Goal: Communication & Community: Answer question/provide support

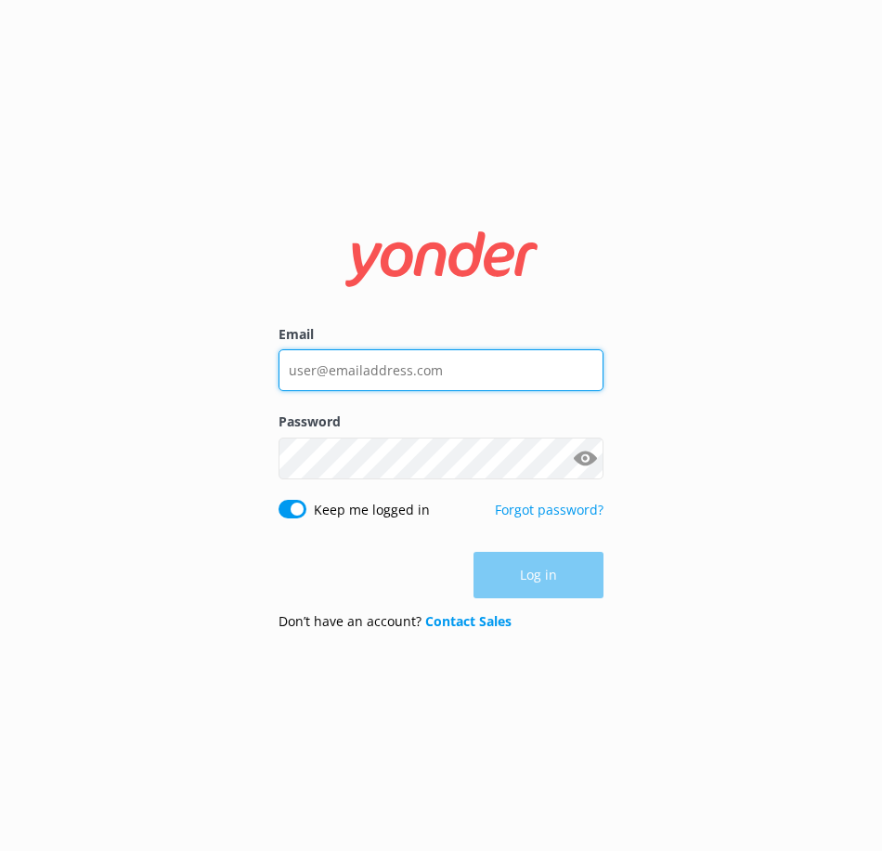
click at [322, 359] on input "Email" at bounding box center [441, 370] width 325 height 42
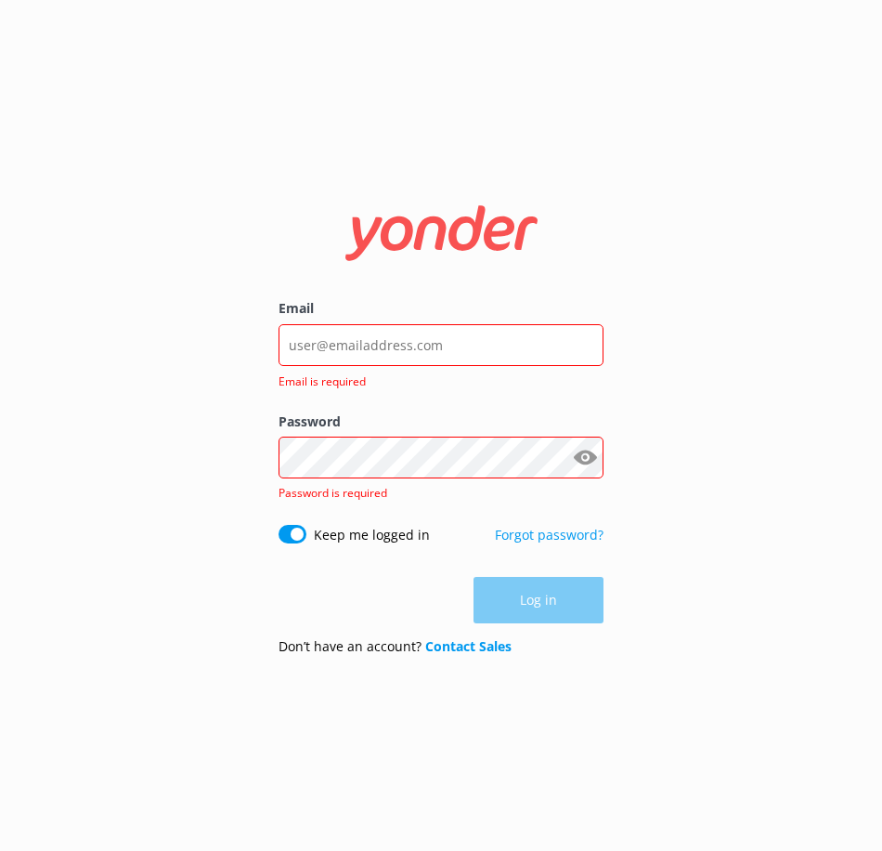
click at [526, 297] on form "Email Email is required Password Show password Password is required Keep me log…" at bounding box center [441, 424] width 325 height 489
click at [479, 357] on input "Email" at bounding box center [441, 345] width 325 height 42
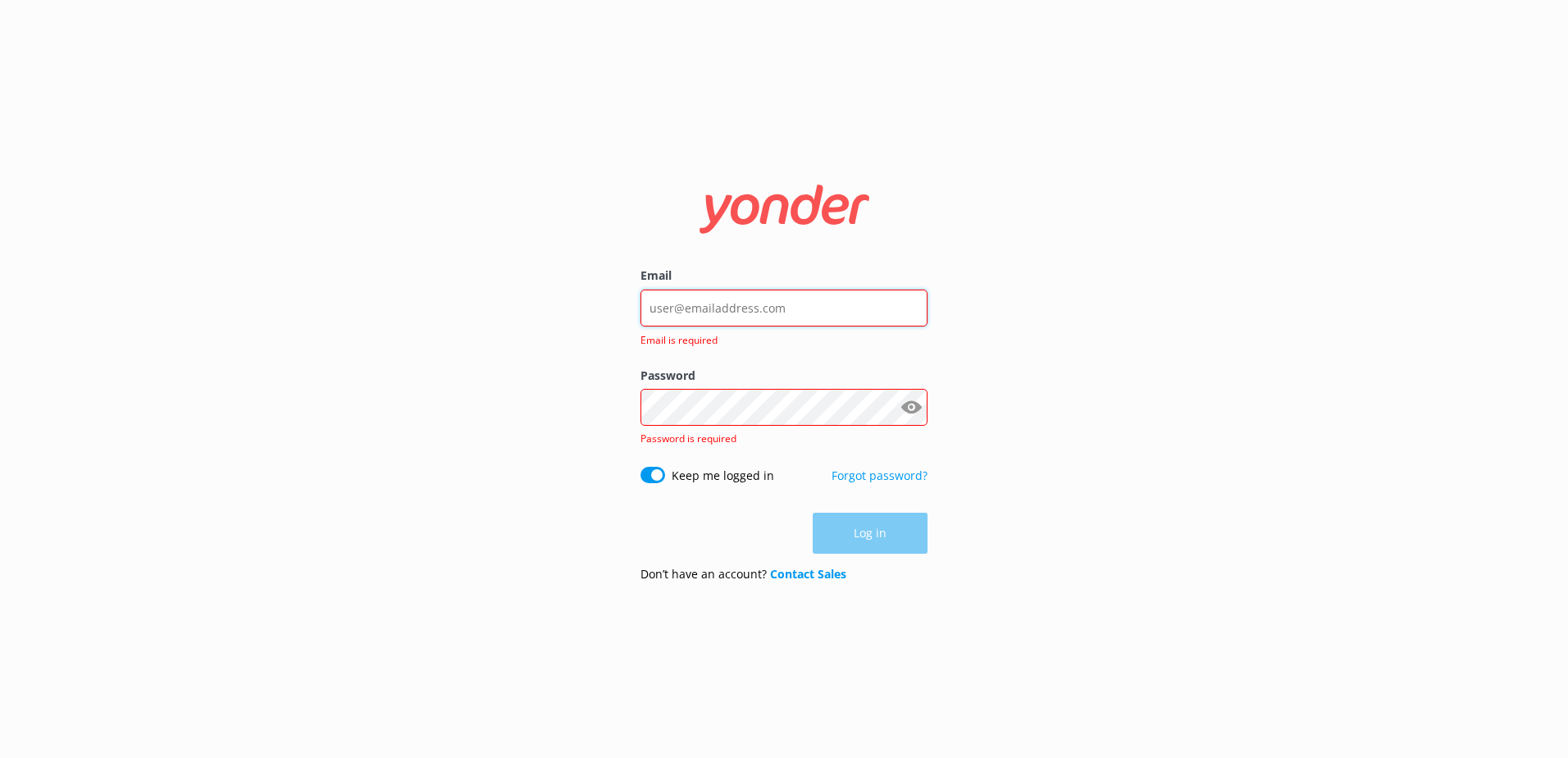
click at [778, 306] on input "Email" at bounding box center [783, 308] width 287 height 37
type input "[EMAIL_ADDRESS][DOMAIN_NAME]"
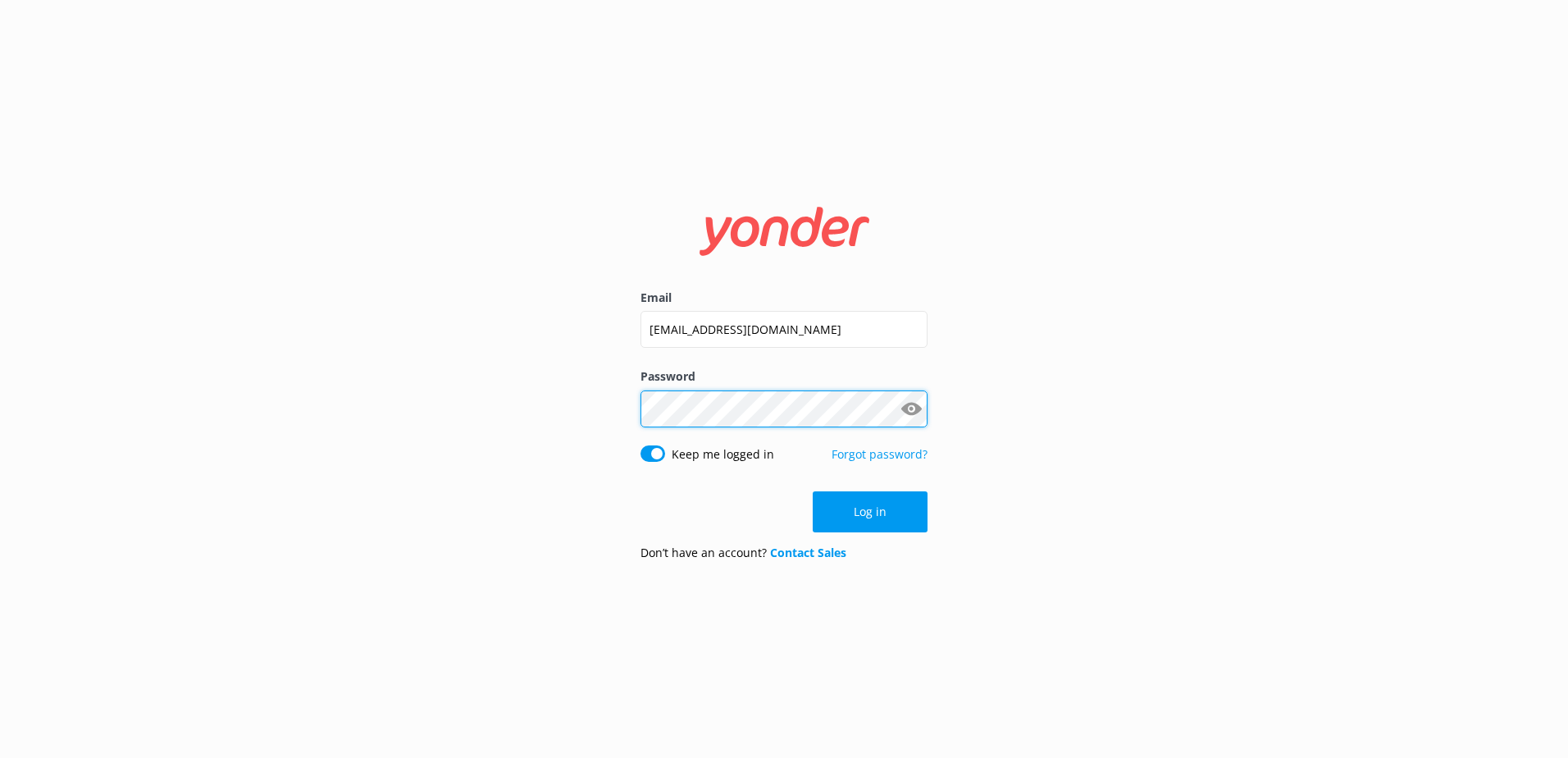
click button "Log in" at bounding box center [870, 512] width 115 height 41
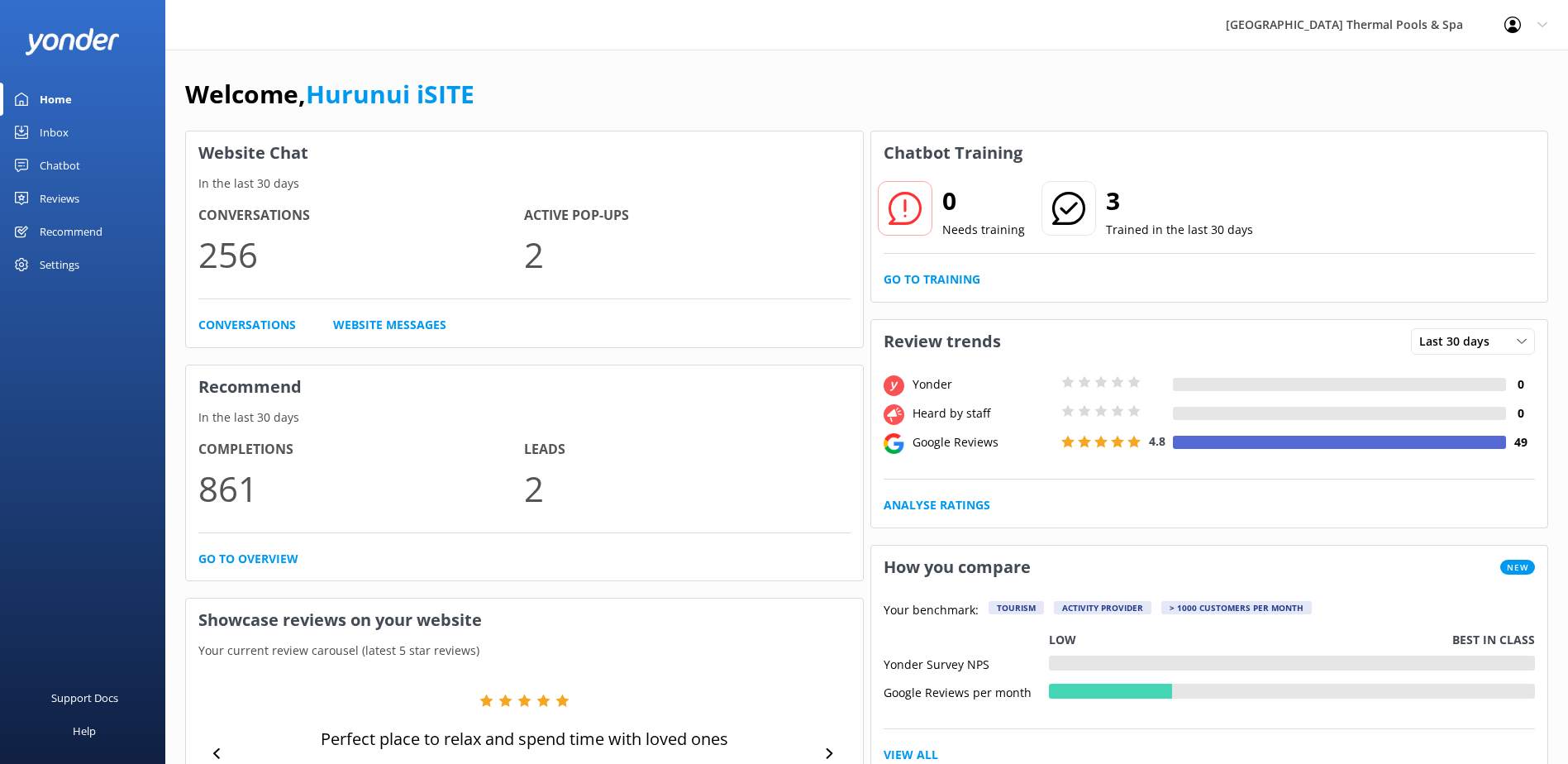
click at [47, 155] on div "Chatbot" at bounding box center [61, 165] width 41 height 33
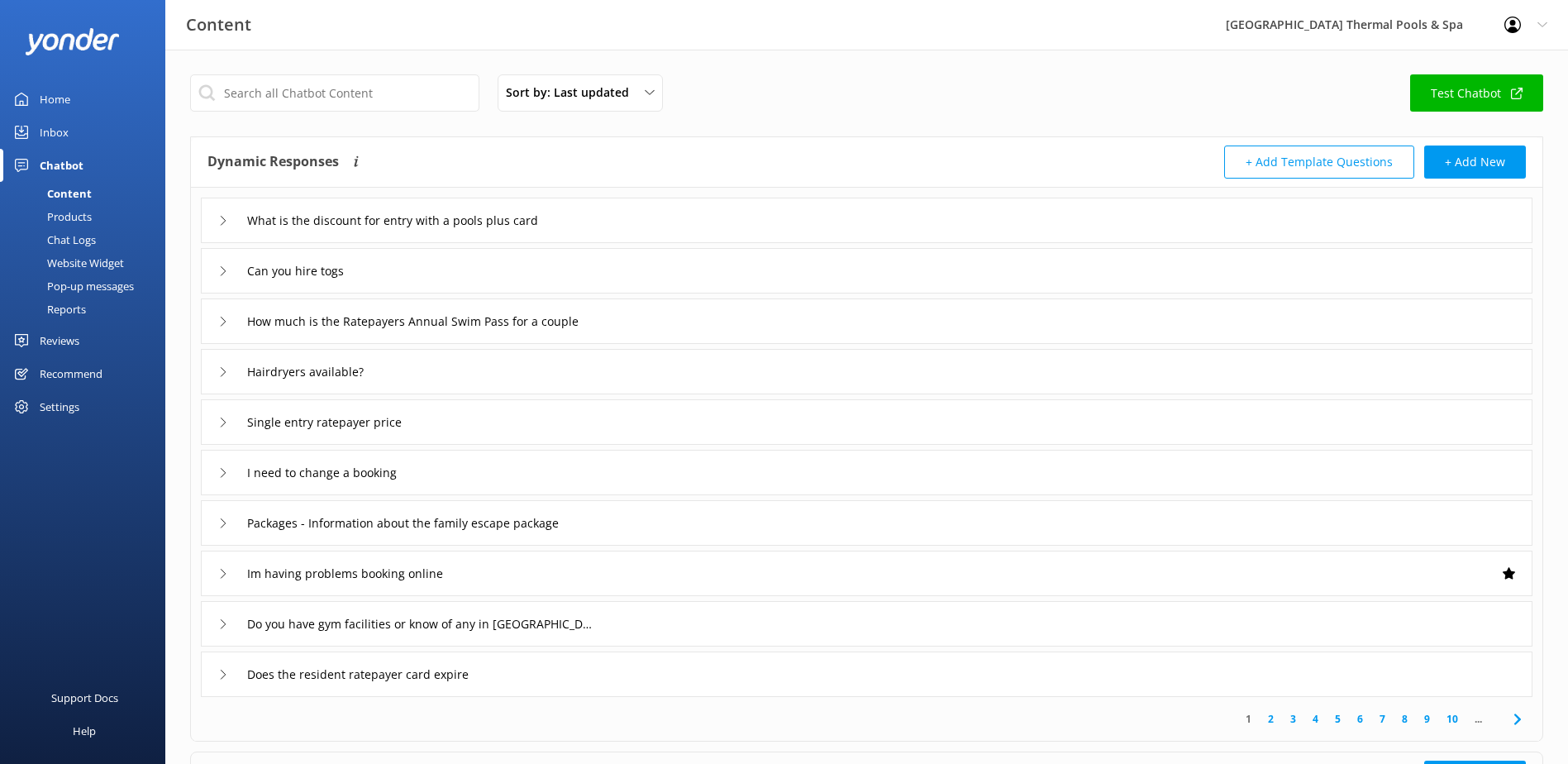
click at [61, 123] on div "Inbox" at bounding box center [54, 132] width 29 height 33
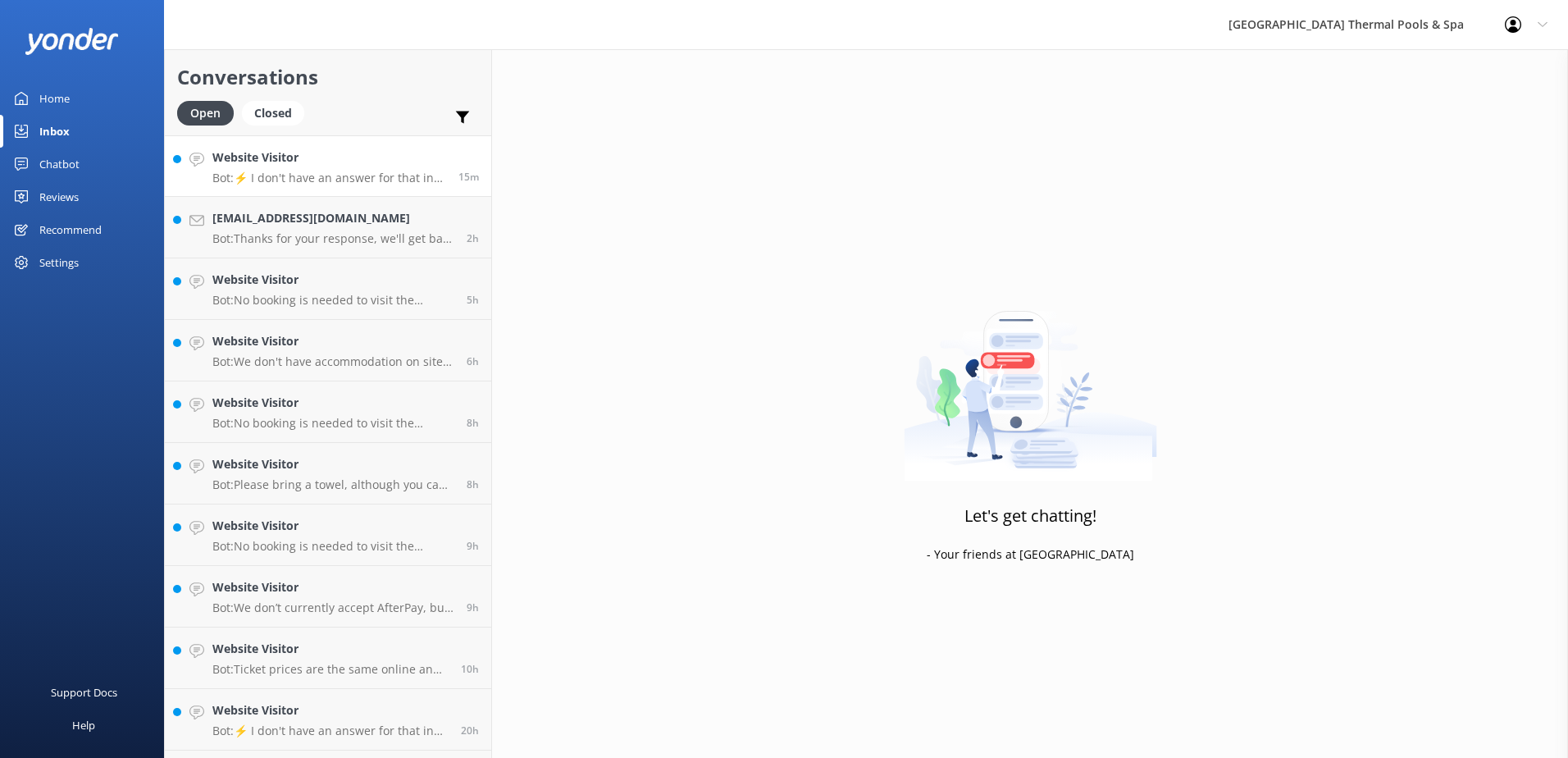
click at [330, 167] on div "Website Visitor Bot: ⚡ I don't have an answer for that in my knowledge base. Pl…" at bounding box center [329, 166] width 234 height 35
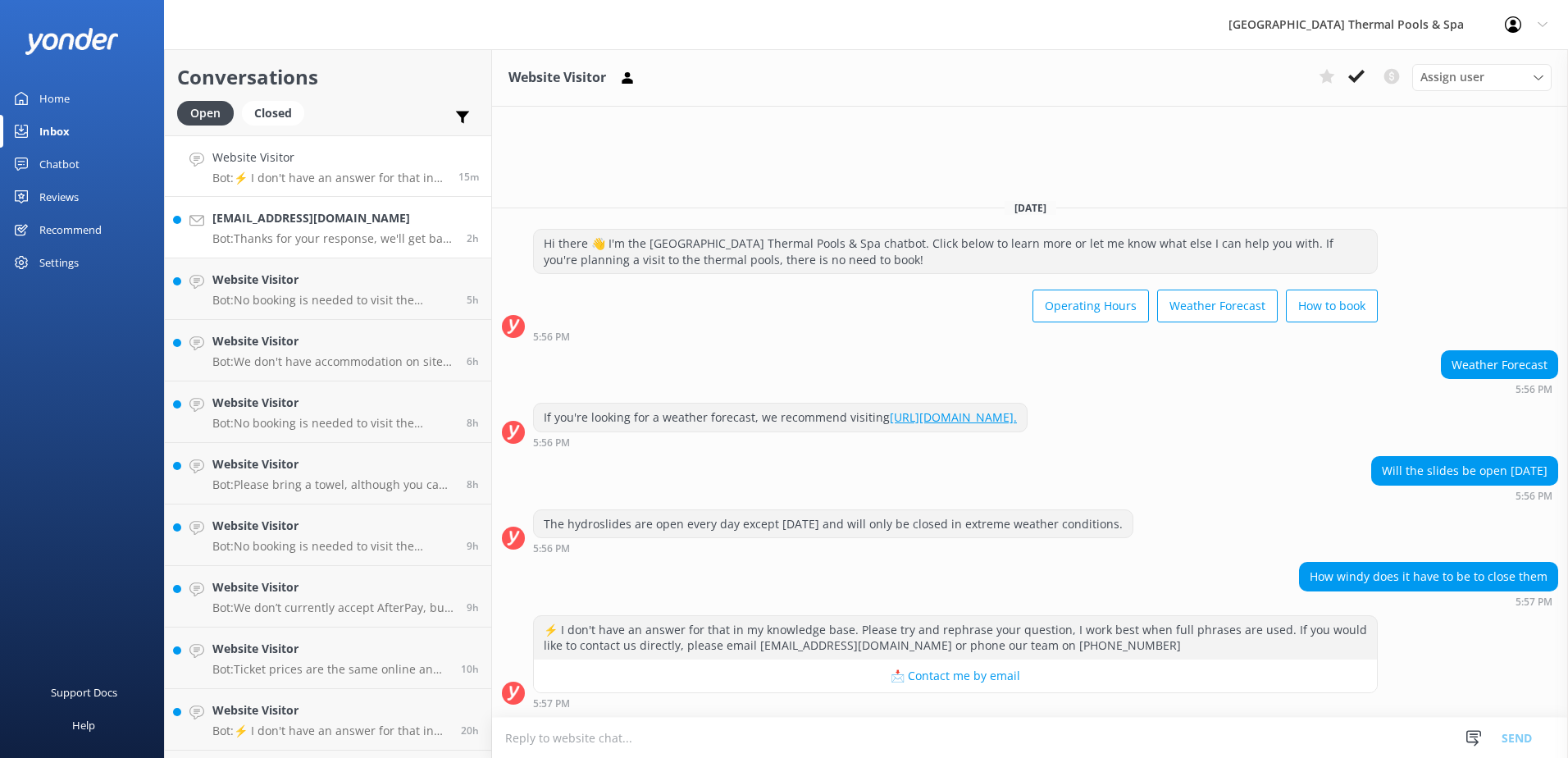
click at [356, 236] on p "Bot: Thanks for your response, we'll get back to you as soon as we can during o…" at bounding box center [334, 239] width 242 height 15
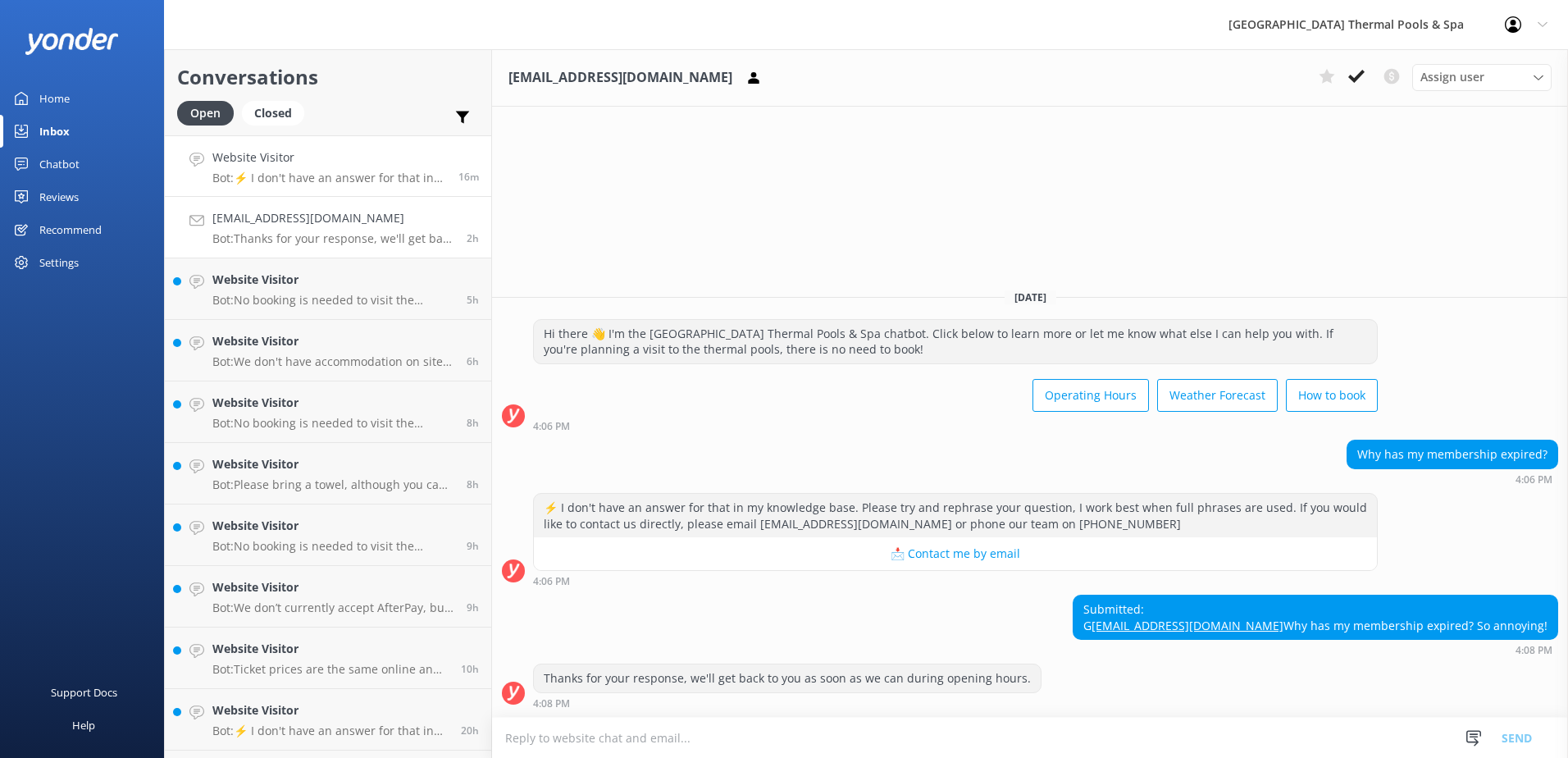
click at [369, 174] on p "Bot: ⚡ I don't have an answer for that in my knowledge base. Please try and rep…" at bounding box center [329, 178] width 234 height 15
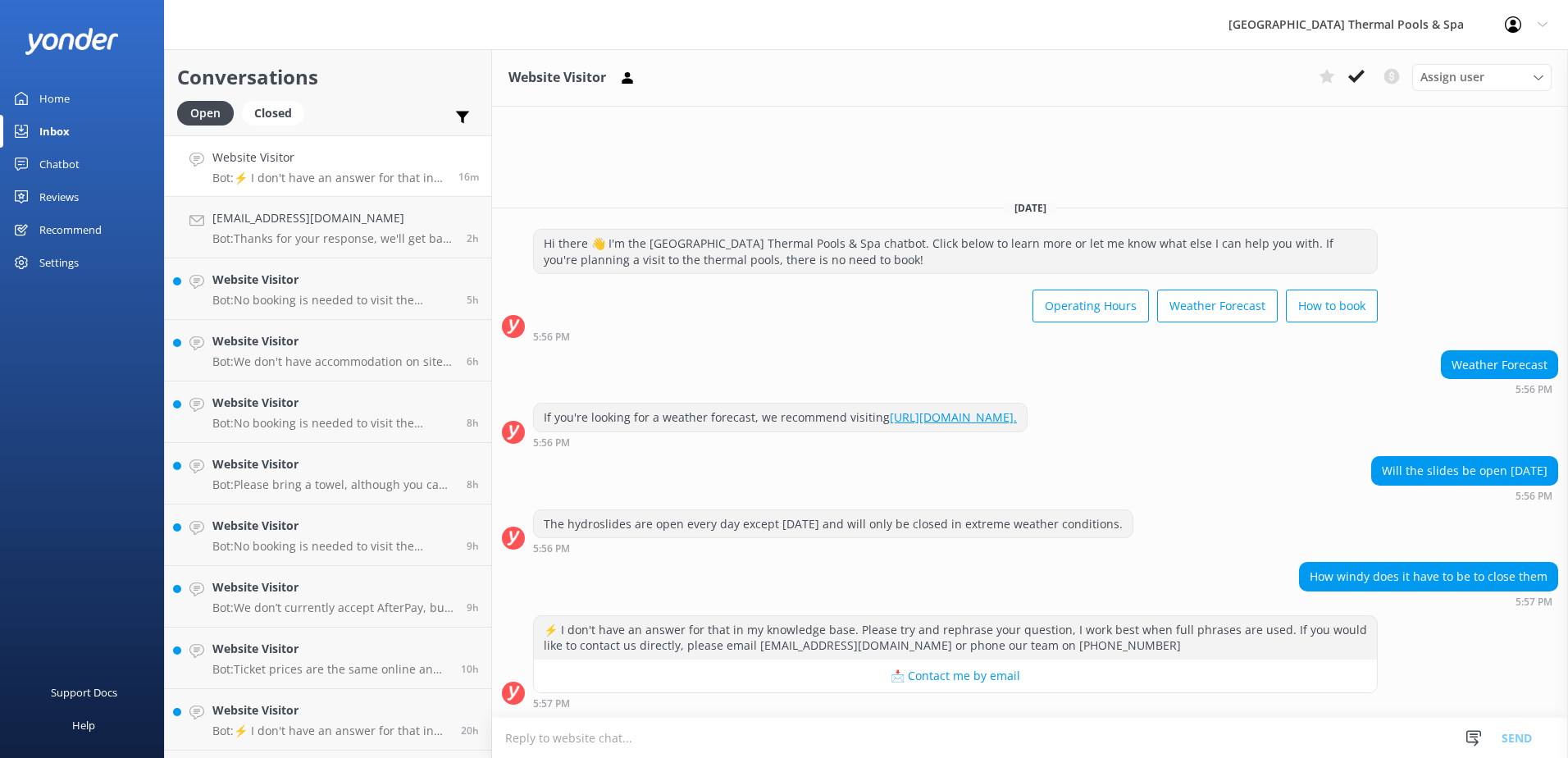
click at [734, 733] on textarea at bounding box center [1029, 739] width 1076 height 41
type textarea "G"
type textarea "Good Evening,"
click at [357, 213] on h4 "[EMAIL_ADDRESS][DOMAIN_NAME]" at bounding box center [334, 218] width 242 height 18
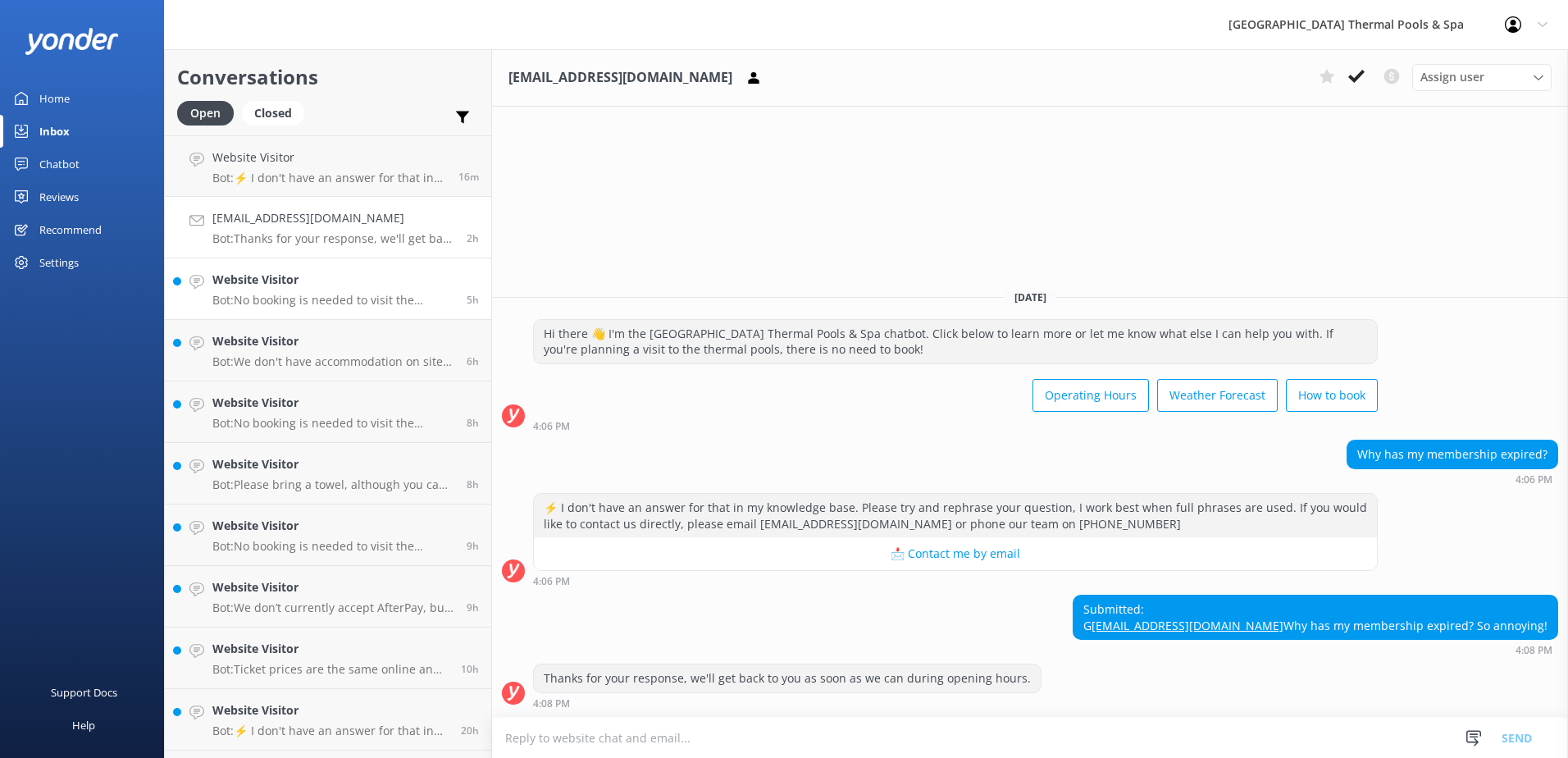
click at [305, 306] on p "Bot: No booking is needed to visit the thermal pools, and tickets are available…" at bounding box center [334, 300] width 242 height 15
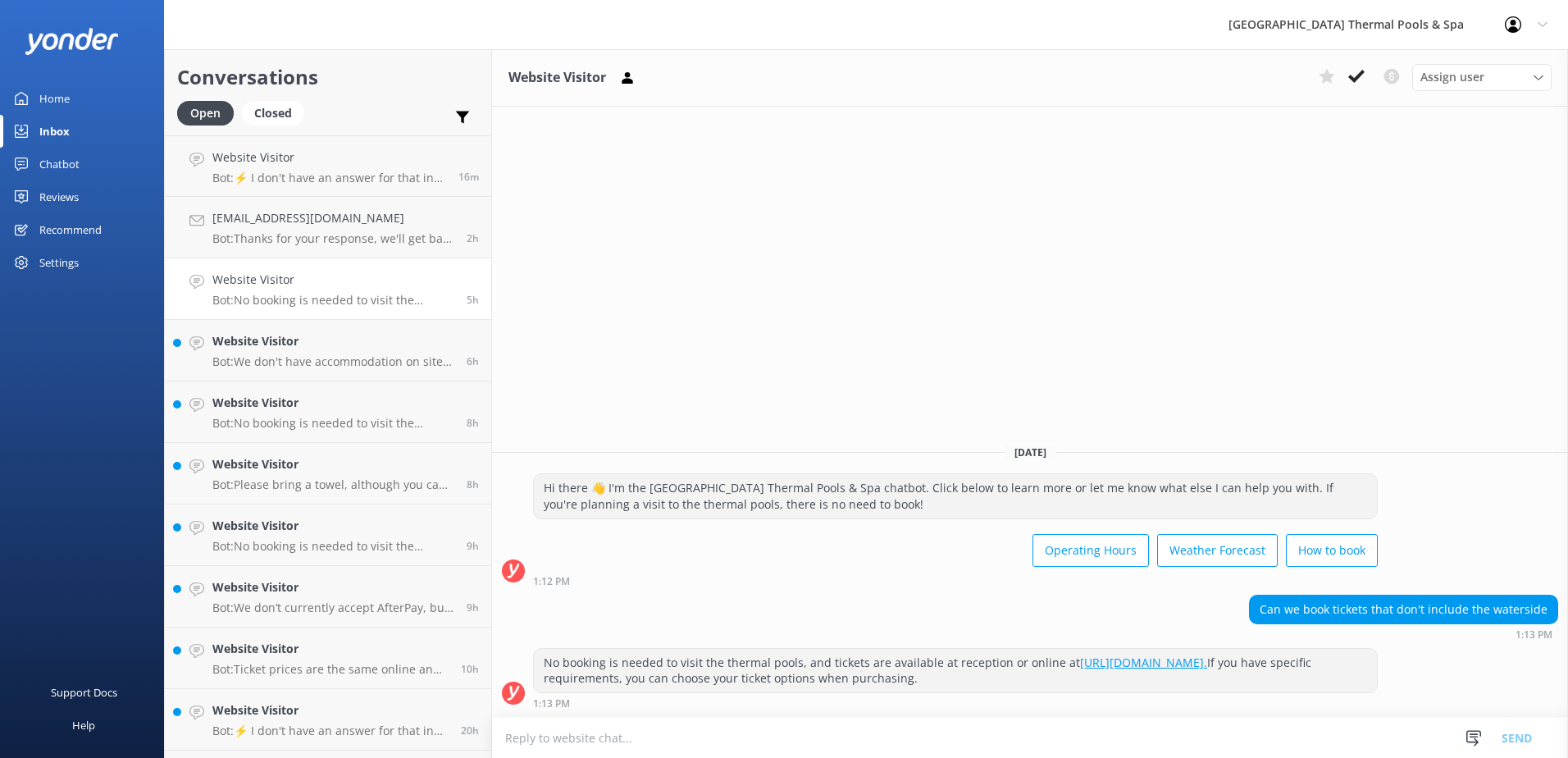
click at [718, 724] on textarea at bounding box center [1029, 739] width 1076 height 41
click at [409, 364] on p "Bot: We don't have accommodation on site. You can explore accommodation options…" at bounding box center [334, 361] width 242 height 15
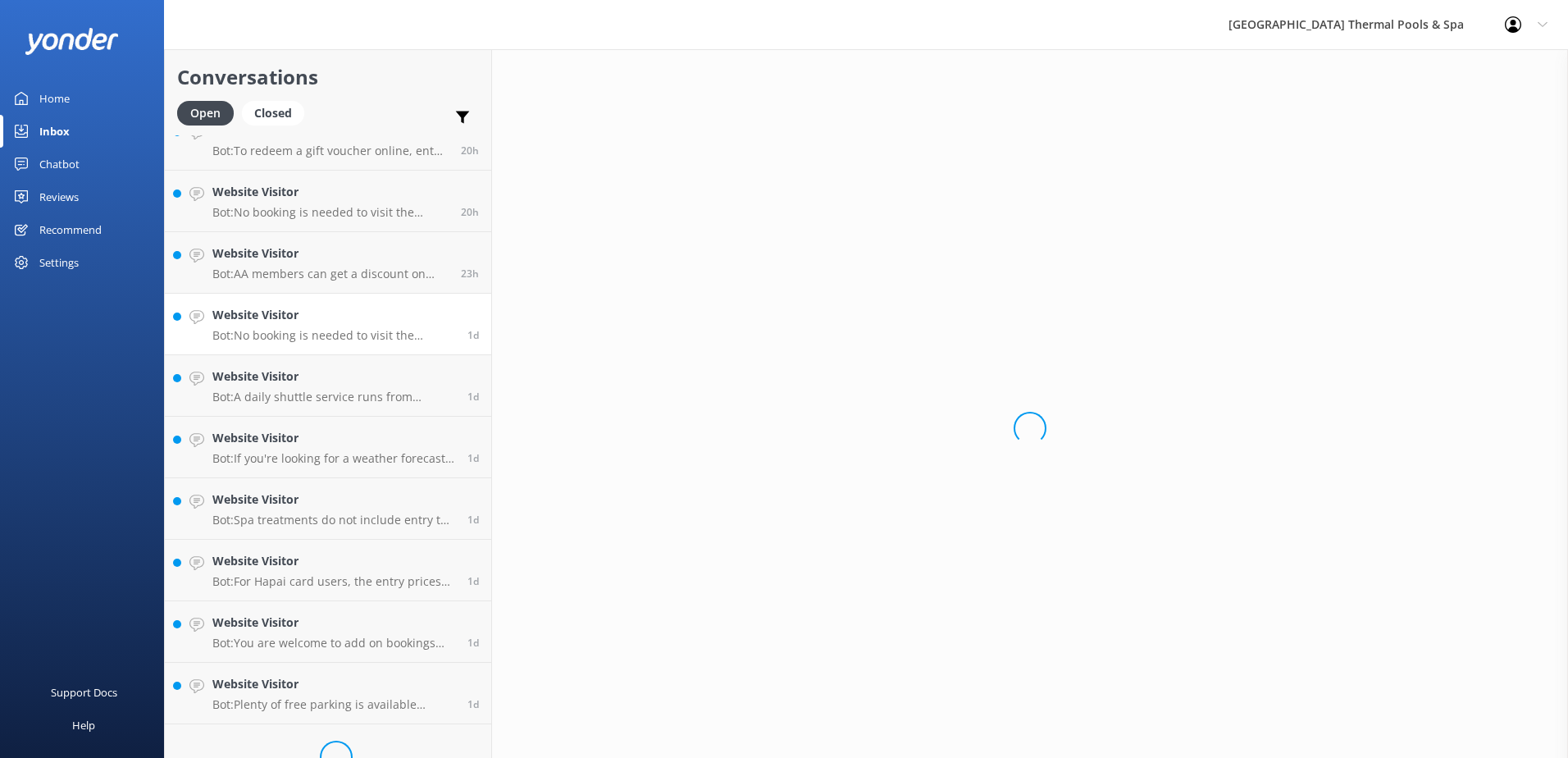
scroll to position [674, 0]
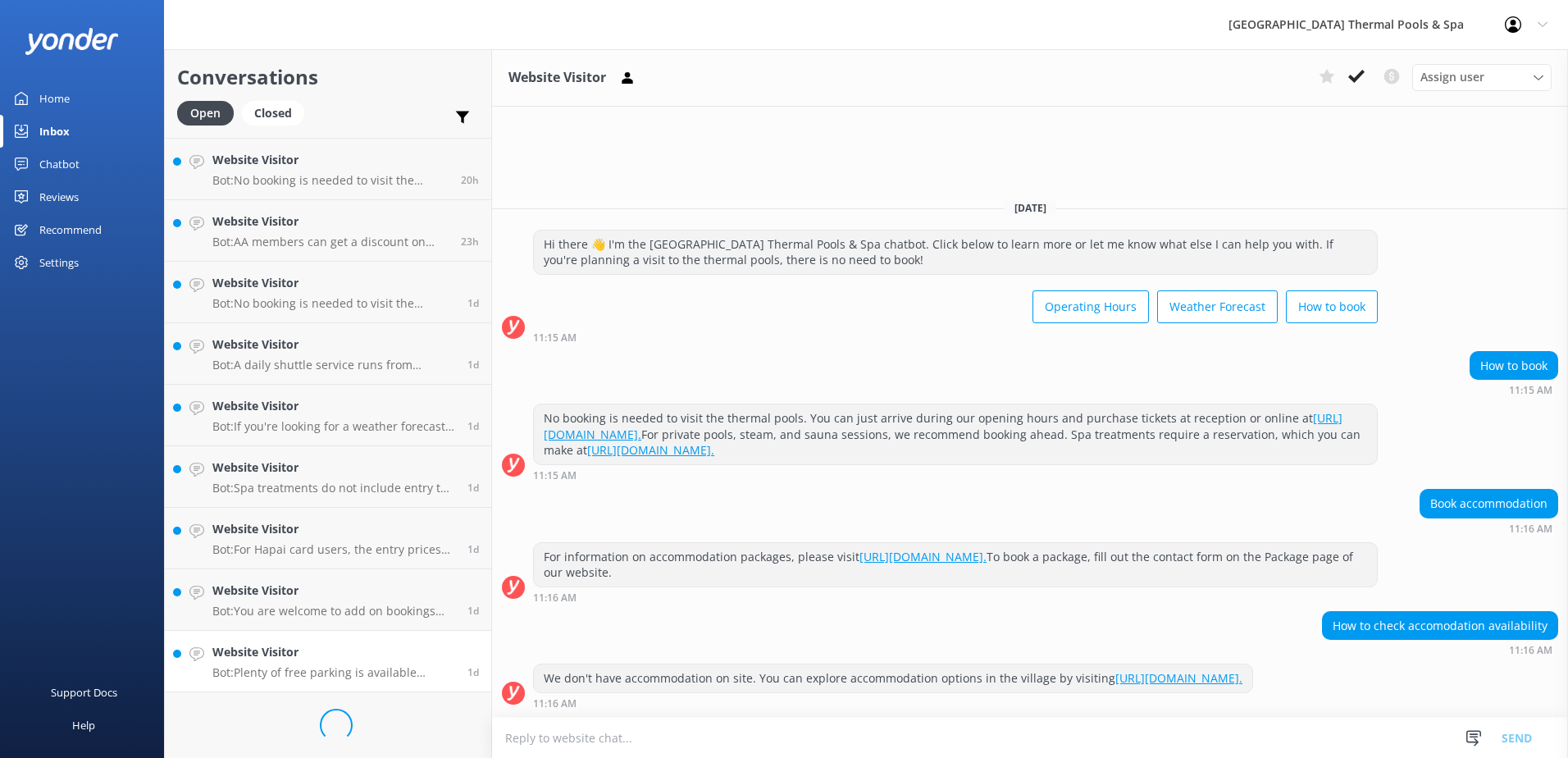
click at [366, 646] on h4 "Website Visitor" at bounding box center [334, 652] width 243 height 18
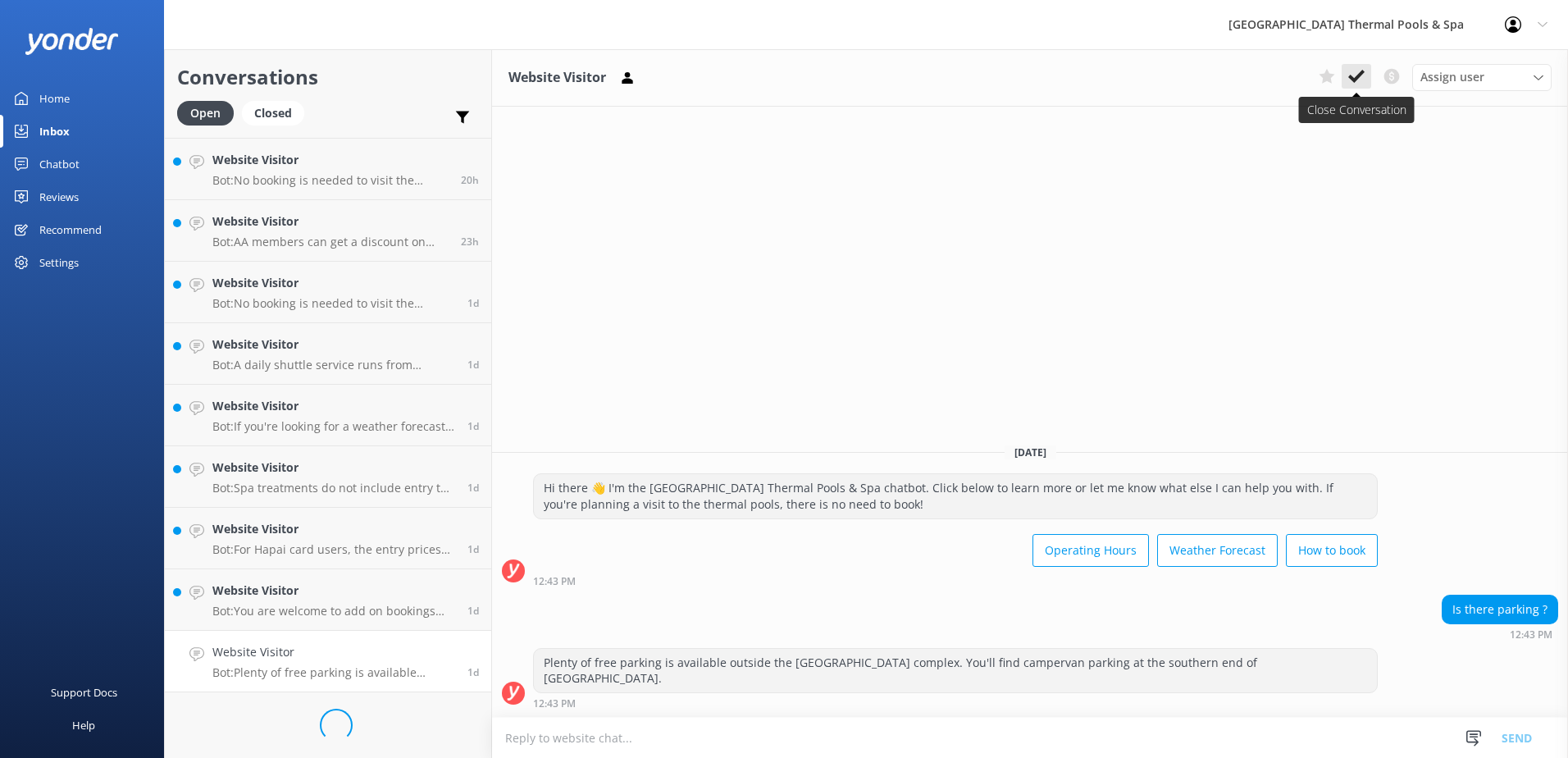
click at [778, 83] on icon at bounding box center [1356, 76] width 17 height 17
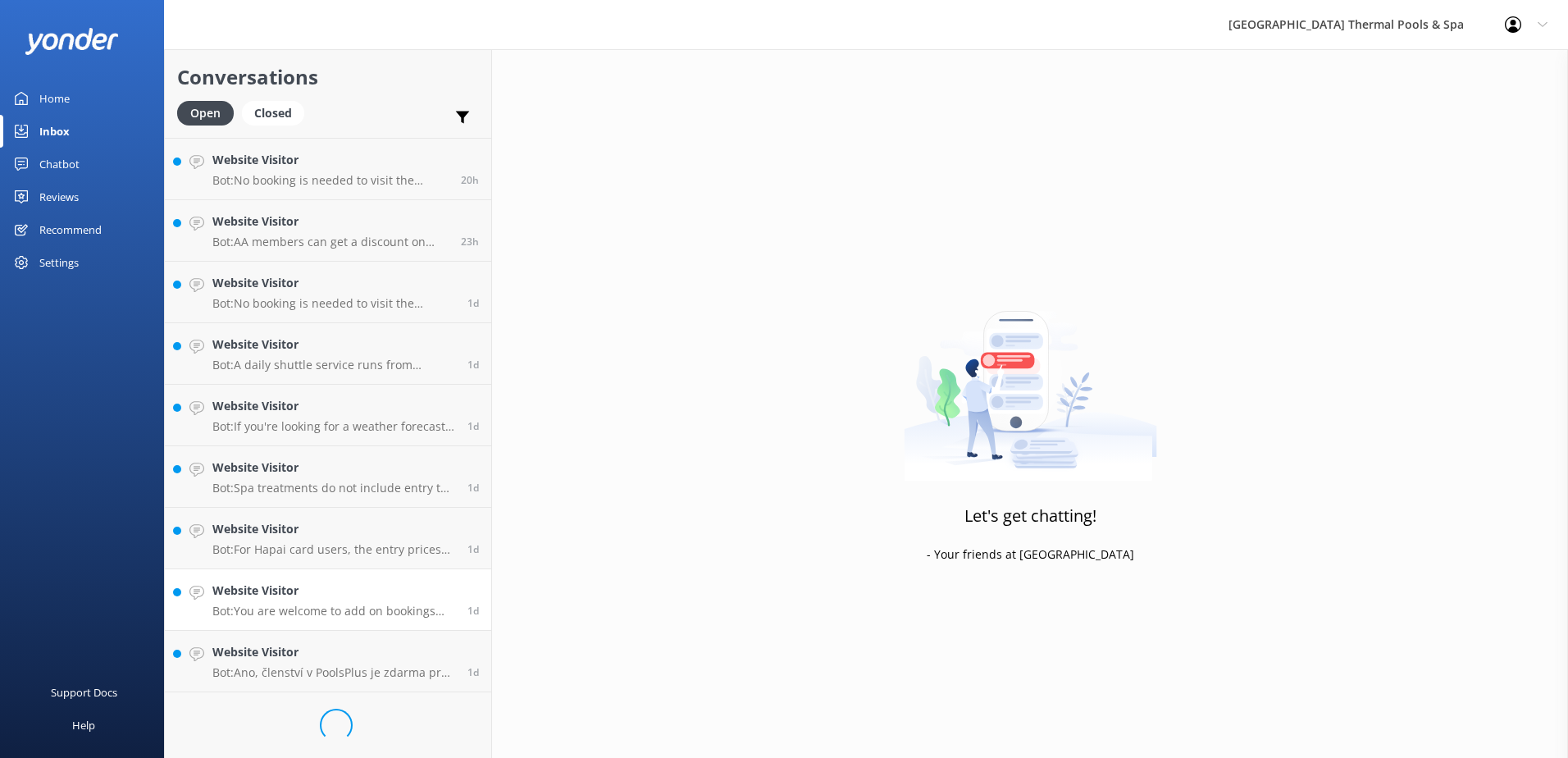
click at [327, 599] on h4 "Website Visitor" at bounding box center [334, 591] width 243 height 18
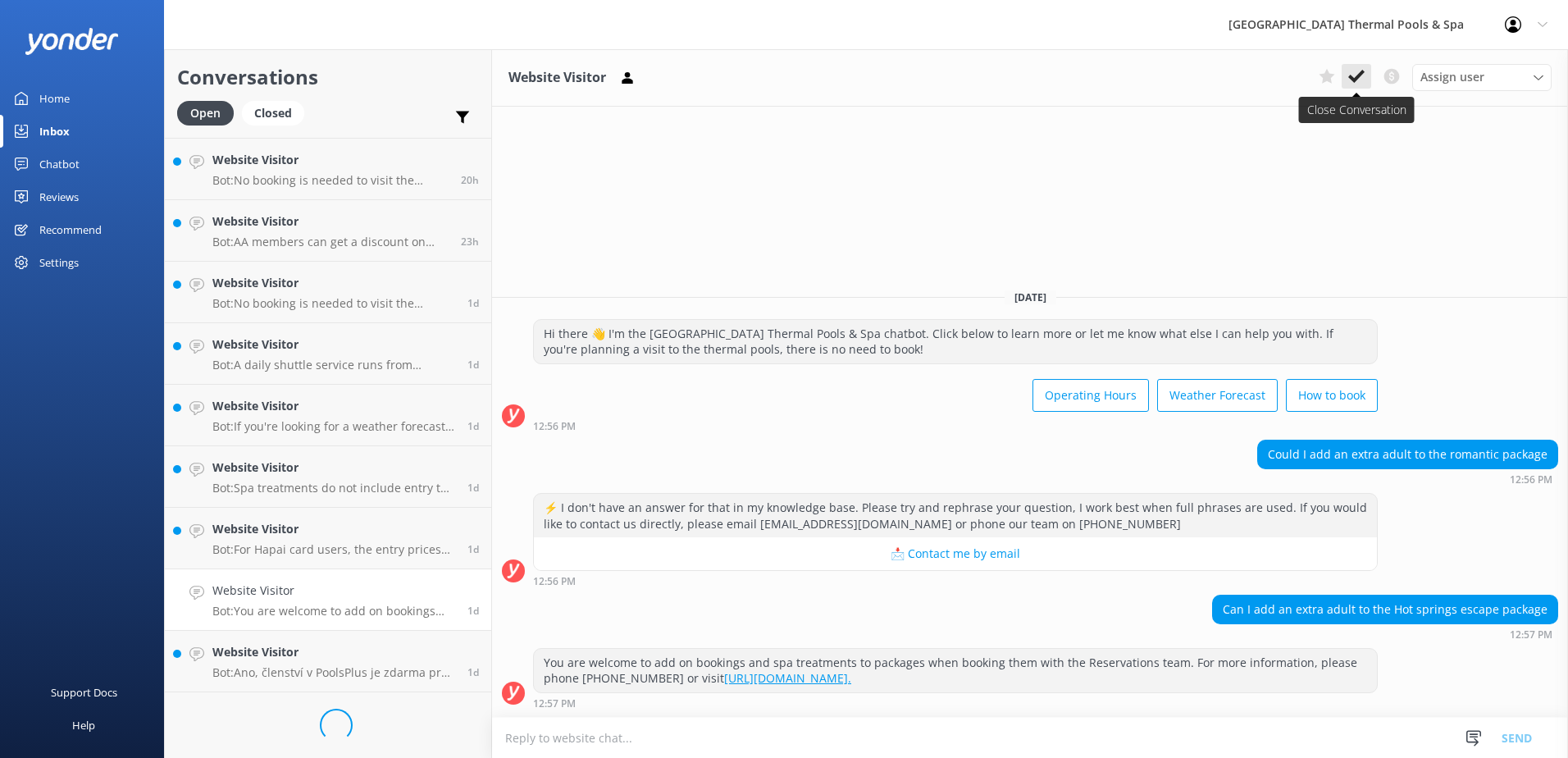
click at [778, 80] on icon at bounding box center [1356, 76] width 17 height 17
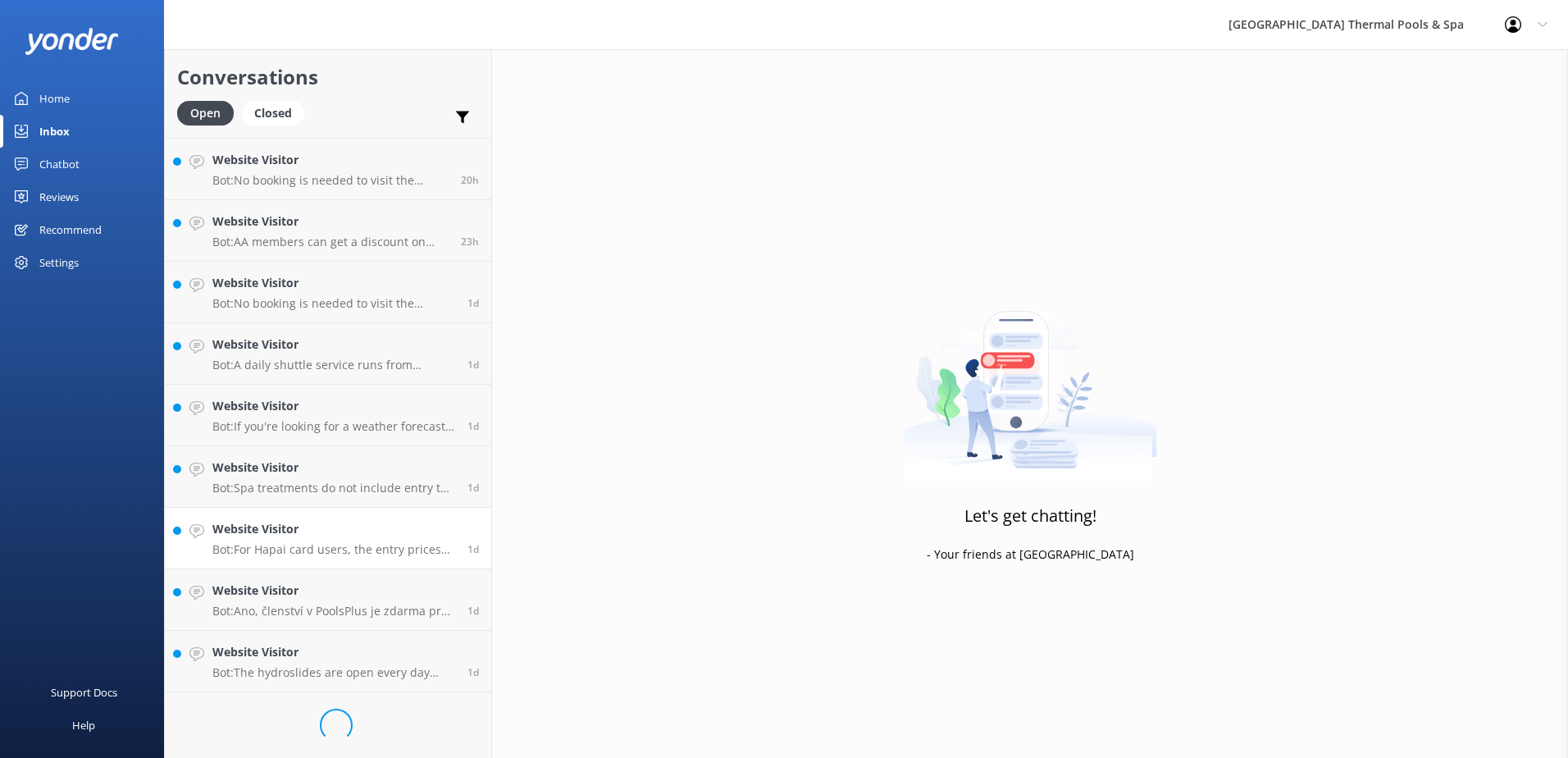
click at [352, 549] on p "Bot: For Hapai card users, the entry prices are $22 for adults and $12 for chil…" at bounding box center [334, 550] width 243 height 15
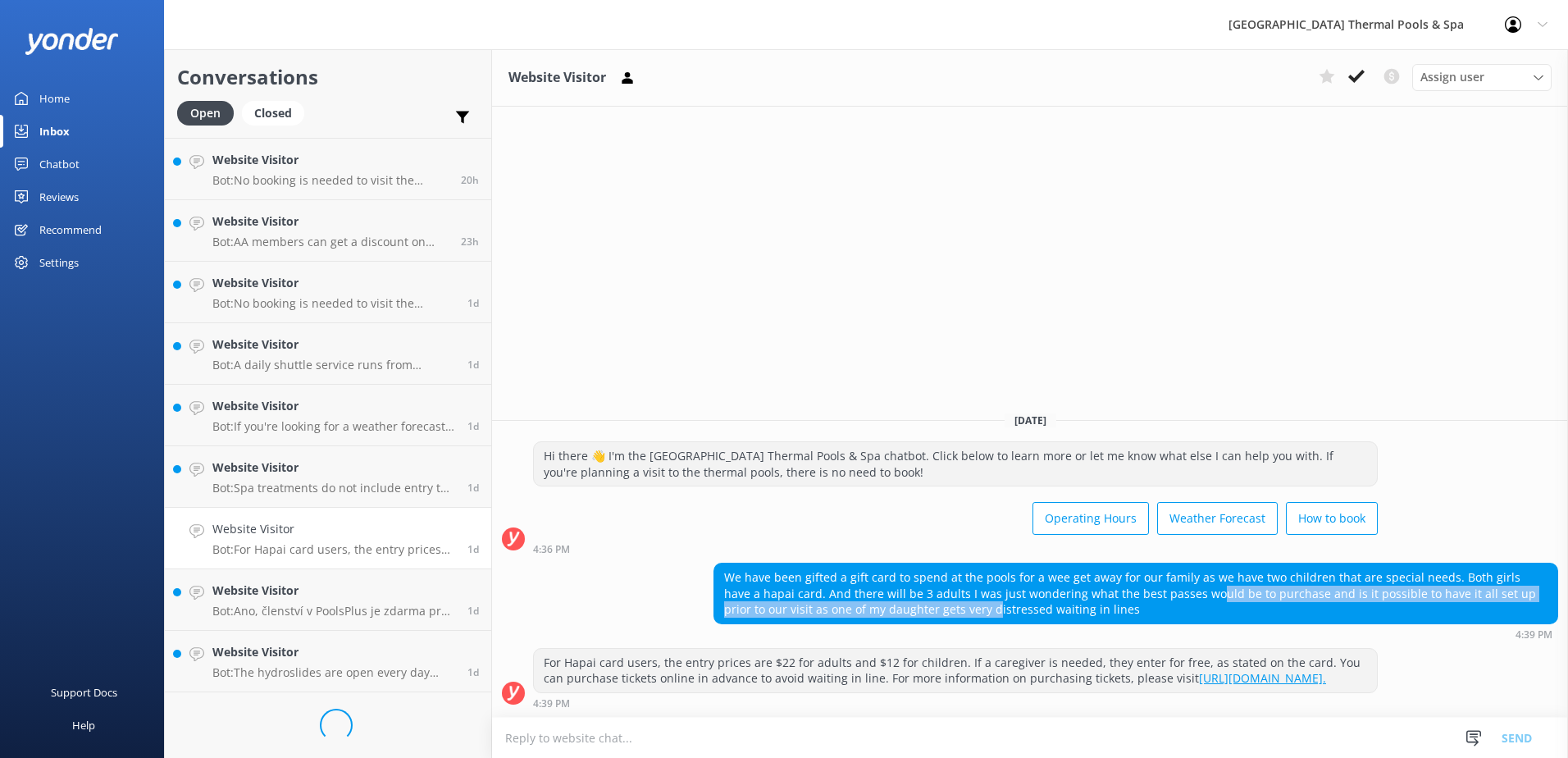
drag, startPoint x: 1167, startPoint y: 575, endPoint x: 927, endPoint y: 595, distance: 240.8
click at [778, 595] on div "We have been gifted a gift card to spend at the pools for a wee get away for ou…" at bounding box center [1135, 594] width 843 height 60
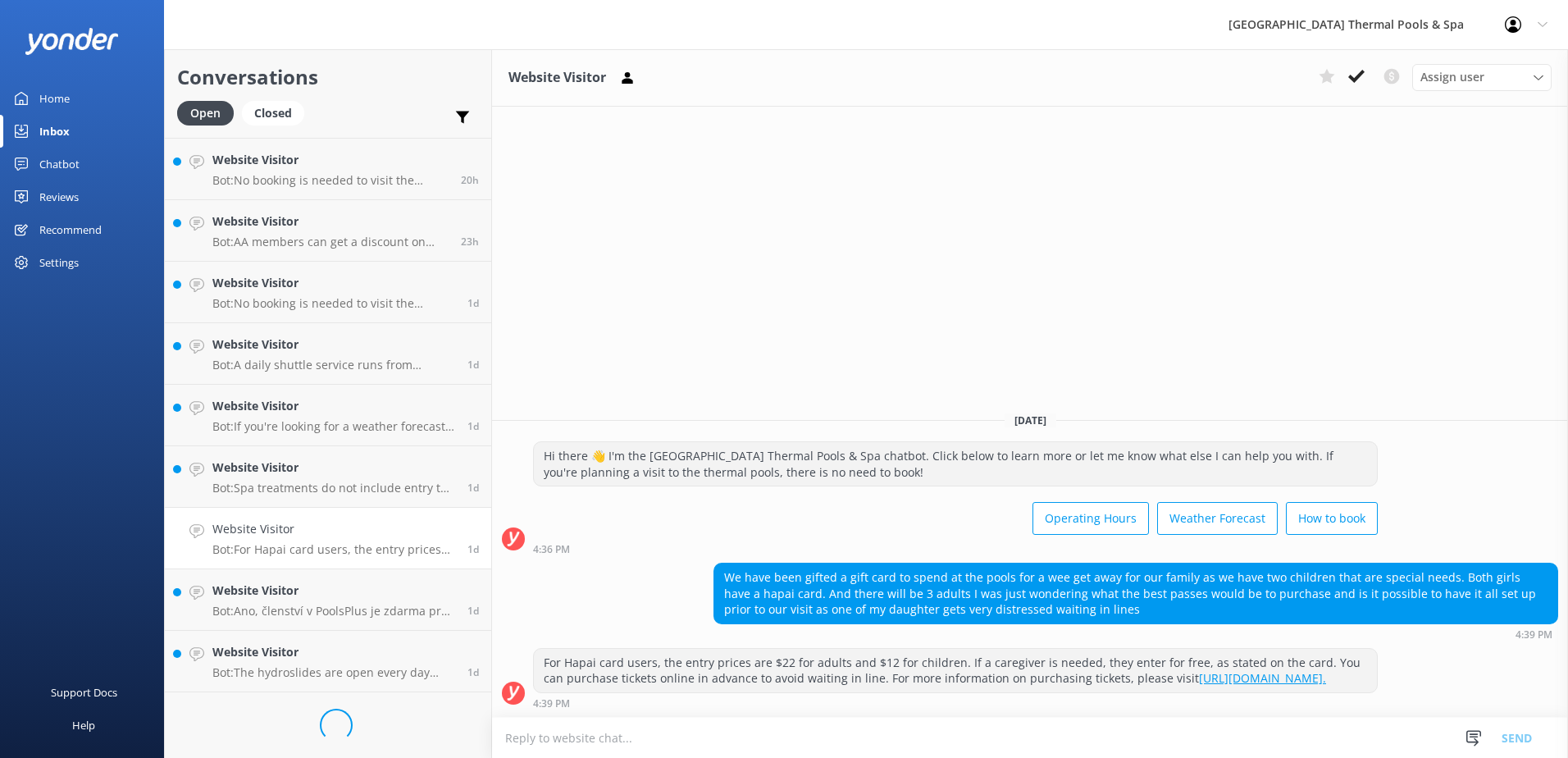
drag, startPoint x: 927, startPoint y: 595, endPoint x: 949, endPoint y: 602, distance: 23.1
click at [778, 602] on div "We have been gifted a gift card to spend at the pools for a wee get away for ou…" at bounding box center [1135, 594] width 843 height 60
click at [778, 751] on textarea at bounding box center [1029, 739] width 1076 height 41
click at [778, 80] on span "Assign user" at bounding box center [1452, 77] width 64 height 18
click at [778, 77] on span "Assign user" at bounding box center [1452, 77] width 64 height 18
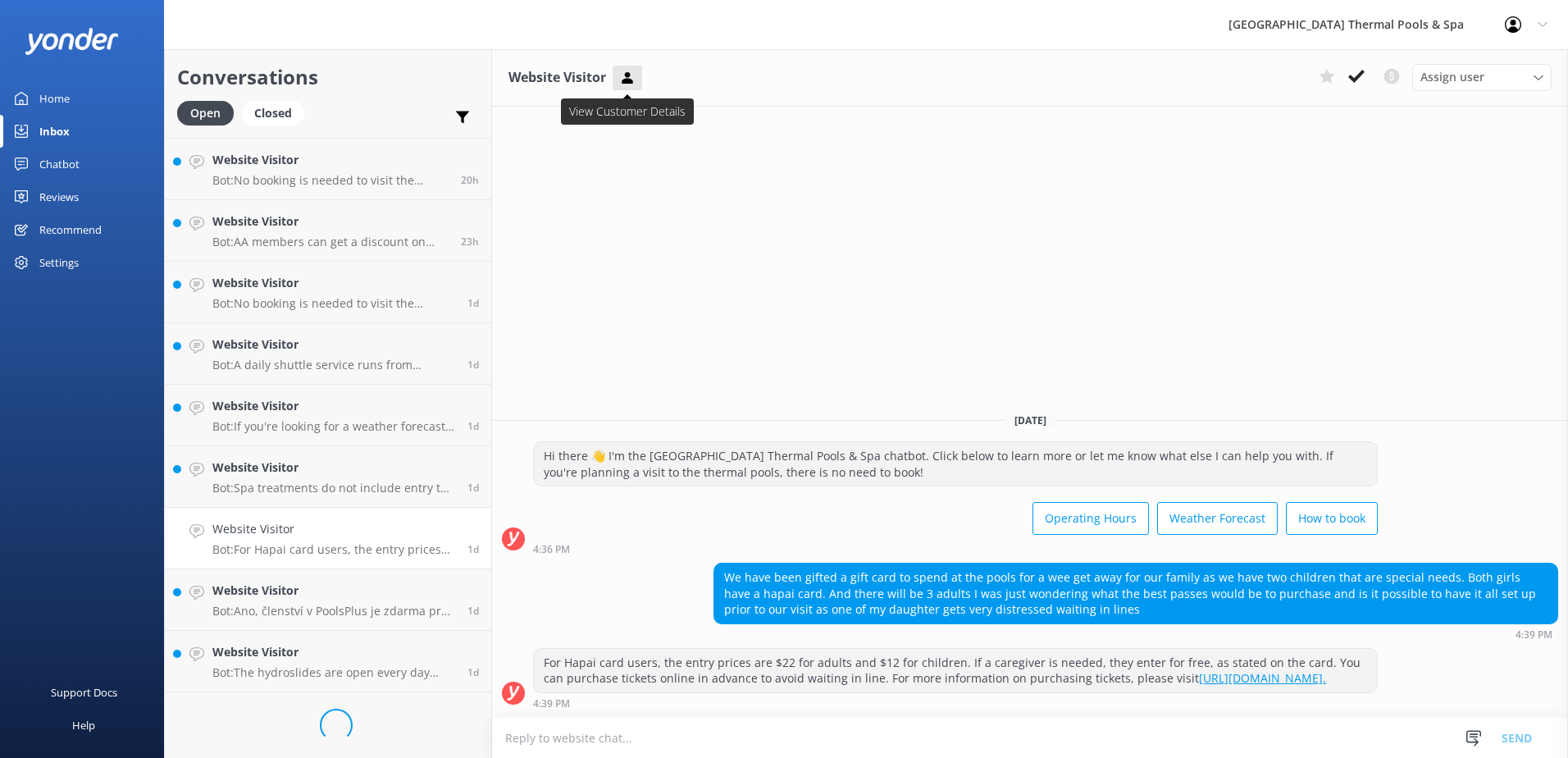
click at [628, 80] on use at bounding box center [627, 77] width 11 height 11
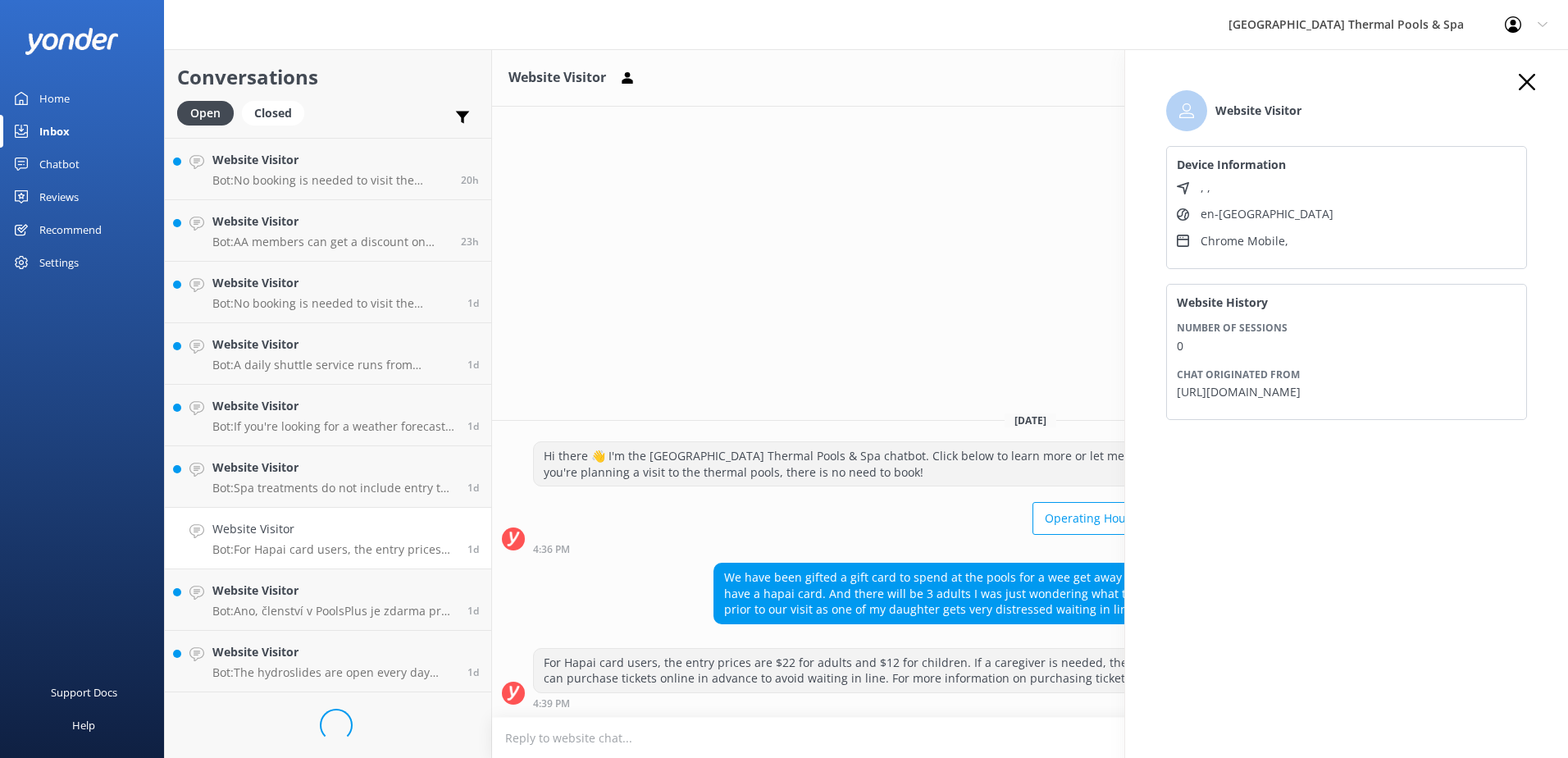
click at [778, 292] on div "Website Visitor Assign user [PERSON_NAME] iSITE [PERSON_NAME] Sacha [PERSON_NAM…" at bounding box center [1029, 404] width 1076 height 709
click at [778, 81] on div "Website Visitor Device Information , , en-NZ Chrome Mobile , Website History Nu…" at bounding box center [1346, 262] width 394 height 377
drag, startPoint x: 1529, startPoint y: 78, endPoint x: 1516, endPoint y: 77, distance: 13.0
click at [778, 78] on div "Website Visitor Device Information , , en-NZ Chrome Mobile , Website History Nu…" at bounding box center [1346, 428] width 443 height 758
click at [778, 90] on button "button" at bounding box center [1527, 83] width 17 height 18
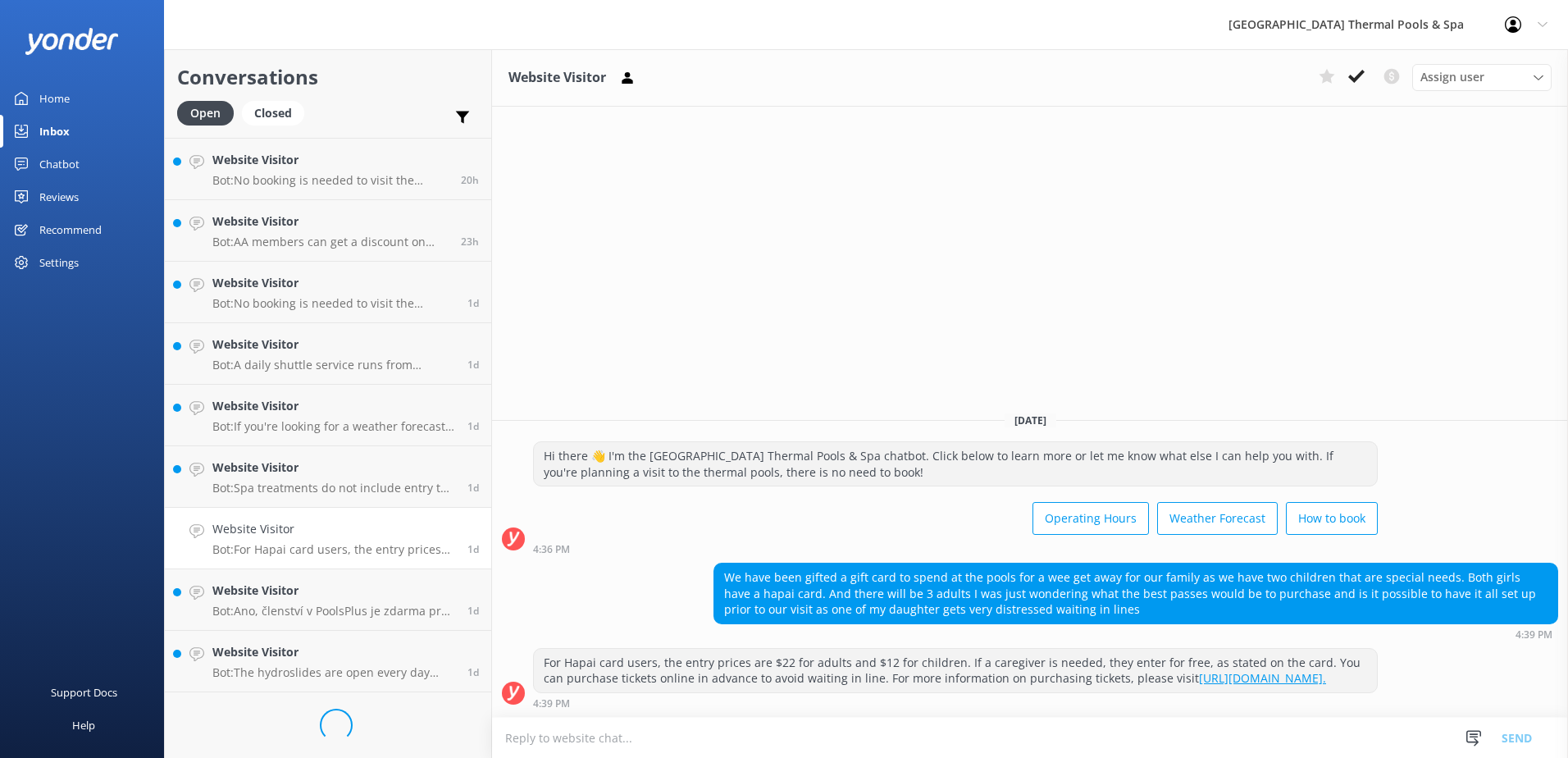
click at [778, 730] on textarea at bounding box center [1029, 739] width 1076 height 41
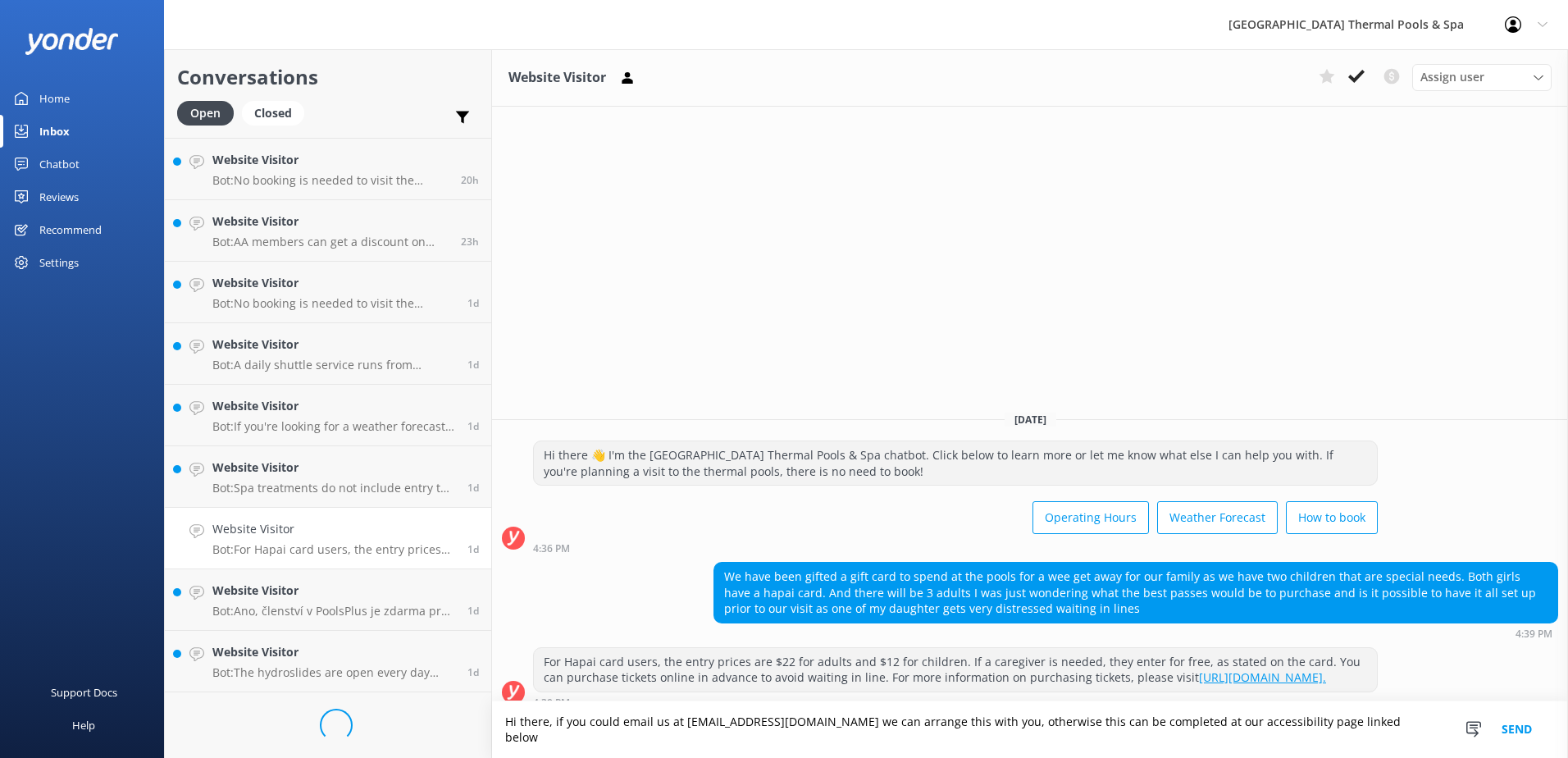
paste textarea "[URL][DOMAIN_NAME]"
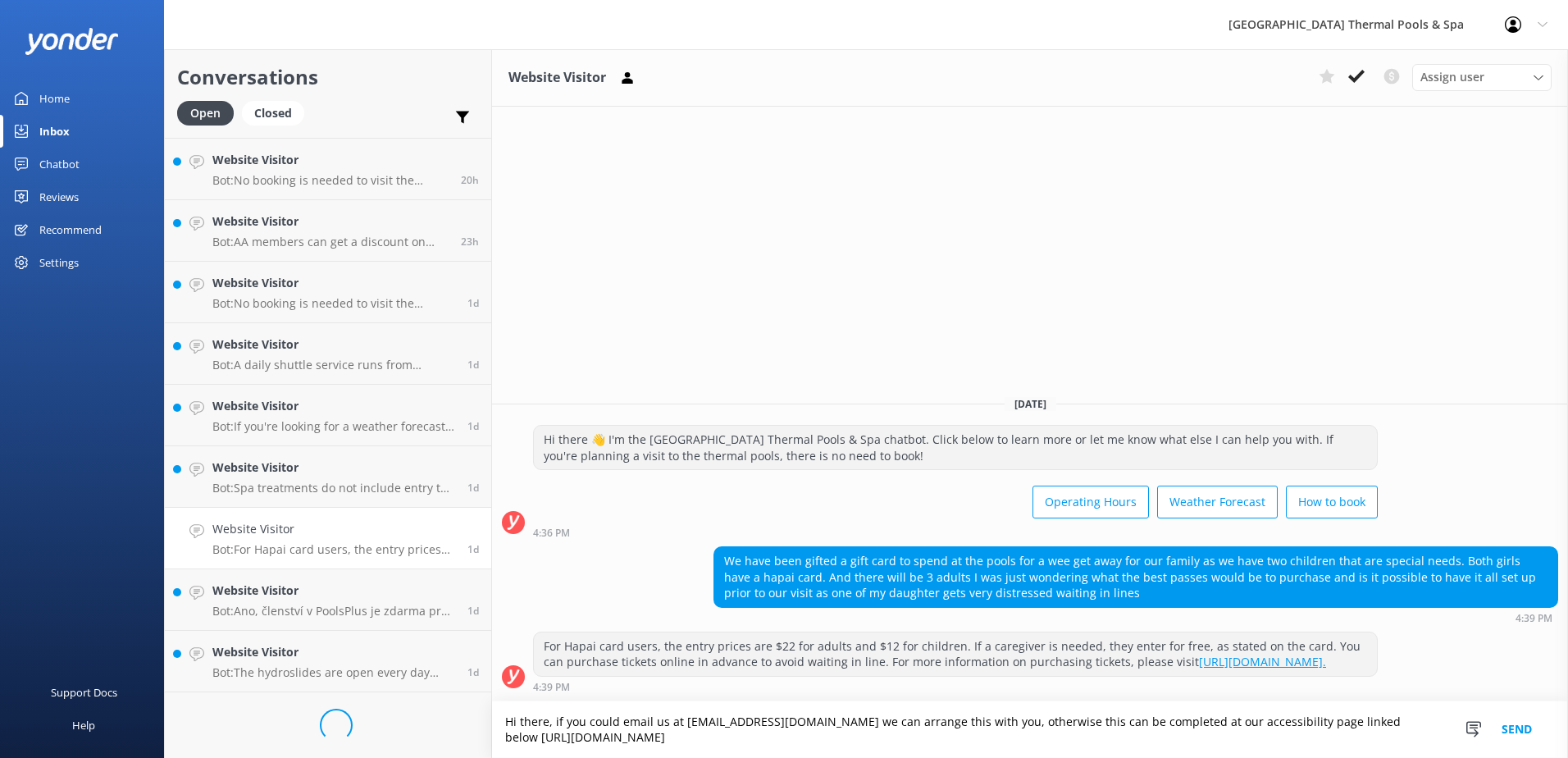
type textarea "Hi there, if you could email us at [EMAIL_ADDRESS][DOMAIN_NAME] we can arrange …"
click at [778, 724] on button "Send" at bounding box center [1517, 730] width 62 height 57
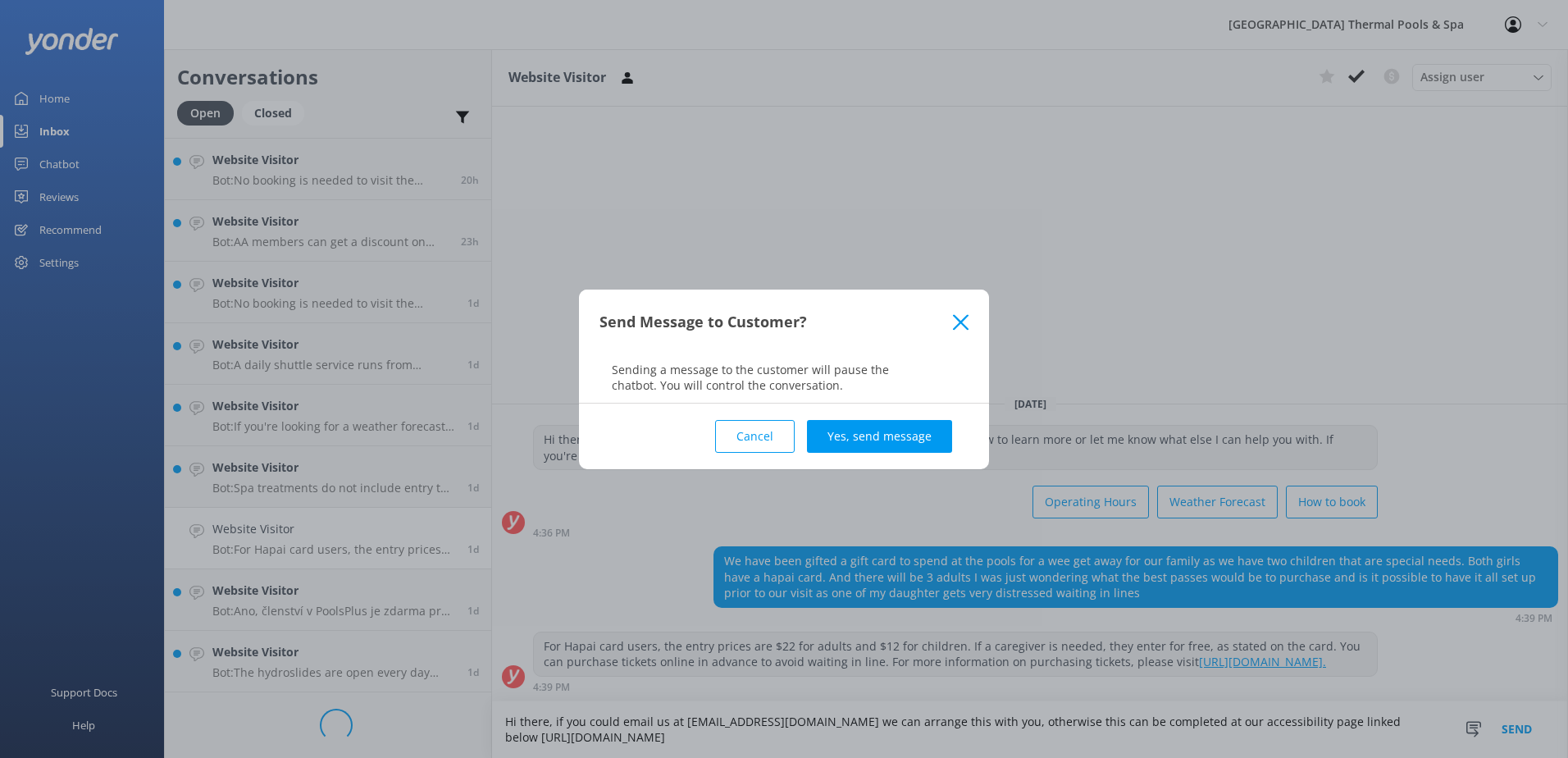
click at [778, 429] on button "Yes, send message" at bounding box center [879, 436] width 145 height 33
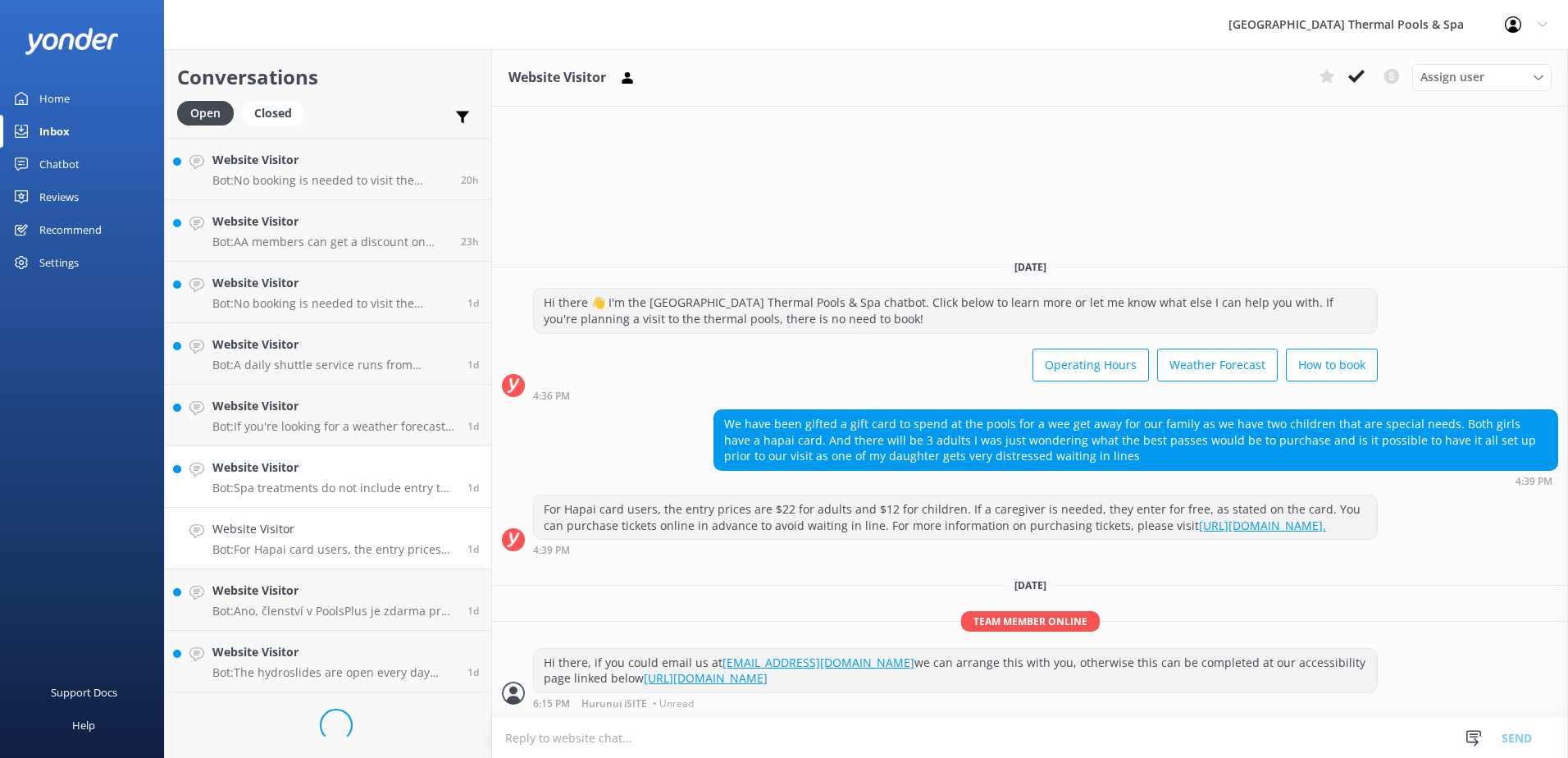
click at [353, 477] on h4 "Website Visitor" at bounding box center [334, 467] width 243 height 18
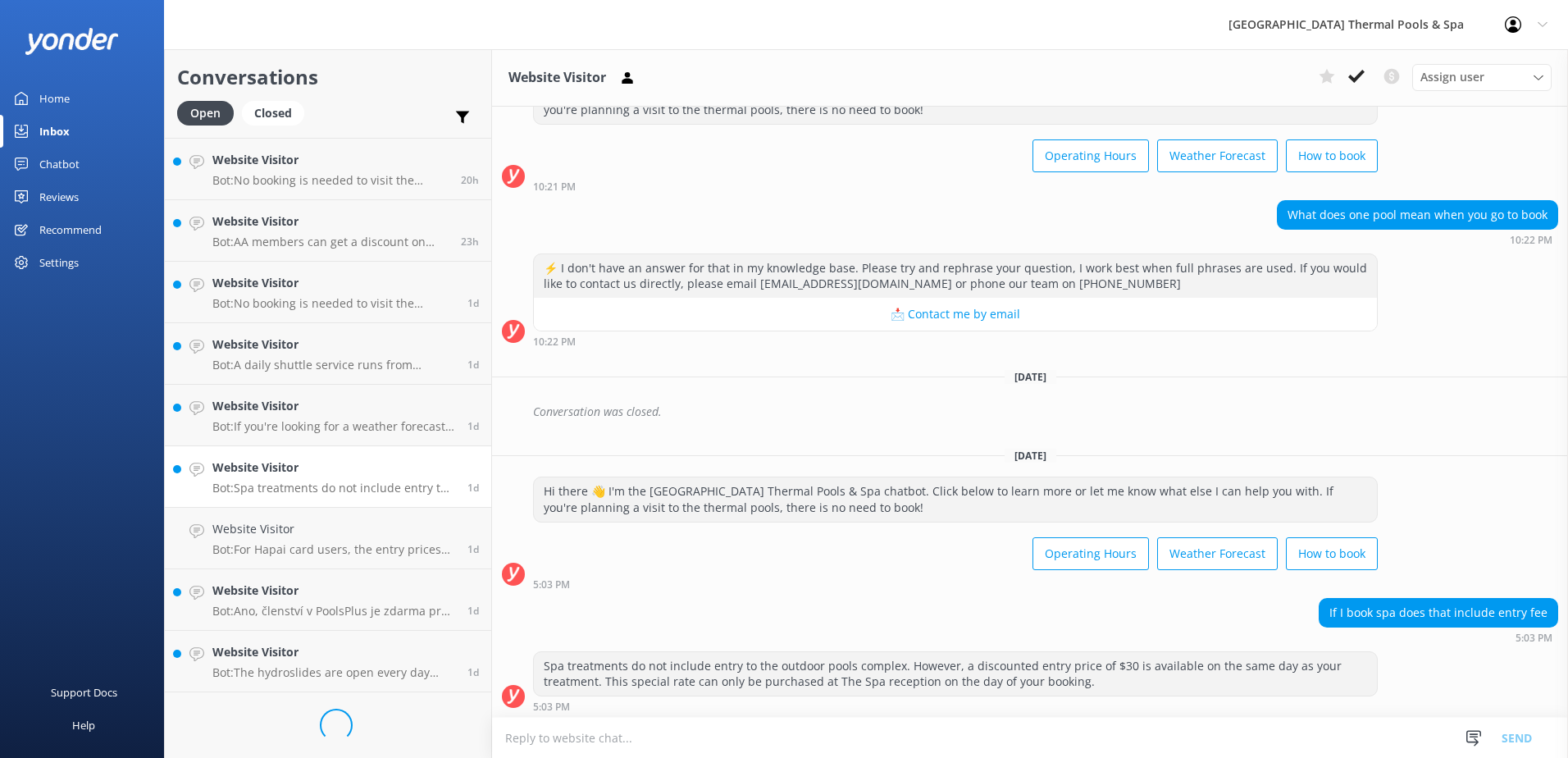
scroll to position [74, 0]
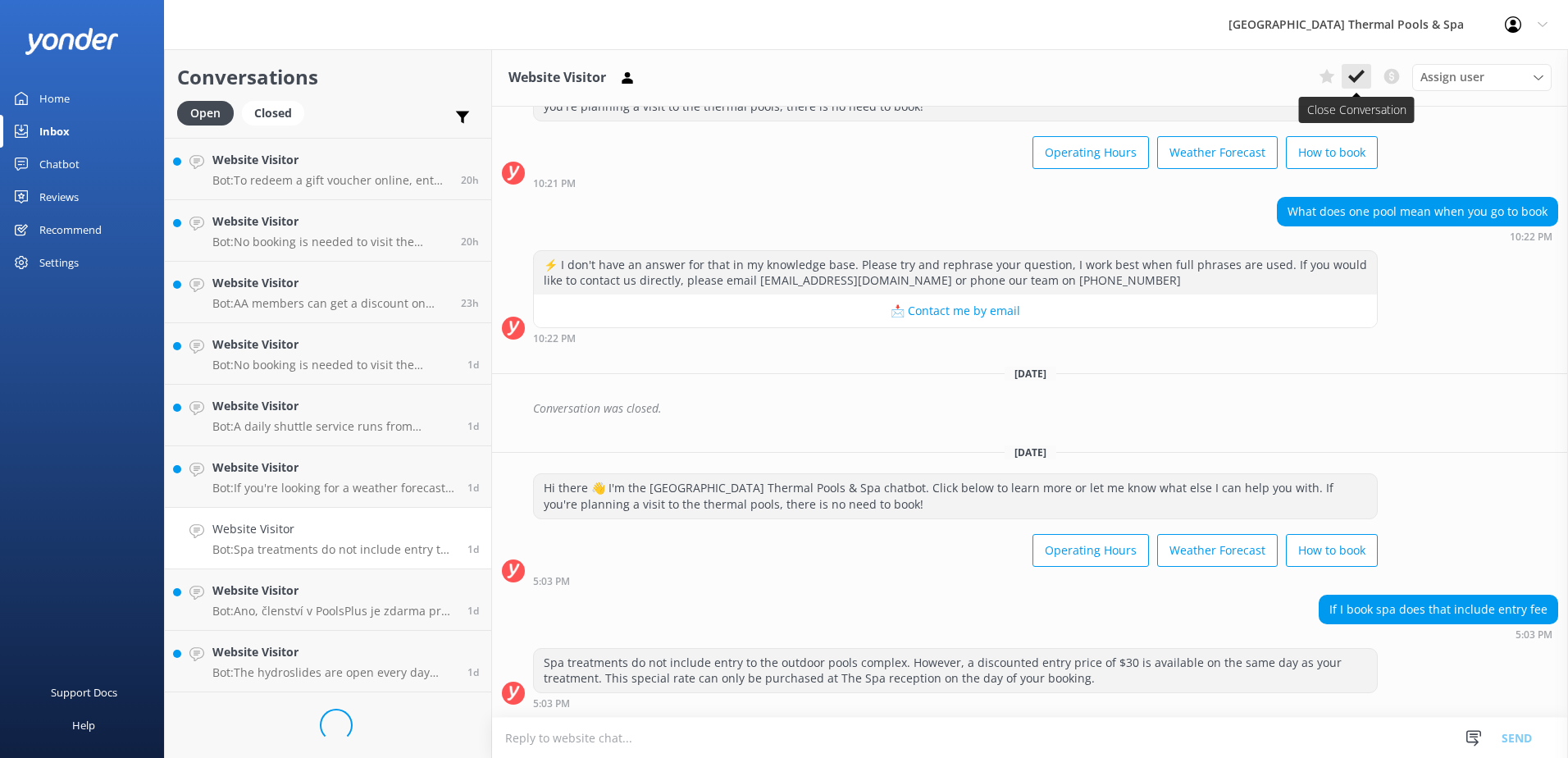
click at [778, 75] on button at bounding box center [1356, 76] width 29 height 25
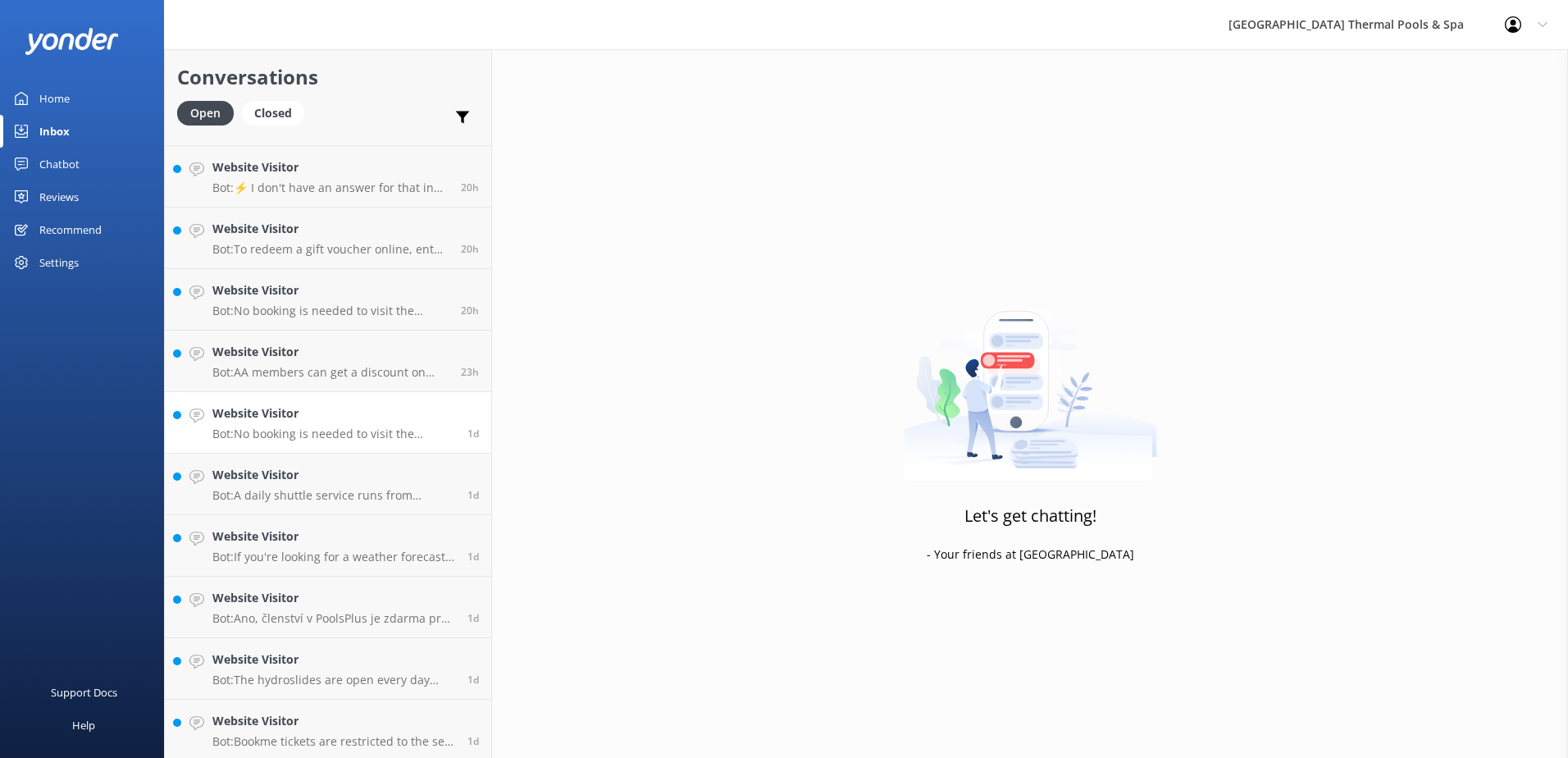
scroll to position [510, 0]
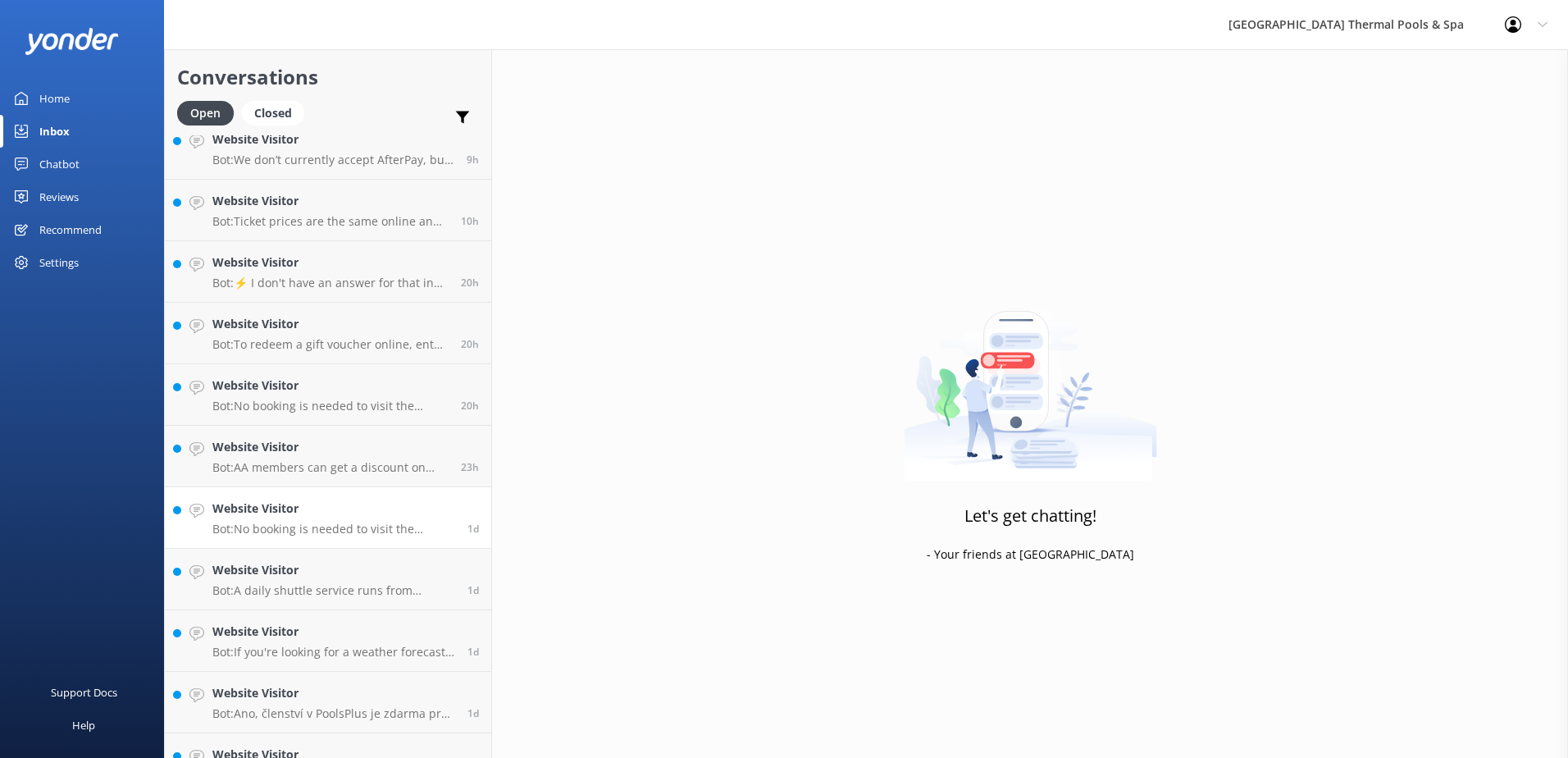
click at [374, 507] on h4 "Website Visitor" at bounding box center [334, 509] width 243 height 18
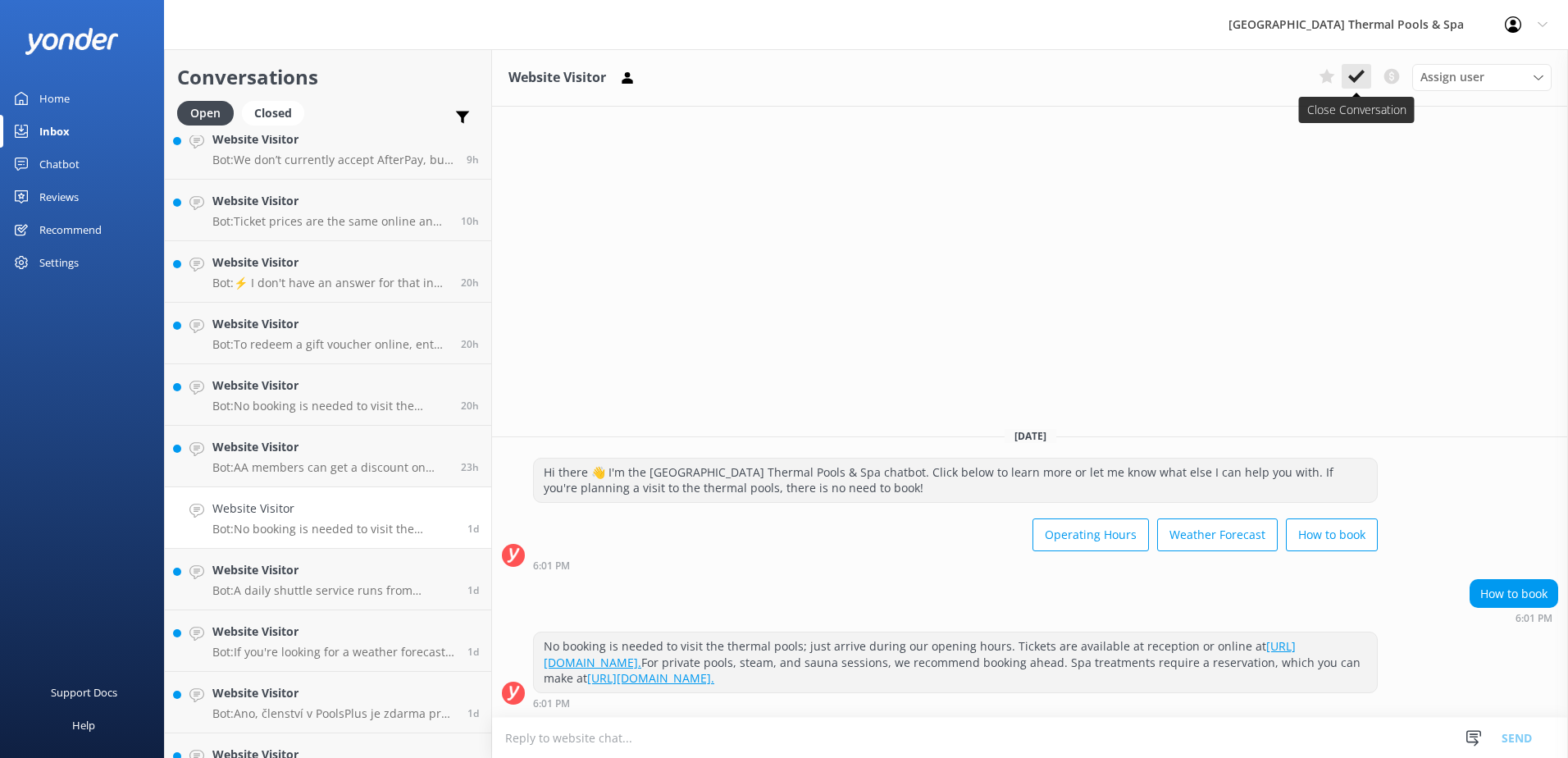
click at [778, 79] on button at bounding box center [1356, 76] width 29 height 25
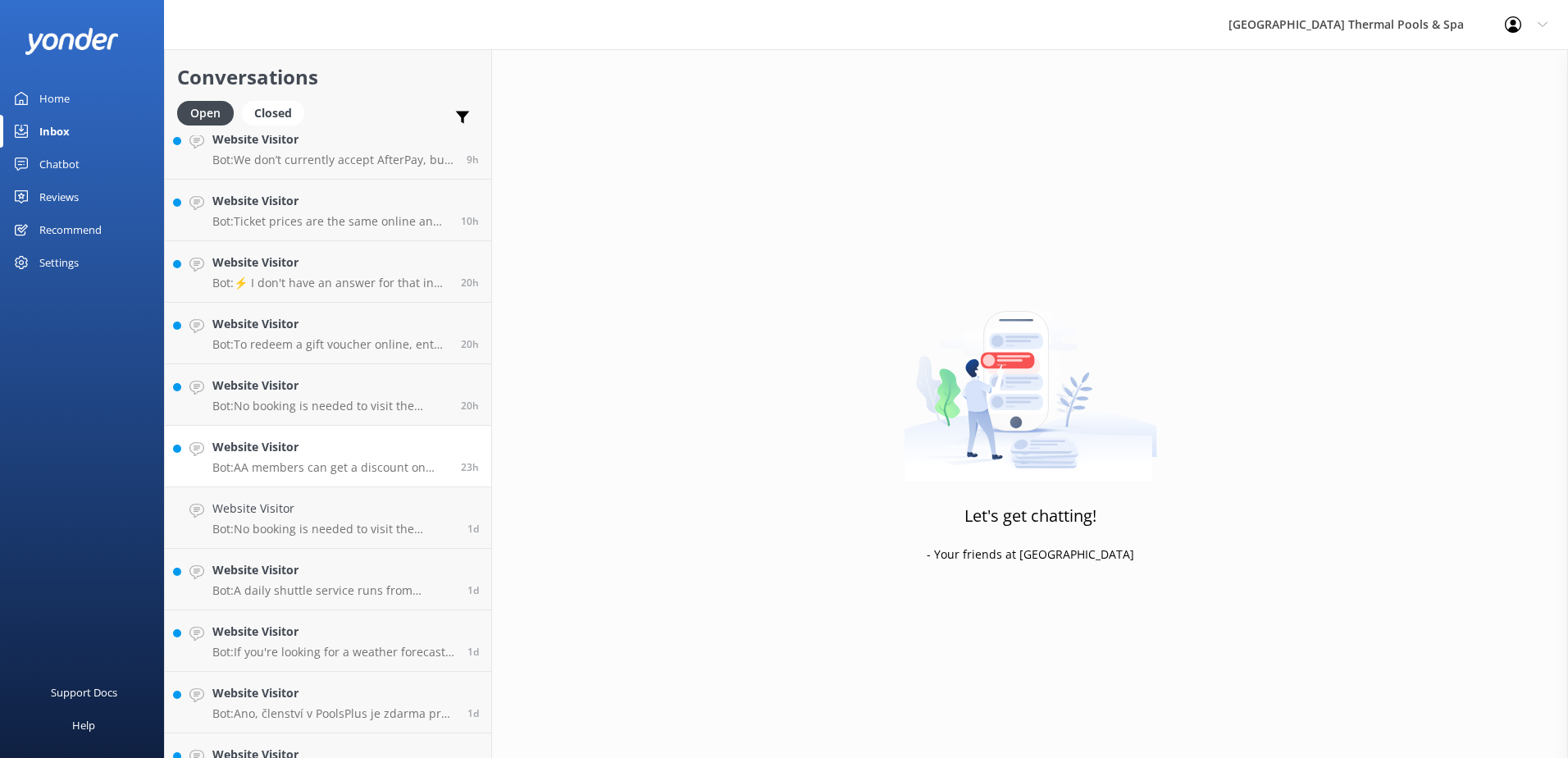
click at [376, 481] on link "Website Visitor Bot: AA members can get a discount on Single Entry tickets by r…" at bounding box center [328, 457] width 327 height 62
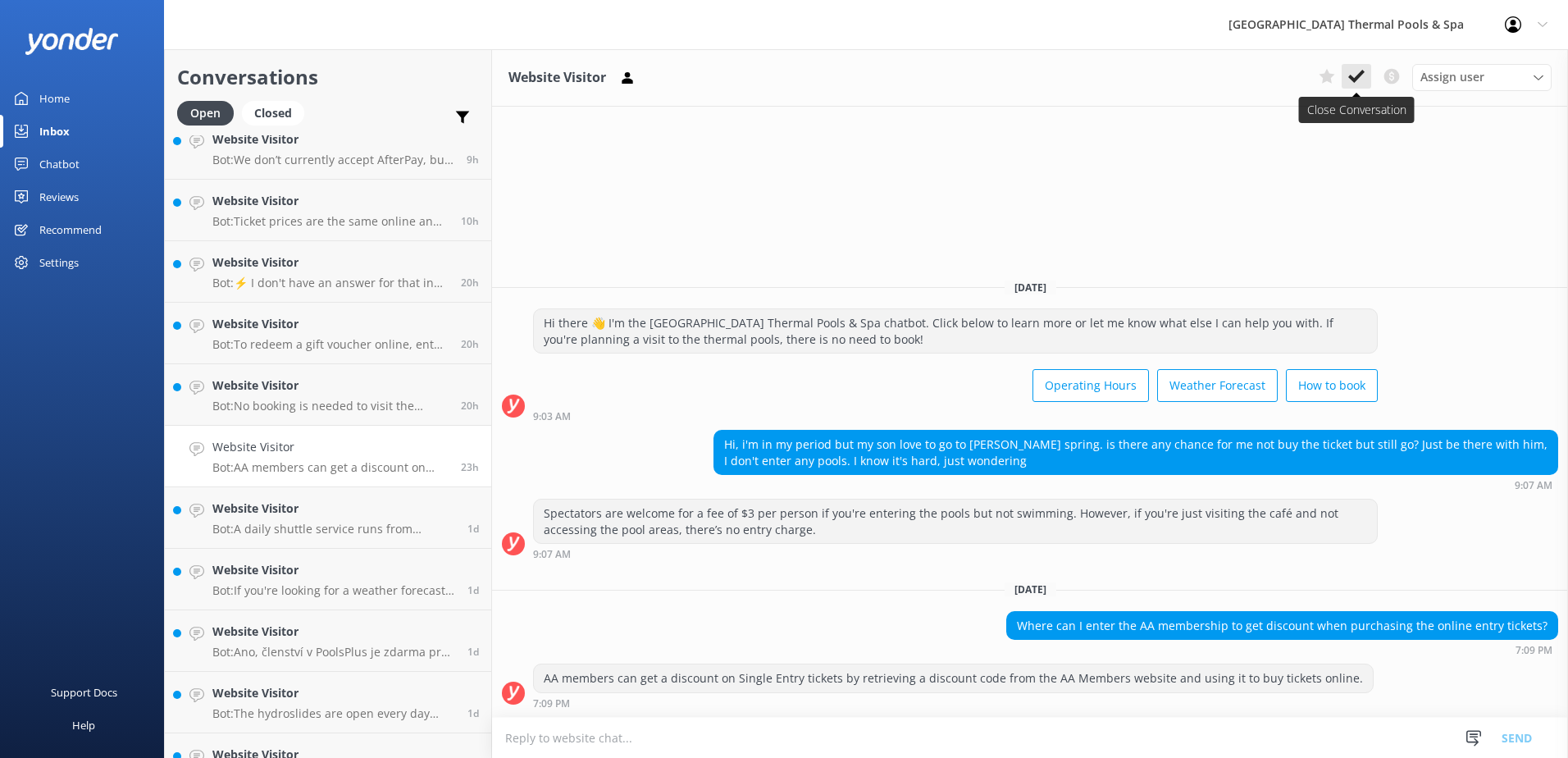
click at [778, 68] on button at bounding box center [1356, 76] width 29 height 25
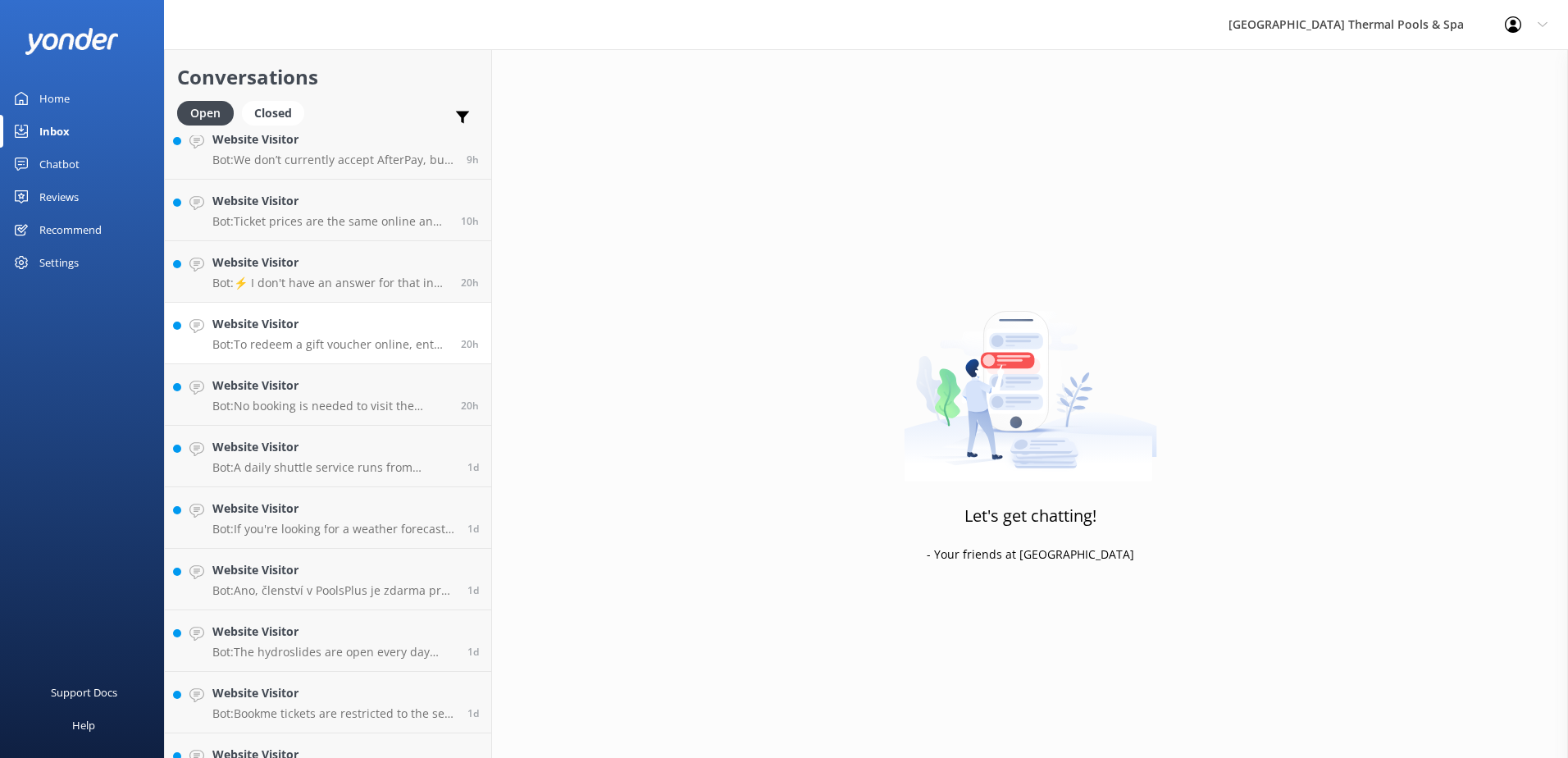
click at [322, 345] on p "Bot: To redeem a gift voucher online, enter the voucher number at checkout. If …" at bounding box center [330, 345] width 236 height 15
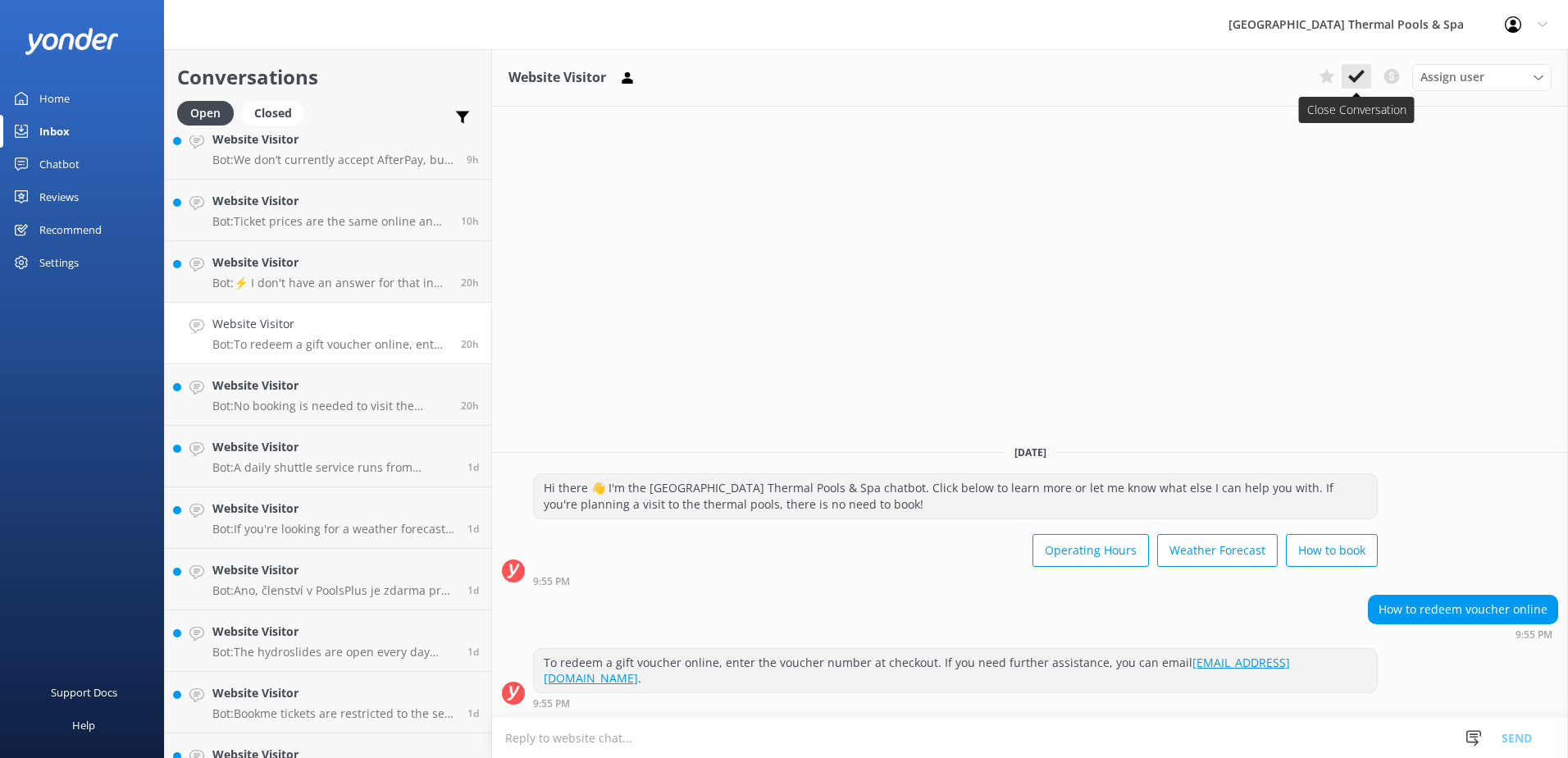
click at [778, 72] on icon at bounding box center [1356, 76] width 17 height 17
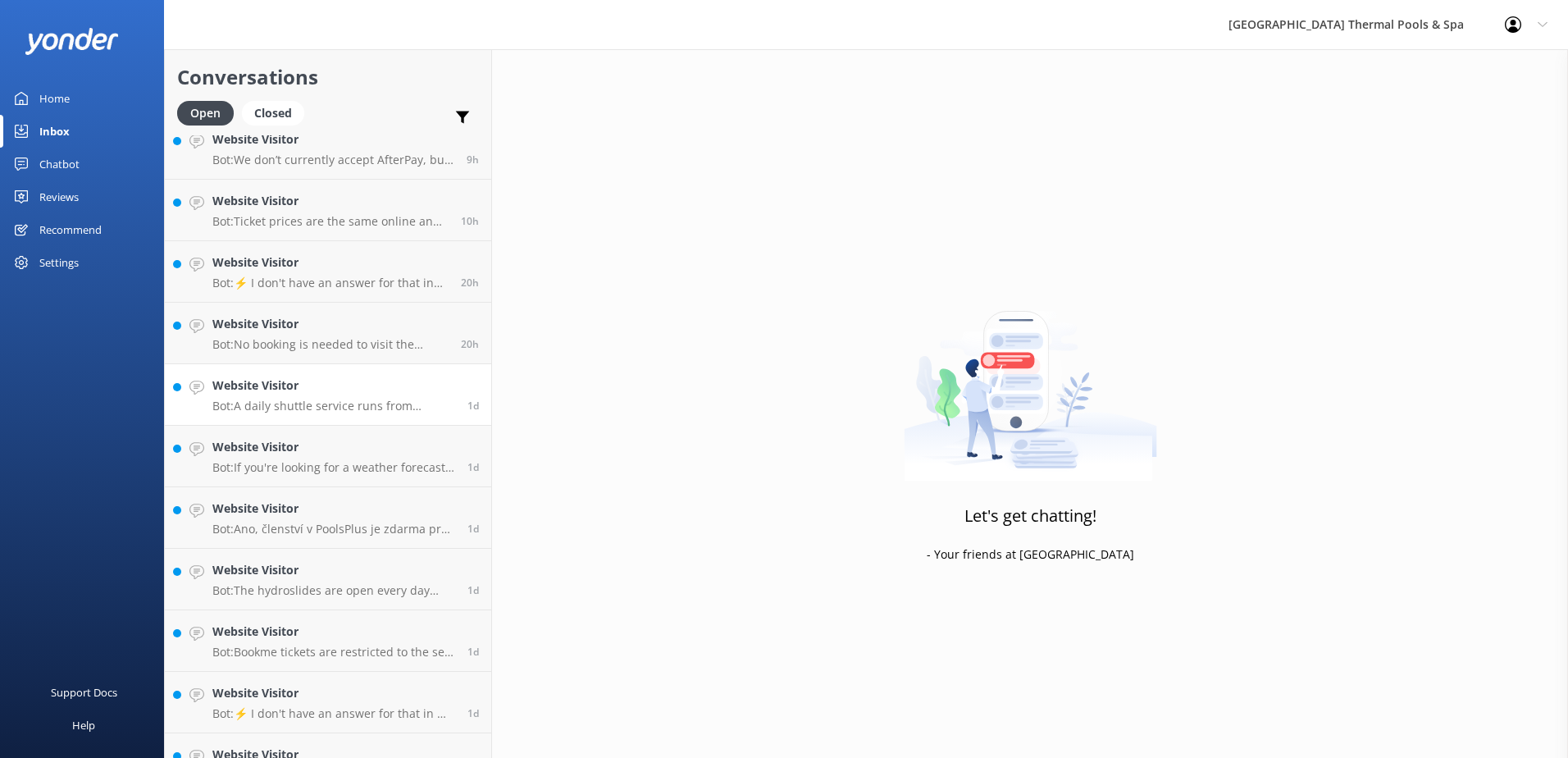
click at [287, 382] on h4 "Website Visitor" at bounding box center [334, 385] width 243 height 18
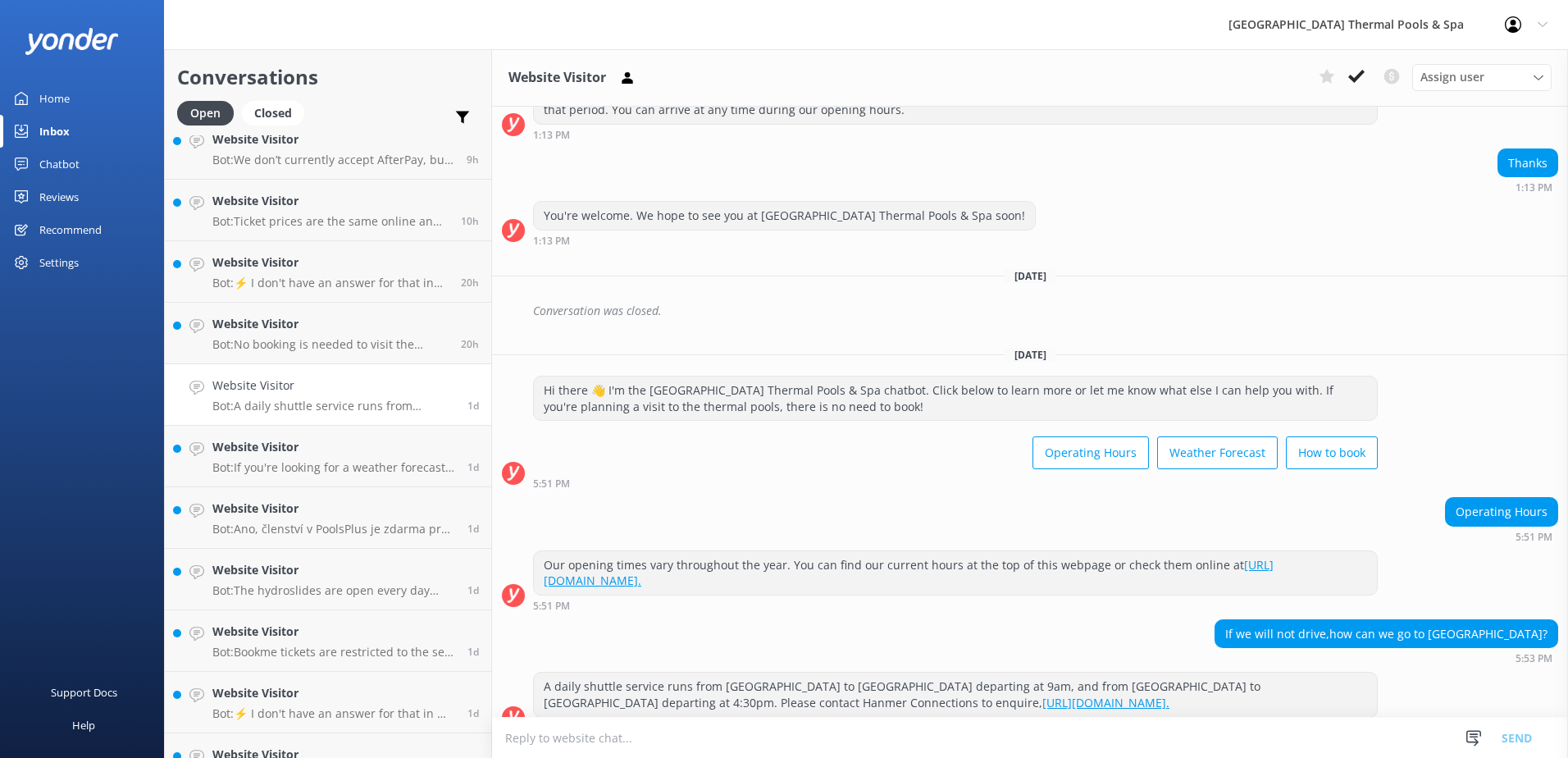
scroll to position [391, 0]
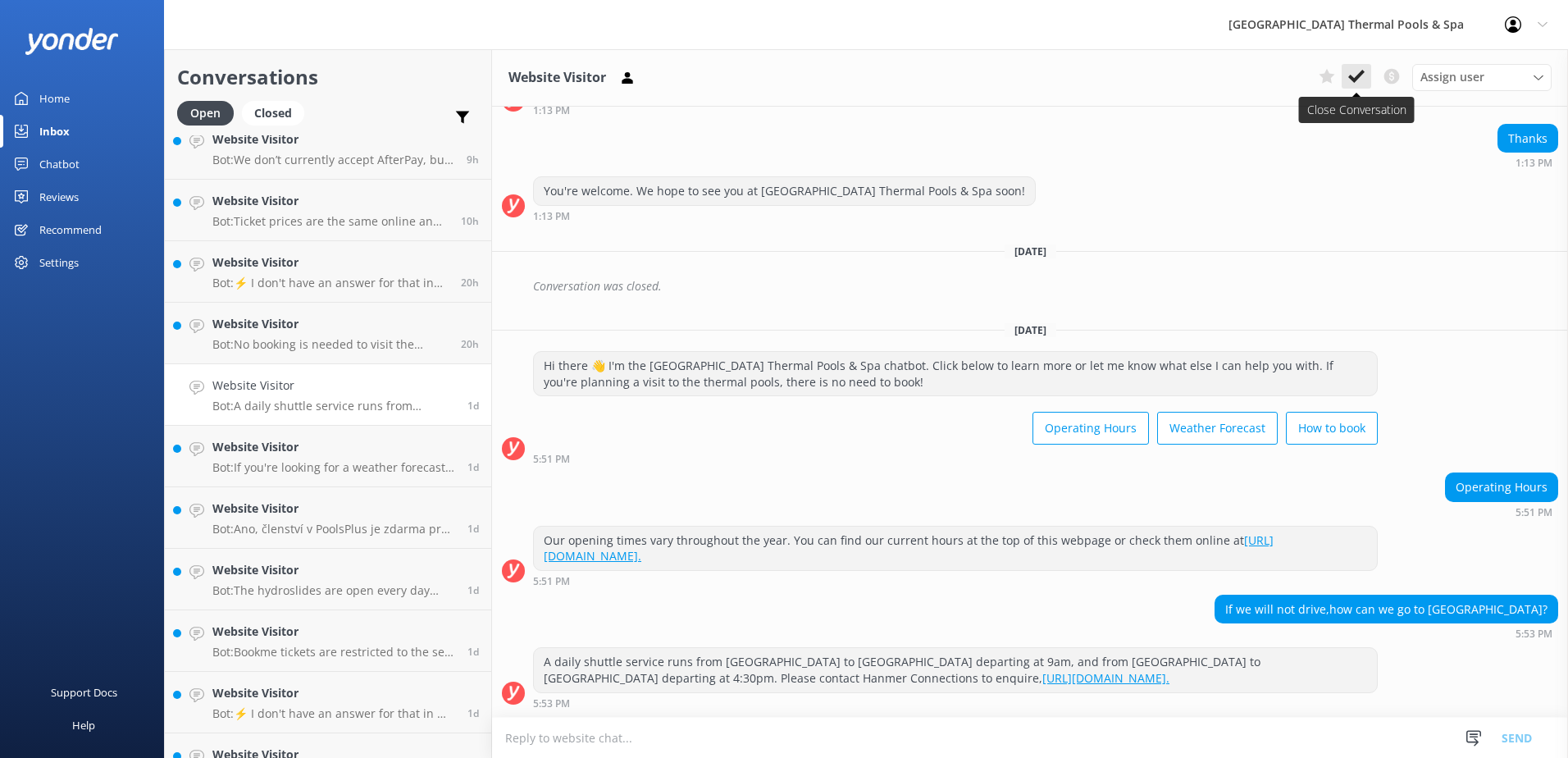
click at [778, 81] on icon at bounding box center [1356, 76] width 17 height 17
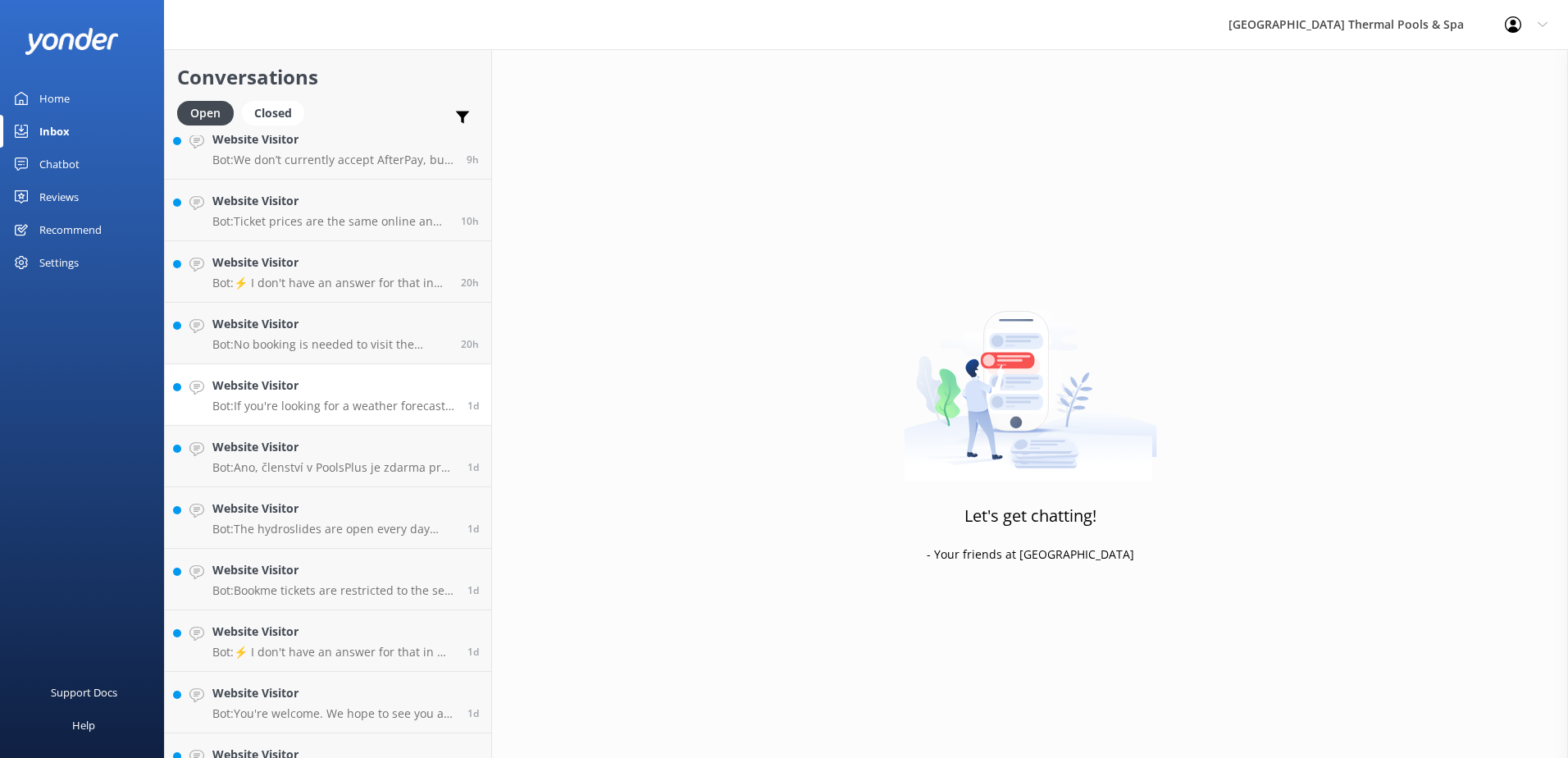
click at [259, 396] on div "Website Visitor Bot: If you're looking for a weather forecast, we recommend vis…" at bounding box center [334, 394] width 243 height 36
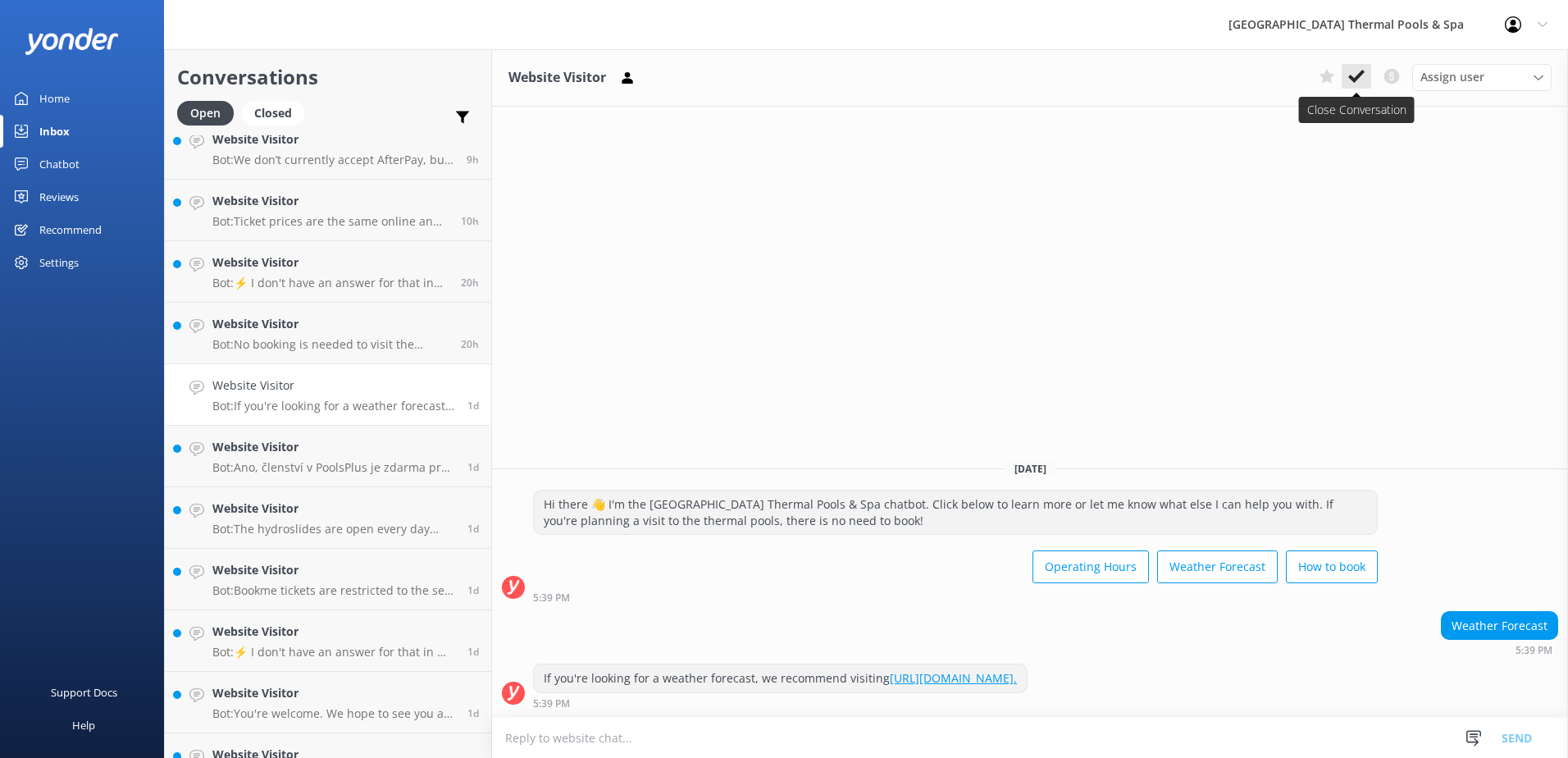
click at [778, 86] on button at bounding box center [1356, 76] width 29 height 25
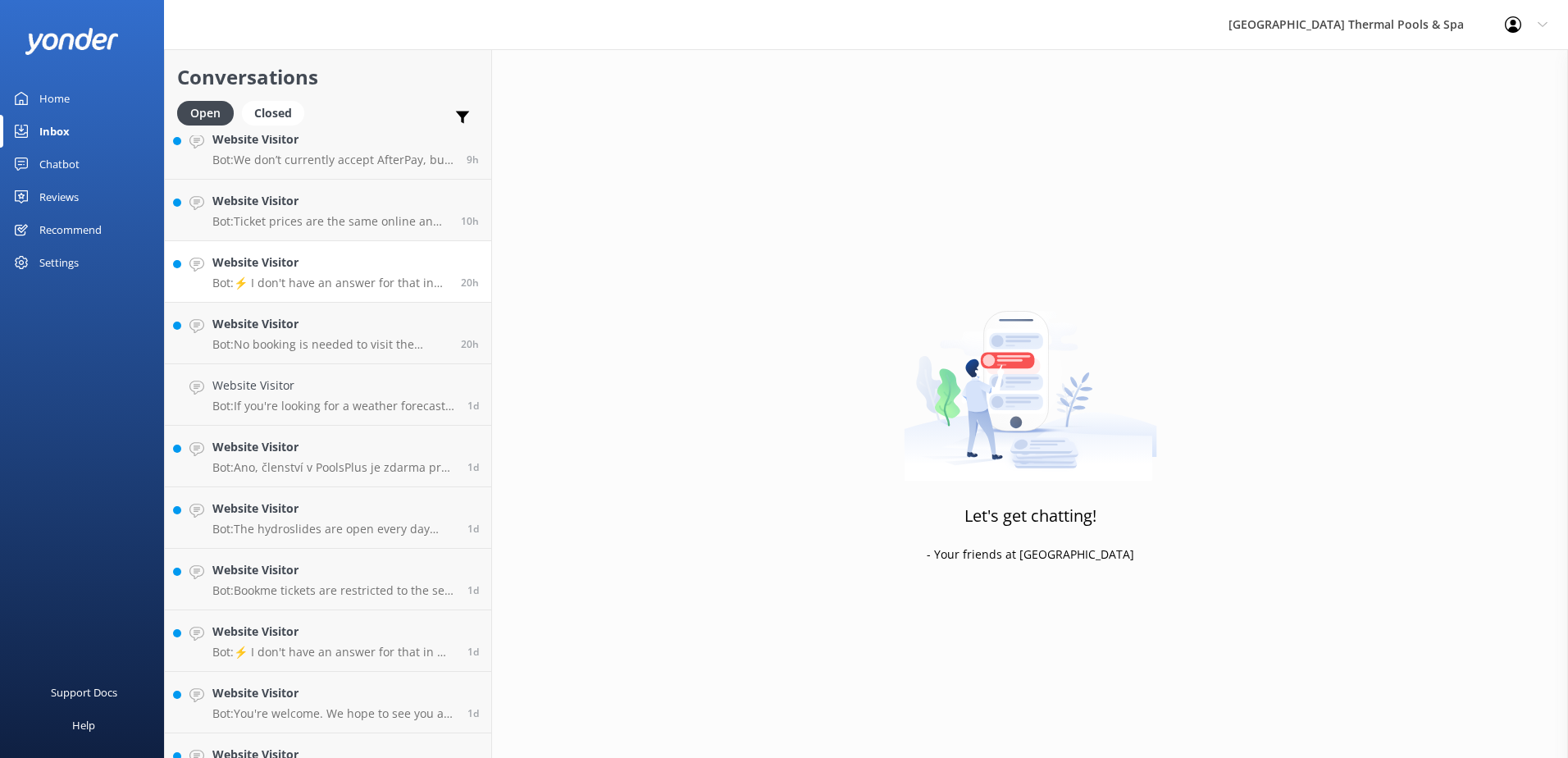
click at [354, 288] on p "Bot: ⚡ I don't have an answer for that in my knowledge base. Please try and rep…" at bounding box center [330, 283] width 236 height 15
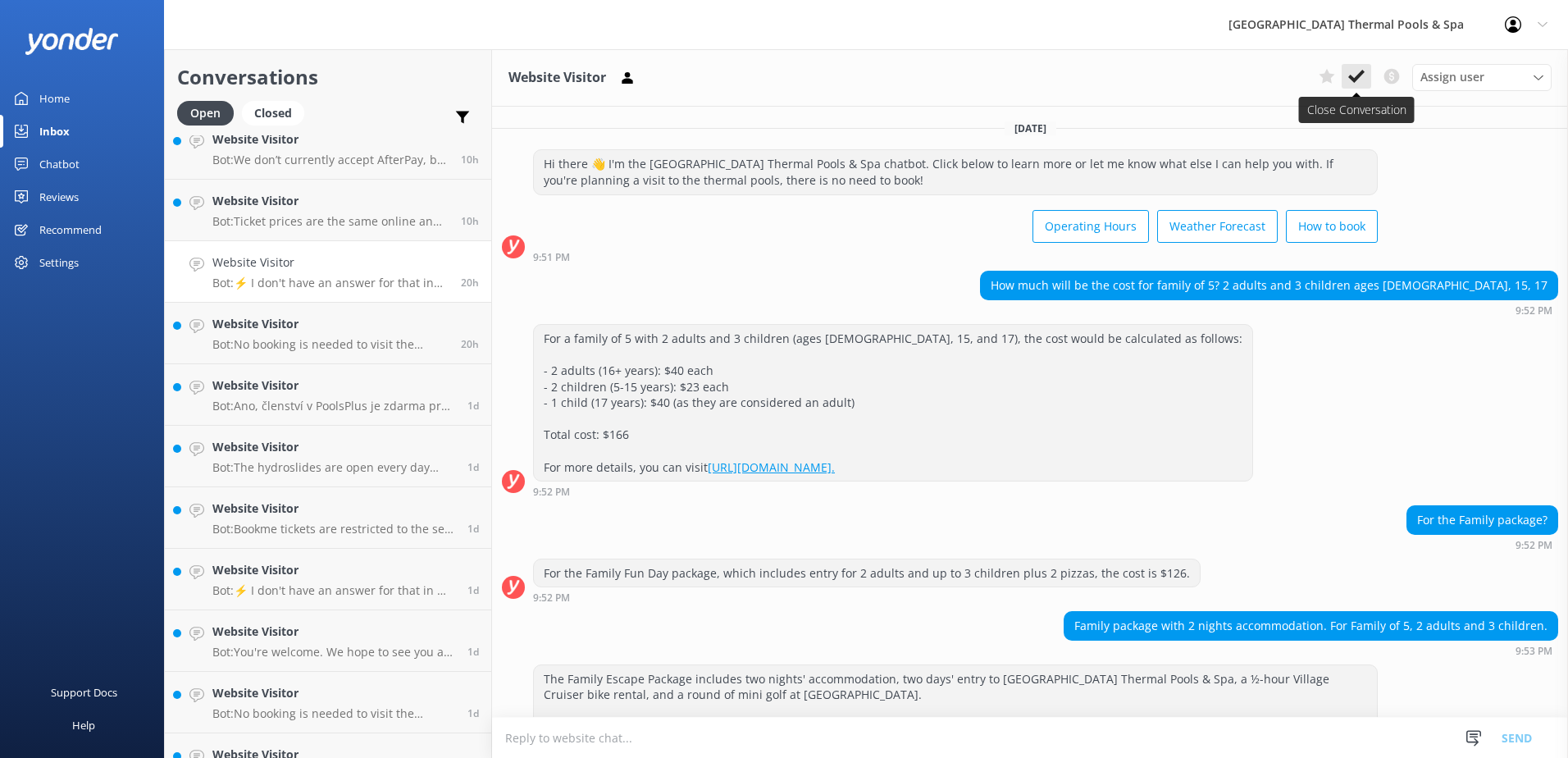
click at [778, 82] on icon at bounding box center [1356, 76] width 17 height 17
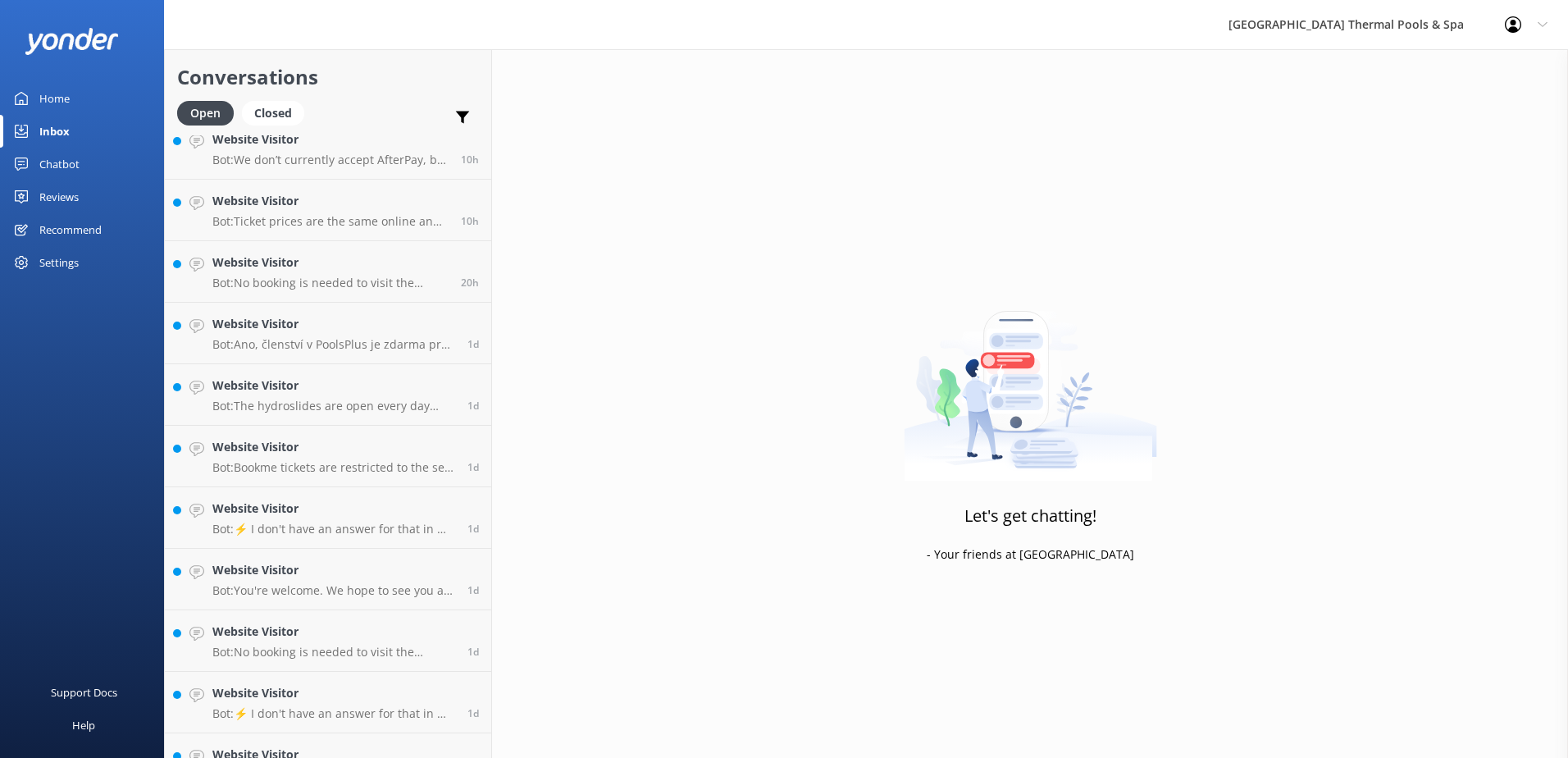
click at [284, 315] on h4 "Website Visitor" at bounding box center [334, 324] width 243 height 18
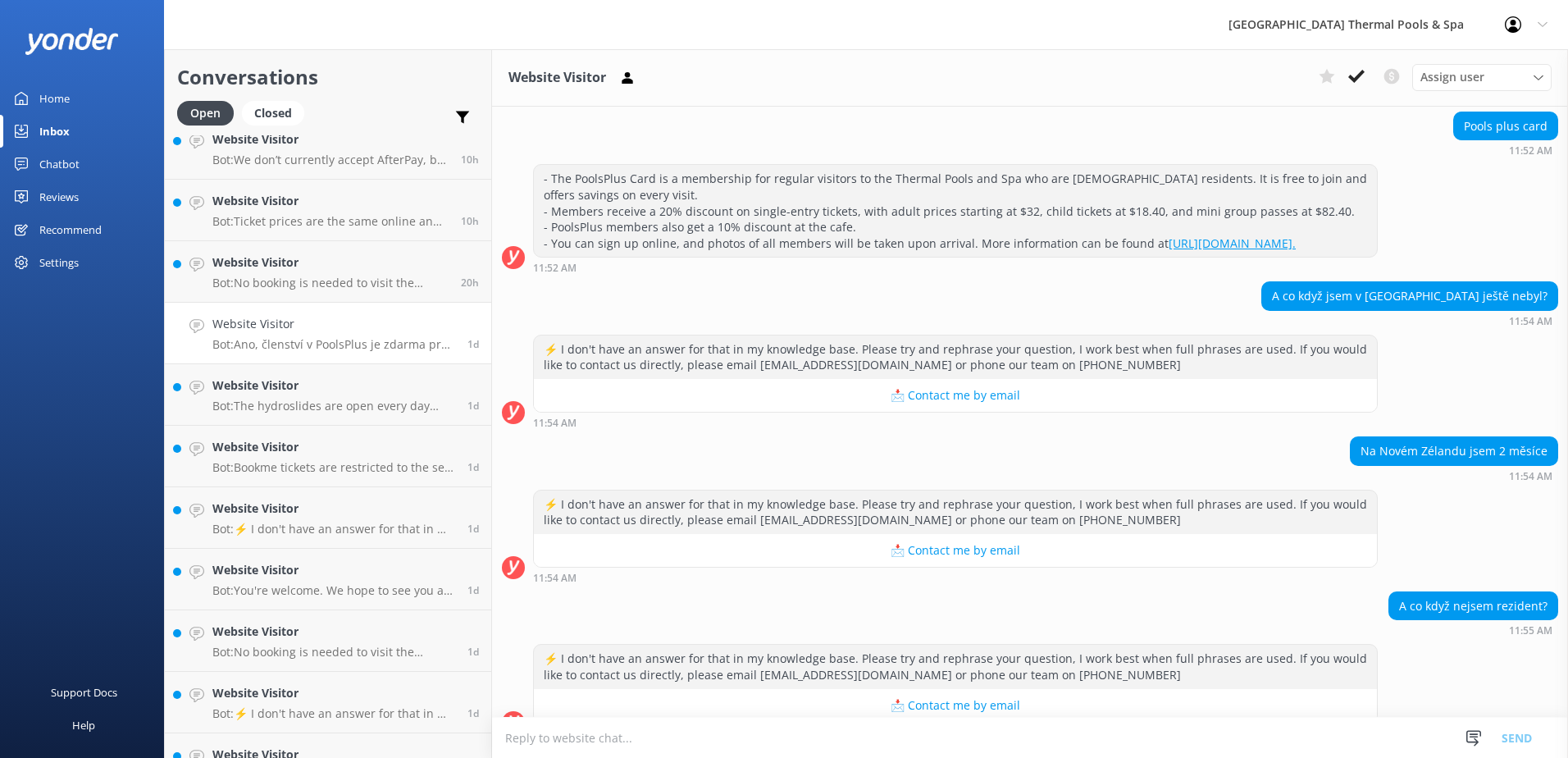
scroll to position [969, 0]
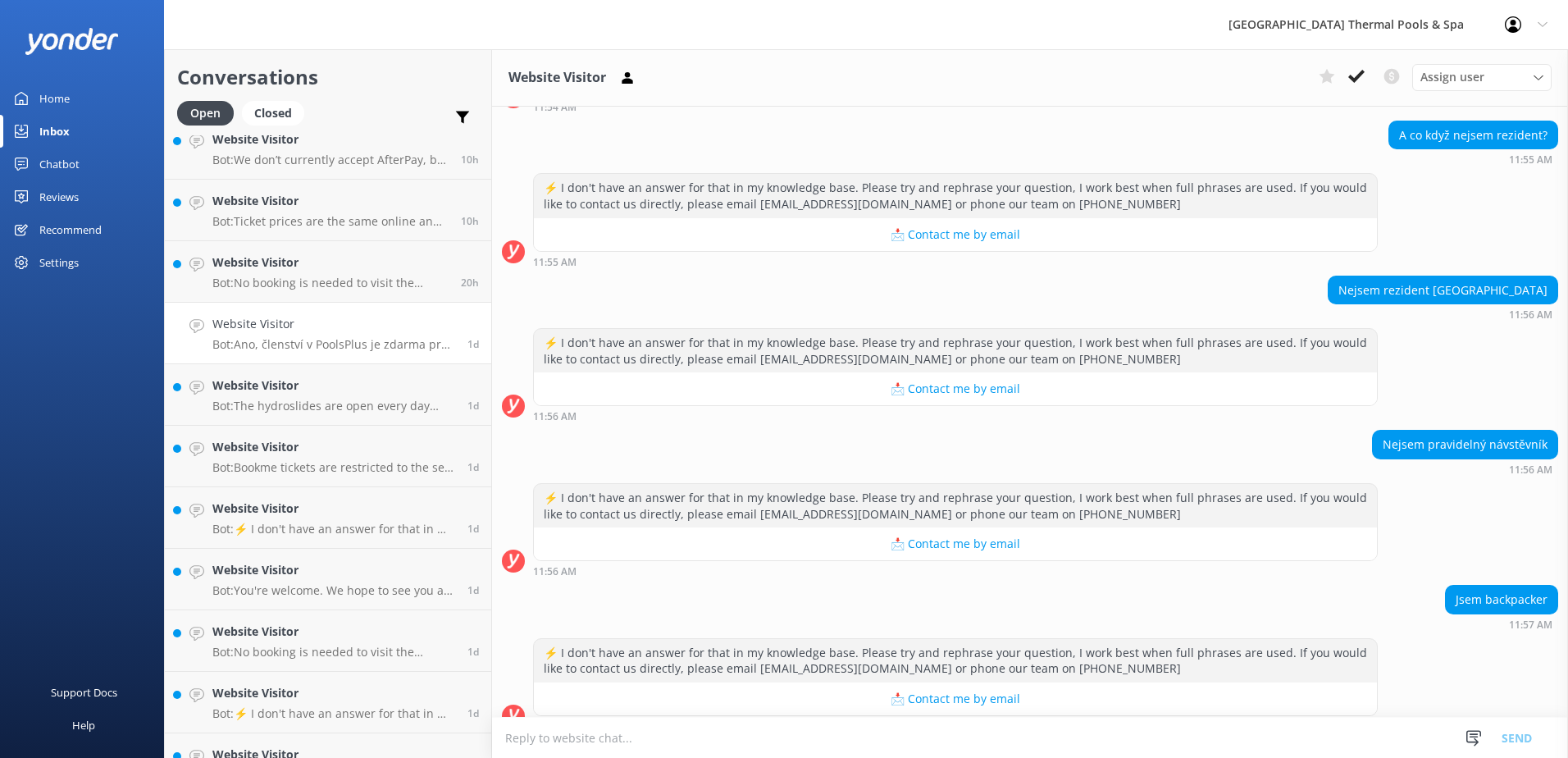
drag, startPoint x: 1430, startPoint y: 284, endPoint x: 1457, endPoint y: 431, distance: 149.5
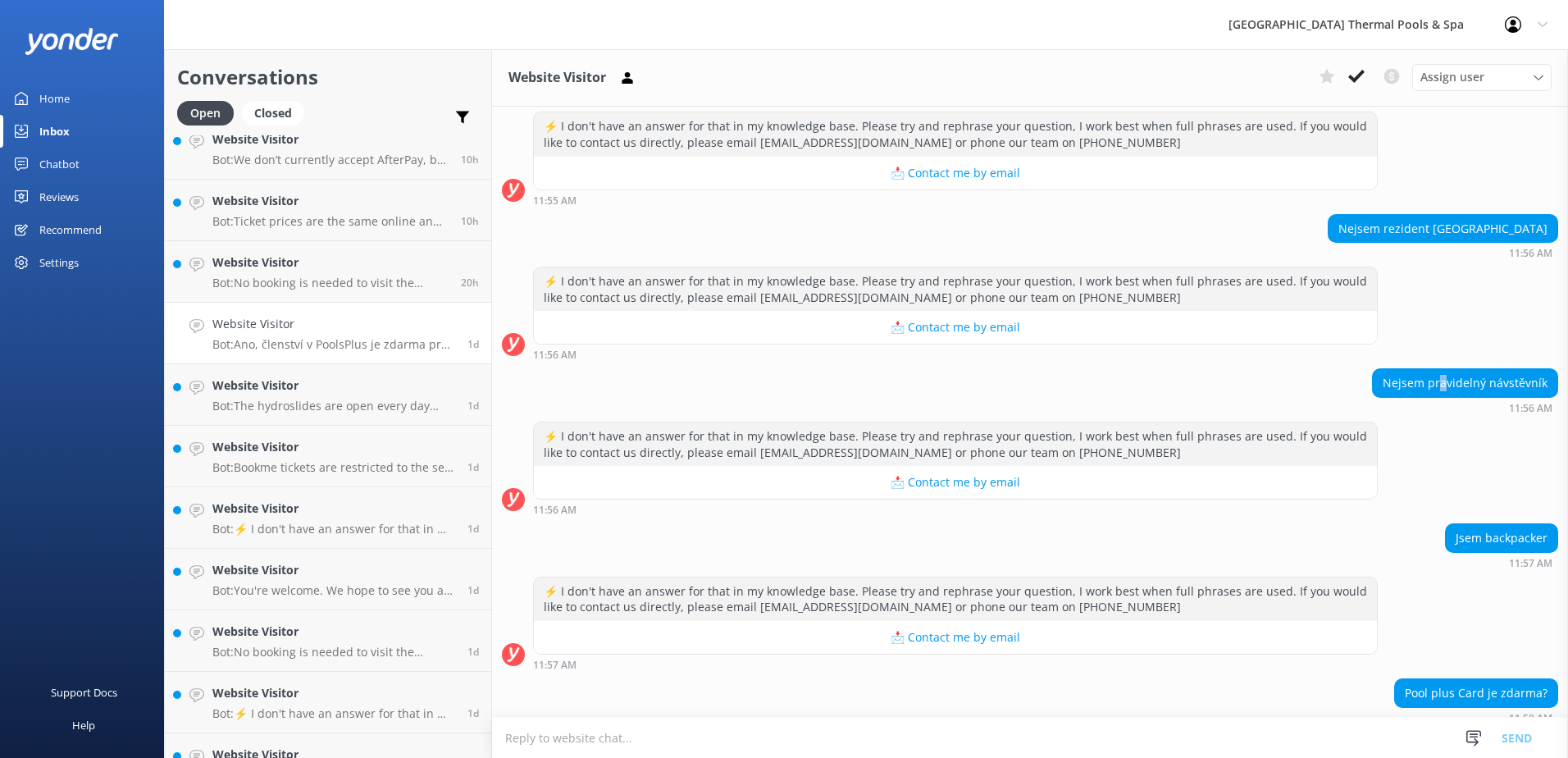
drag, startPoint x: 1431, startPoint y: 399, endPoint x: 1439, endPoint y: 406, distance: 10.6
click at [778, 398] on div "Nejsem pravidelný návstěvník" at bounding box center [1465, 383] width 185 height 28
drag, startPoint x: 1439, startPoint y: 406, endPoint x: 1419, endPoint y: 399, distance: 21.2
click at [778, 398] on div "Nejsem pravidelný návstěvník" at bounding box center [1465, 383] width 185 height 28
click at [778, 81] on use at bounding box center [1356, 76] width 17 height 13
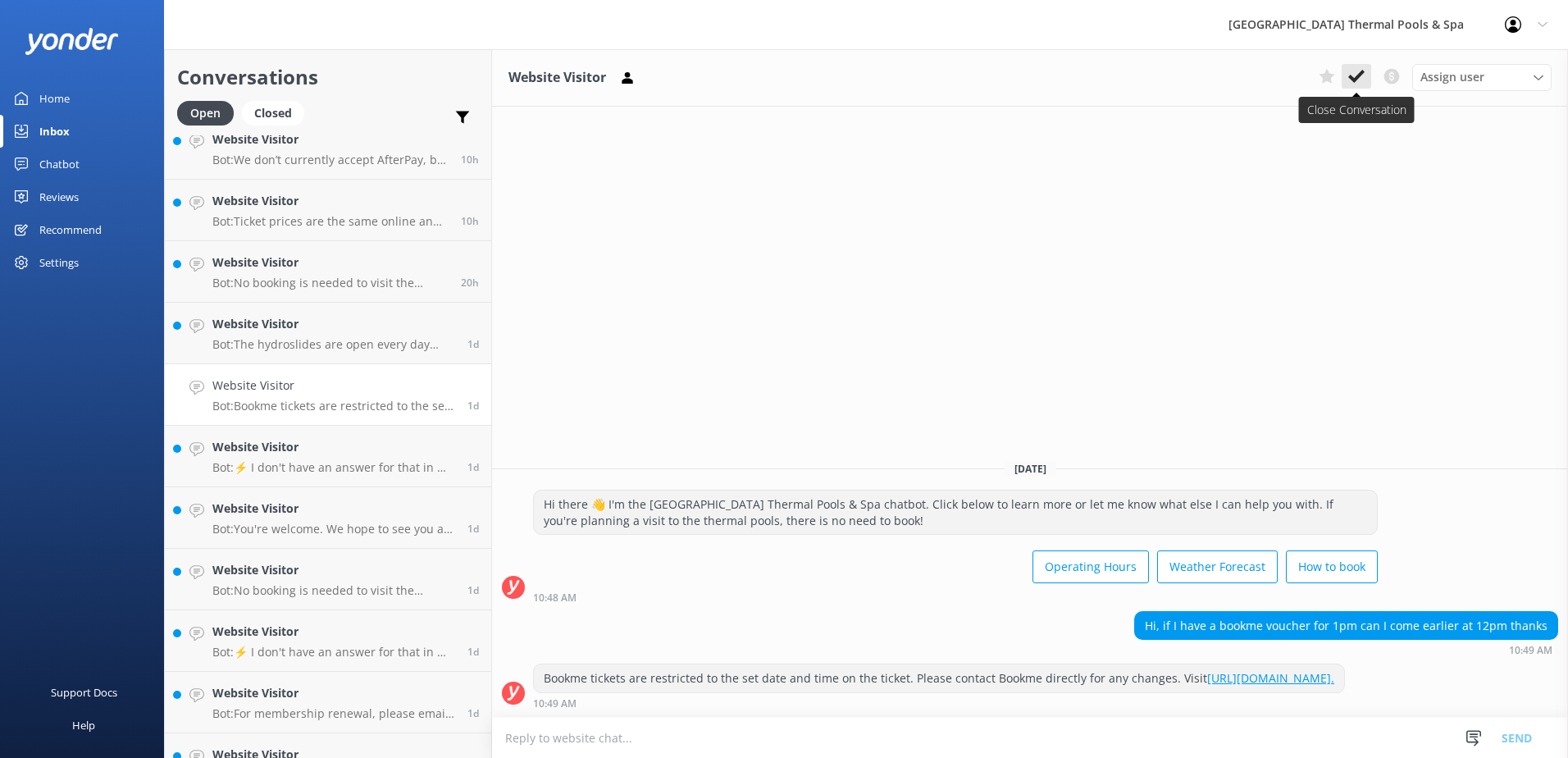
drag, startPoint x: 1390, startPoint y: 79, endPoint x: 1348, endPoint y: 85, distance: 42.4
click at [778, 85] on div "Assign user [PERSON_NAME] iSITE [PERSON_NAME] Sacha [PERSON_NAME]" at bounding box center [1431, 77] width 239 height 27
click at [778, 83] on icon at bounding box center [1356, 76] width 17 height 17
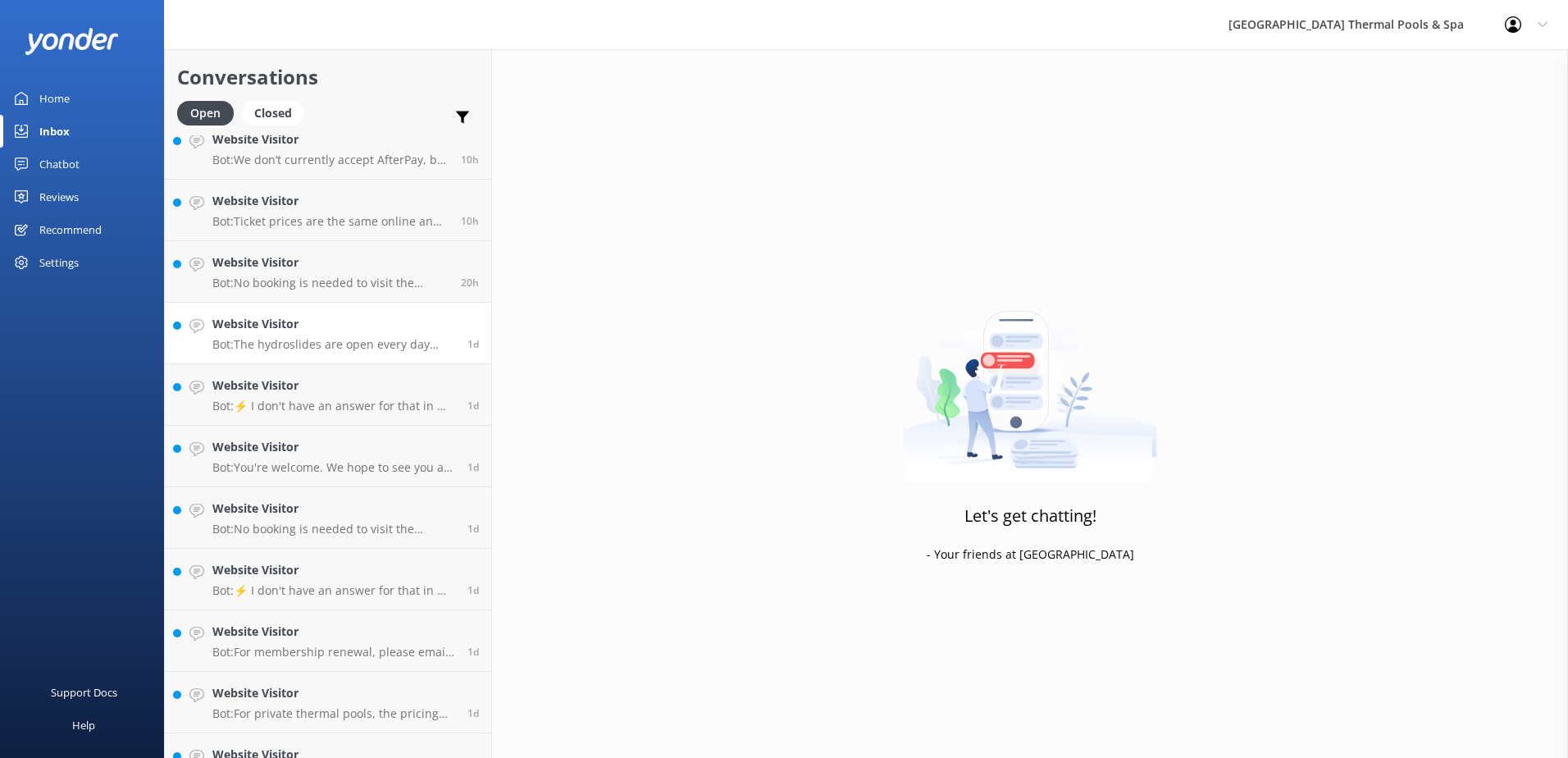
click at [324, 323] on h4 "Website Visitor" at bounding box center [334, 324] width 243 height 18
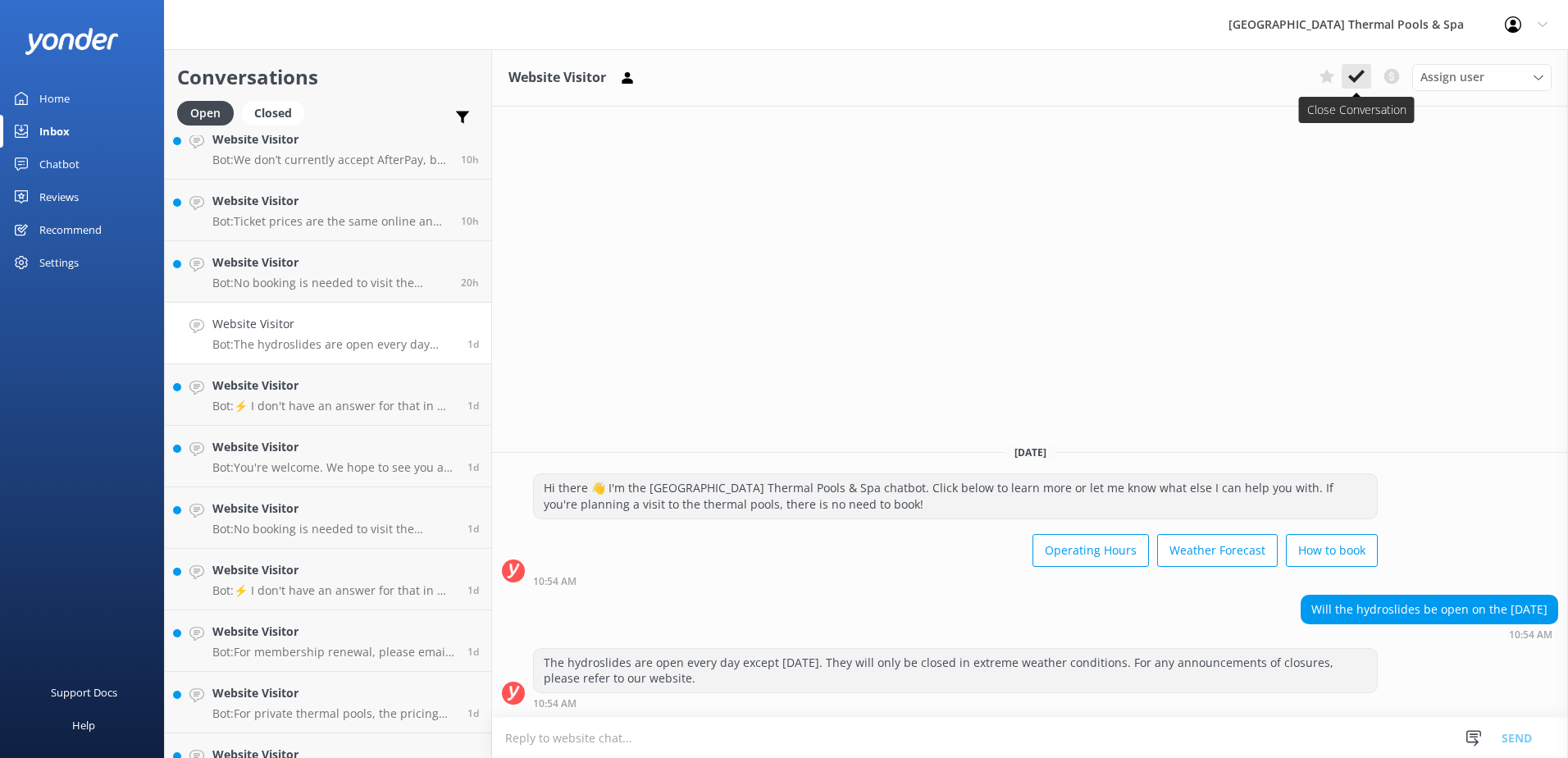
click at [778, 88] on button at bounding box center [1356, 76] width 29 height 25
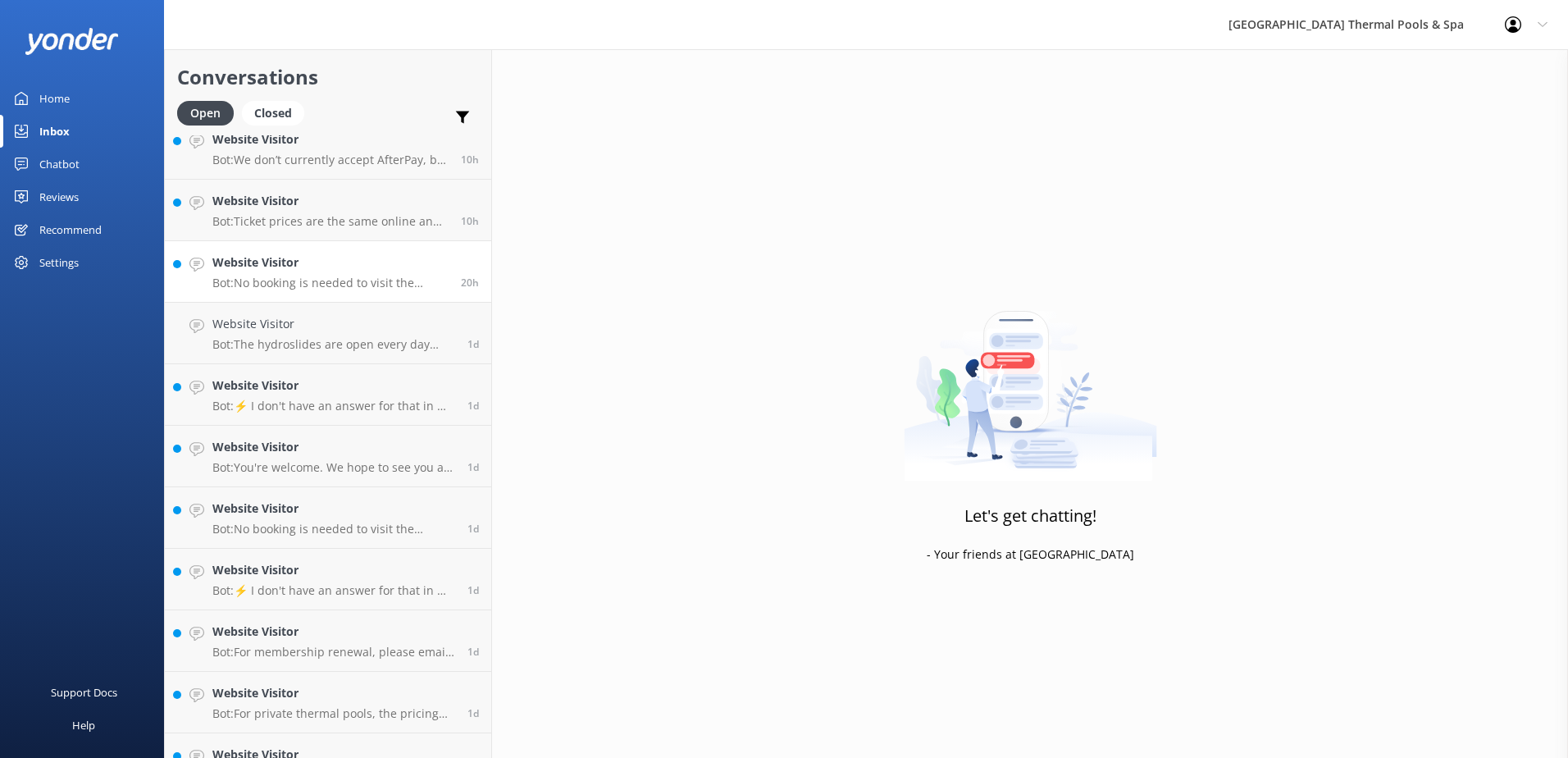
click at [305, 294] on link "Website Visitor Bot: No booking is needed to visit the thermal pools; you can j…" at bounding box center [328, 272] width 327 height 62
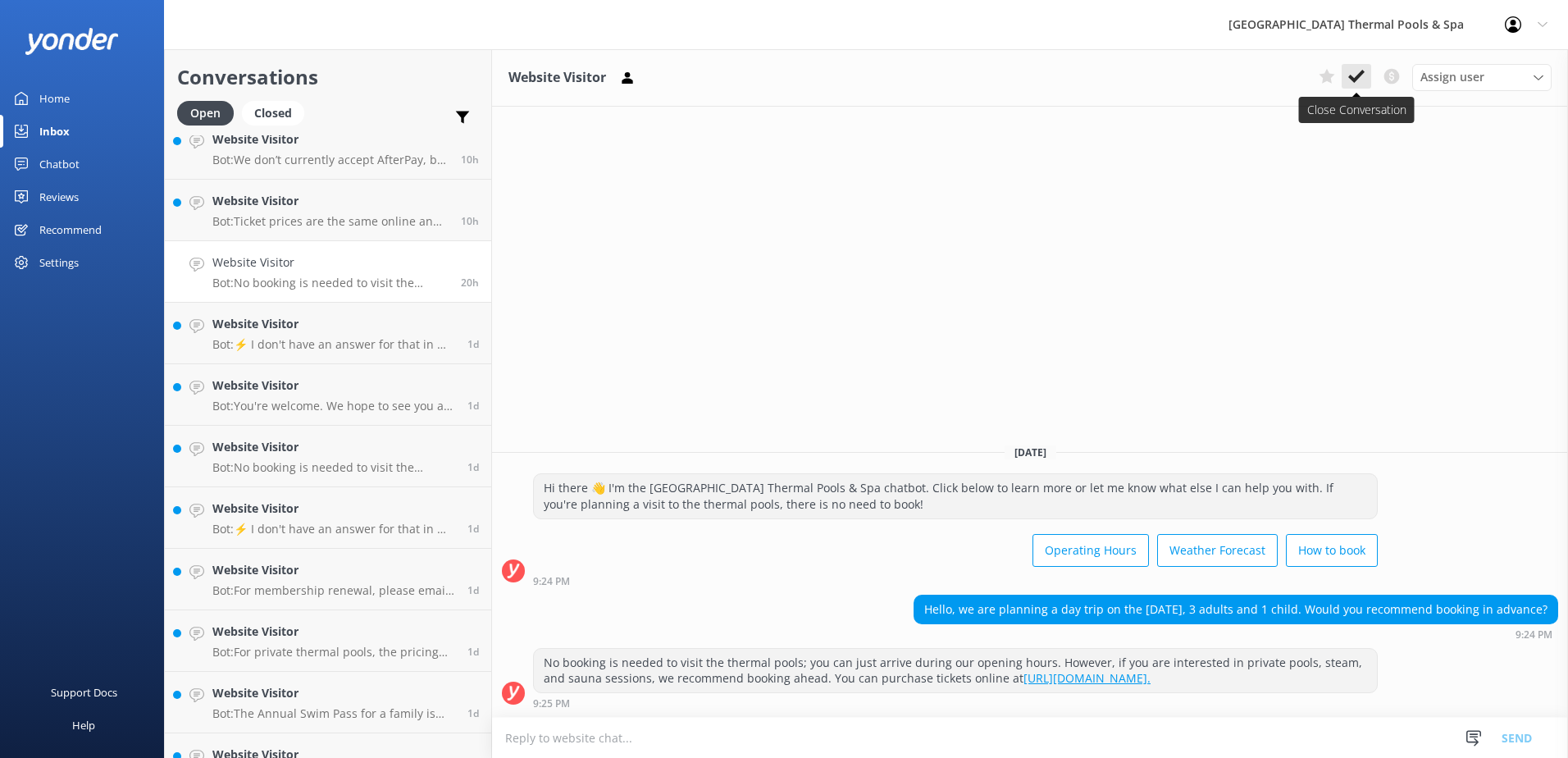
click at [778, 70] on icon at bounding box center [1356, 76] width 17 height 17
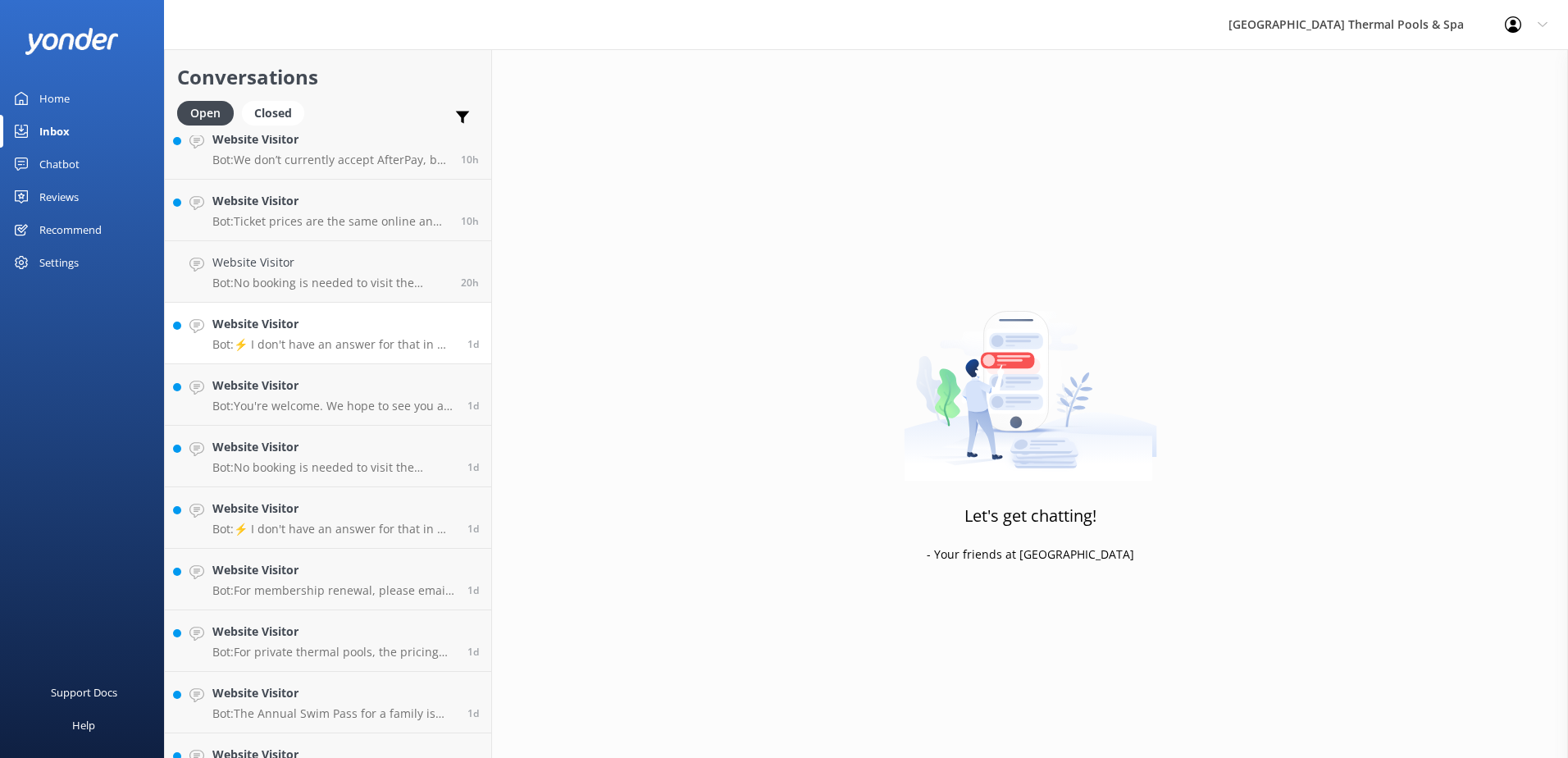
click at [263, 334] on div "Website Visitor Bot: ⚡ I don't have an answer for that in my knowledge base. Pl…" at bounding box center [334, 333] width 243 height 36
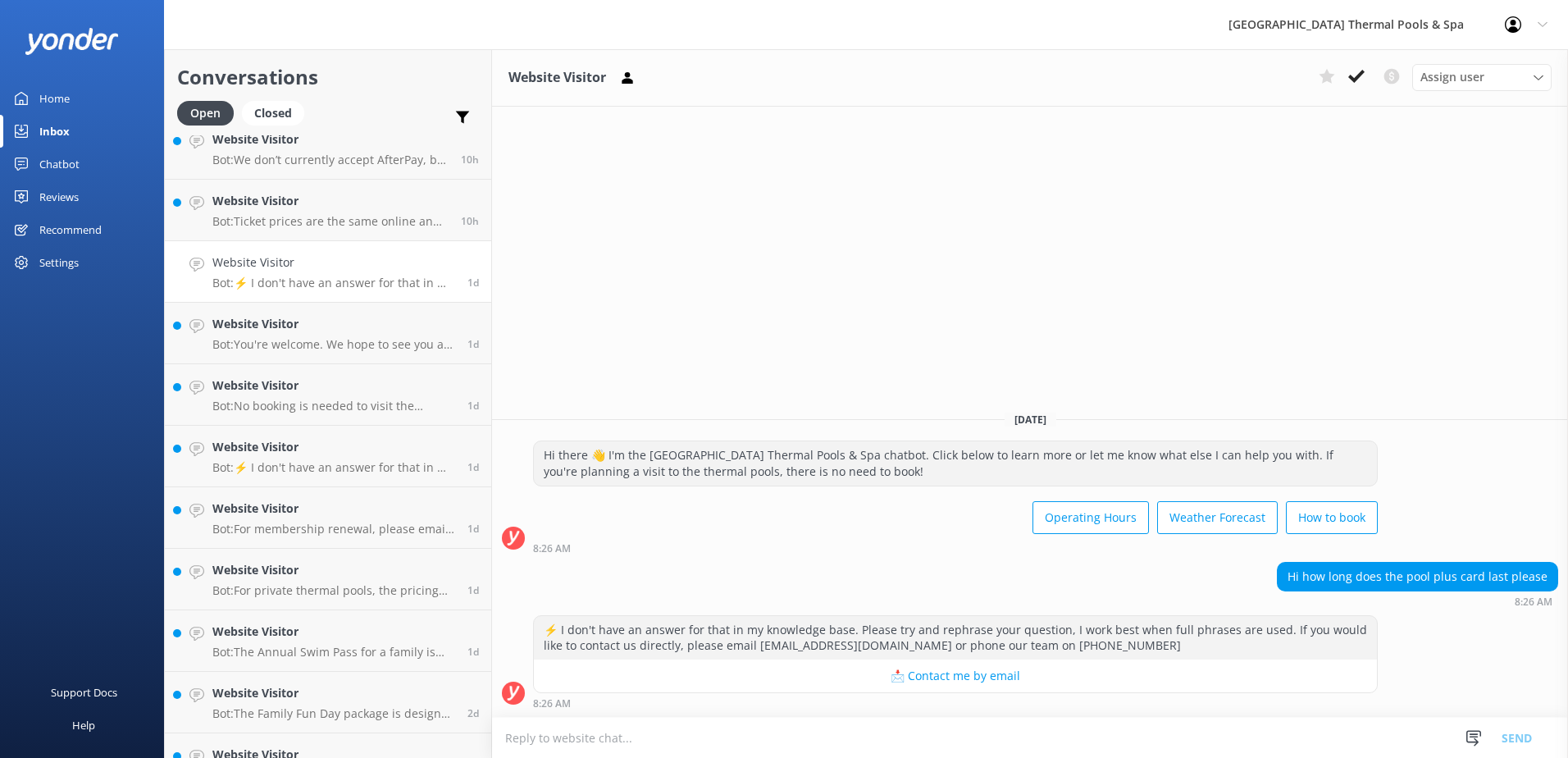
click at [778, 681] on button "📩 Contact me by email" at bounding box center [955, 676] width 843 height 33
drag, startPoint x: 308, startPoint y: 284, endPoint x: 259, endPoint y: 269, distance: 51.2
click at [259, 269] on h4 "Website Visitor" at bounding box center [334, 262] width 243 height 18
click at [778, 79] on icon at bounding box center [1327, 76] width 17 height 17
click at [247, 329] on h4 "Website Visitor" at bounding box center [334, 324] width 243 height 18
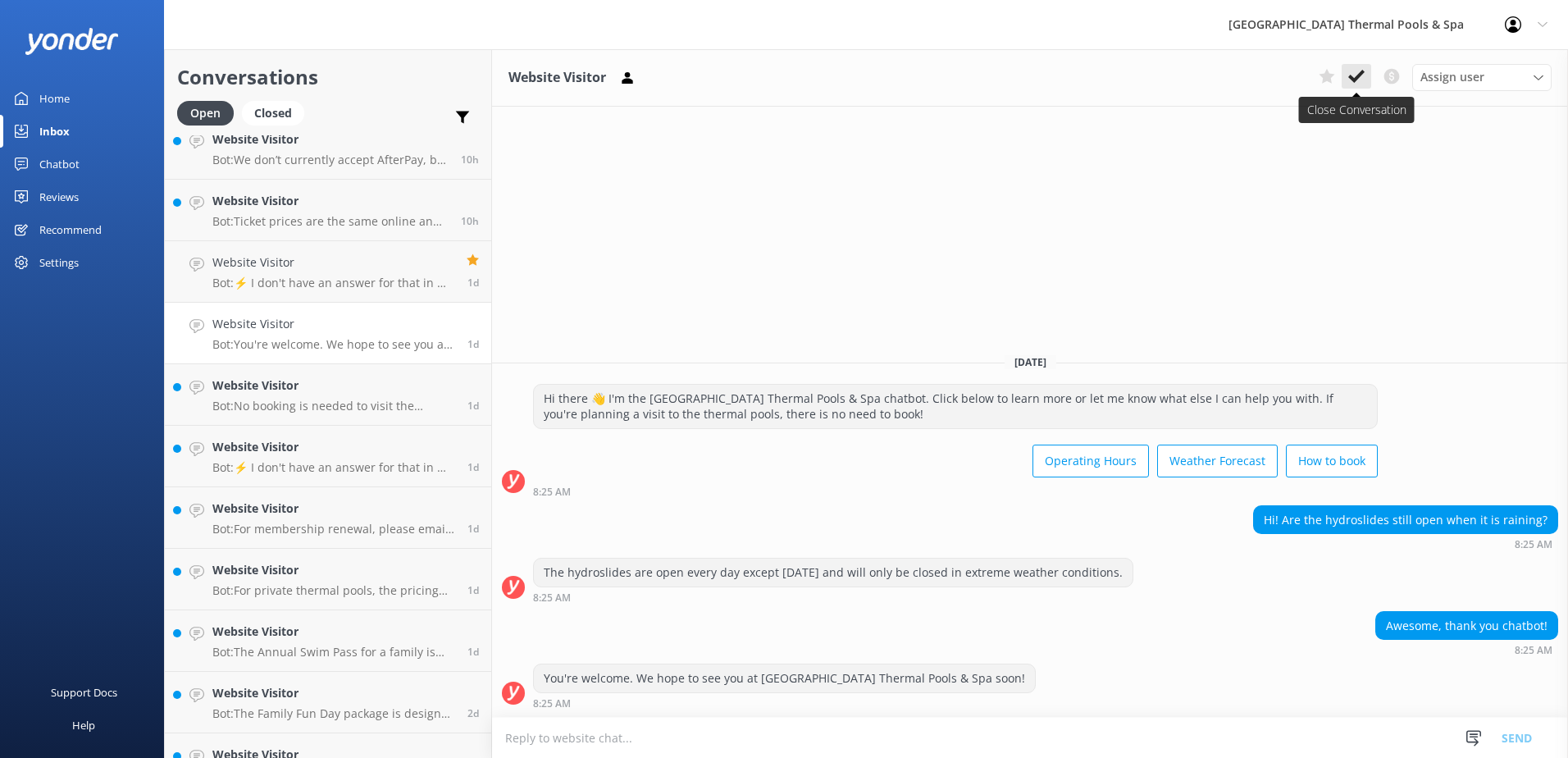
click at [778, 73] on button at bounding box center [1356, 76] width 29 height 25
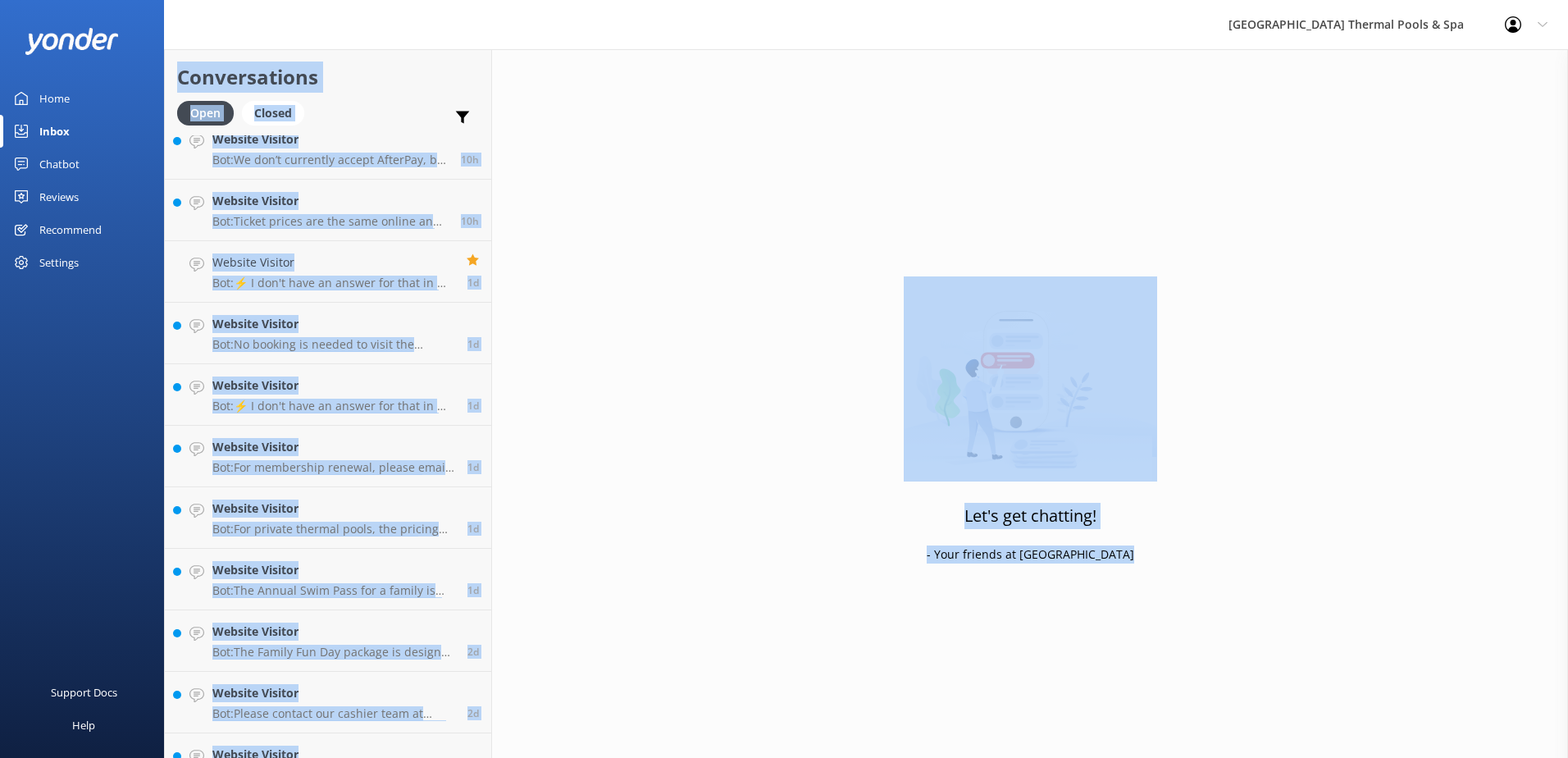
drag, startPoint x: 1342, startPoint y: 73, endPoint x: 1345, endPoint y: 112, distance: 39.1
click at [320, 326] on h4 "Website Visitor" at bounding box center [334, 324] width 243 height 18
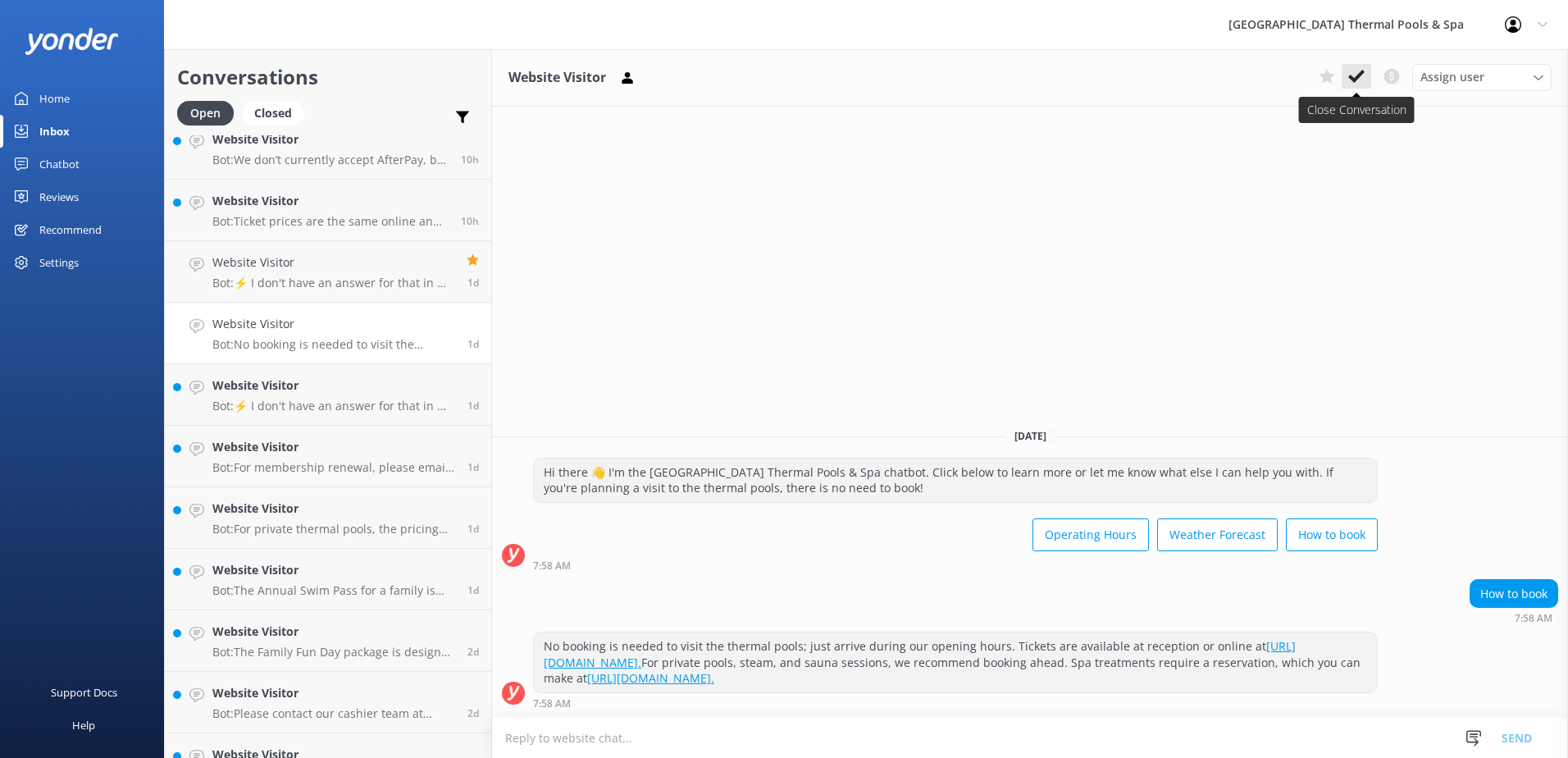
click at [778, 79] on use at bounding box center [1356, 76] width 17 height 13
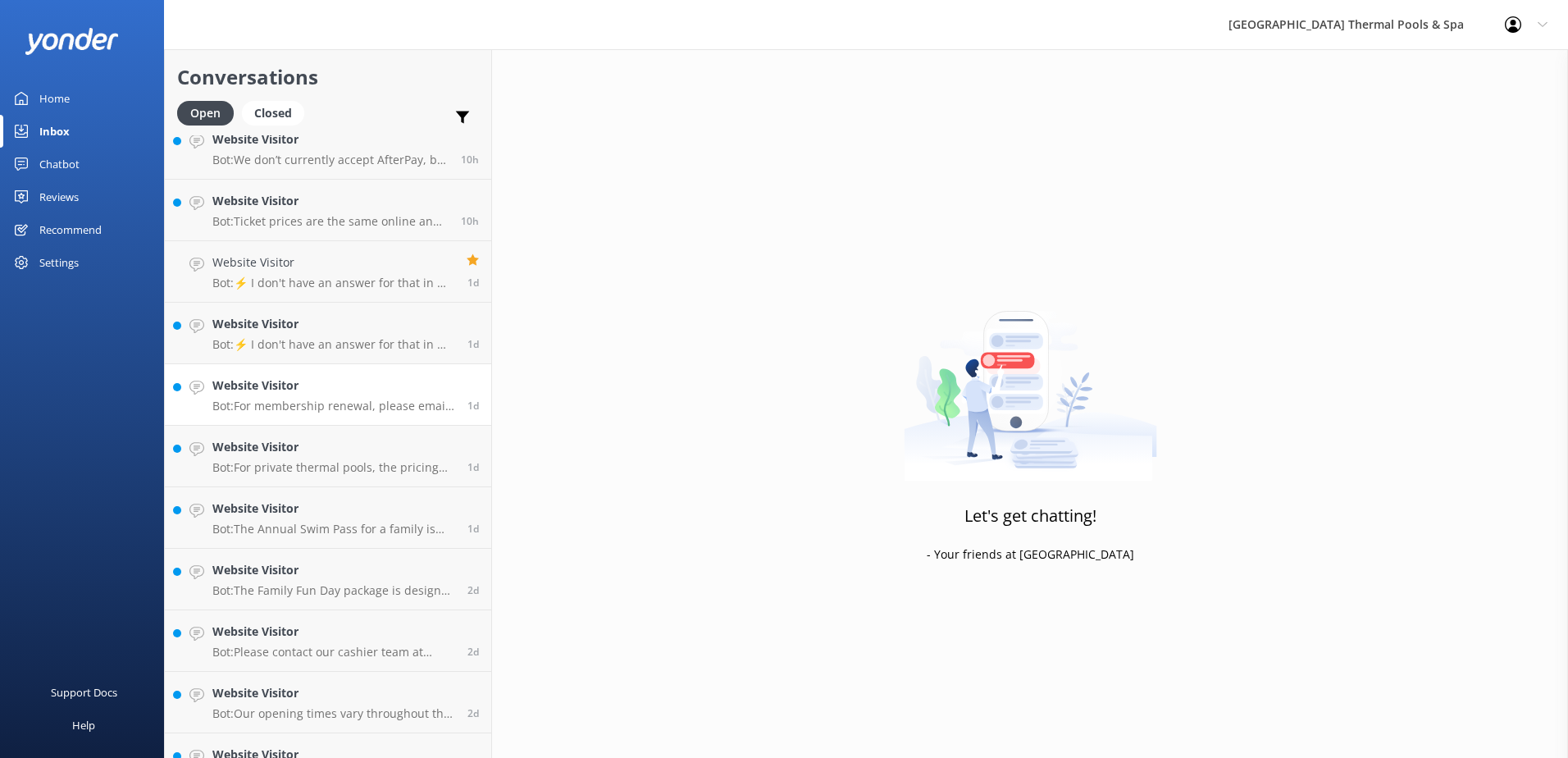
click at [305, 383] on h4 "Website Visitor" at bounding box center [334, 385] width 243 height 18
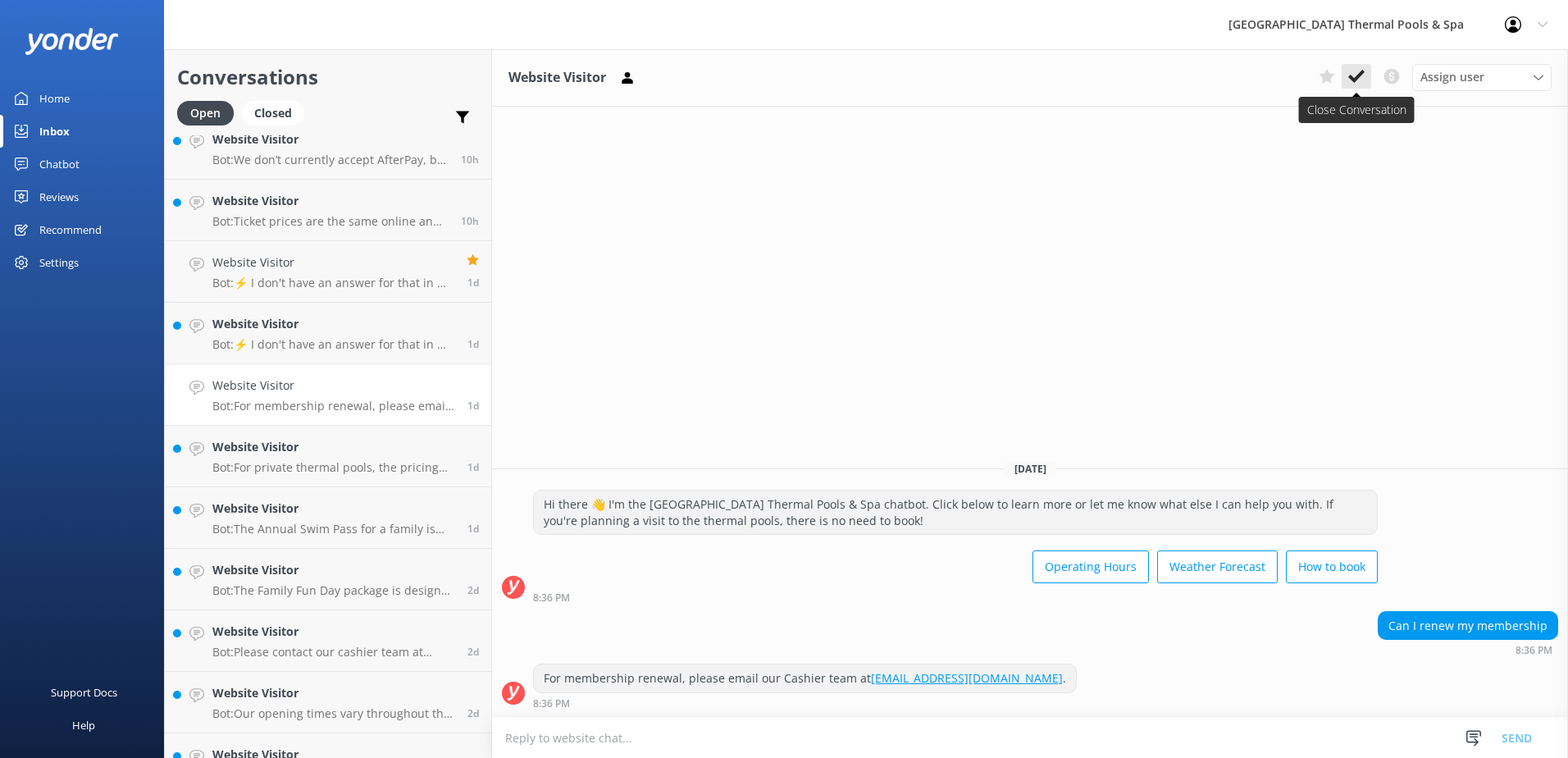
click at [778, 80] on icon at bounding box center [1356, 76] width 17 height 17
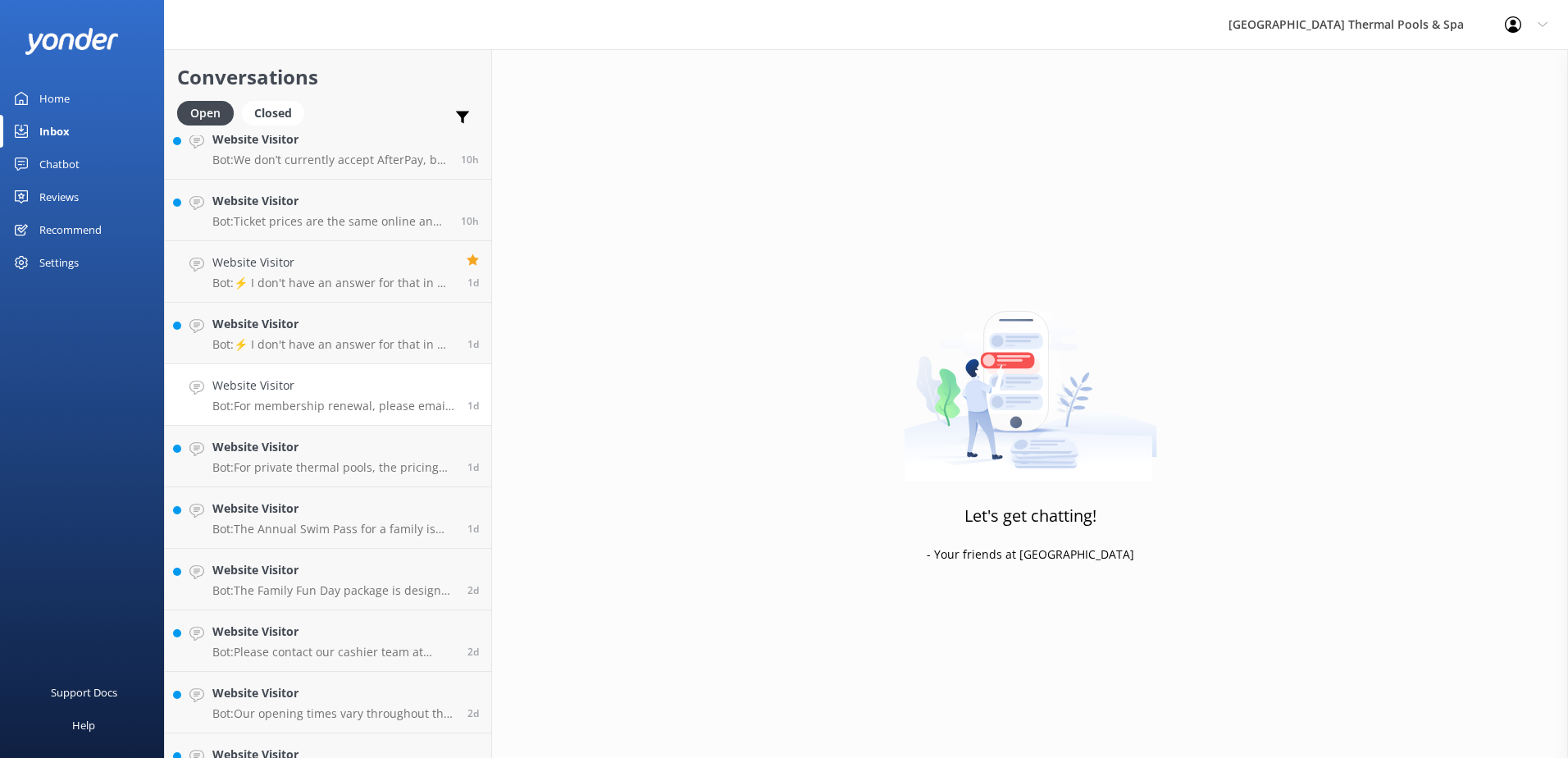
click at [328, 414] on link "Website Visitor Bot: For membership renewal, please email our Cashier team at […" at bounding box center [328, 395] width 327 height 62
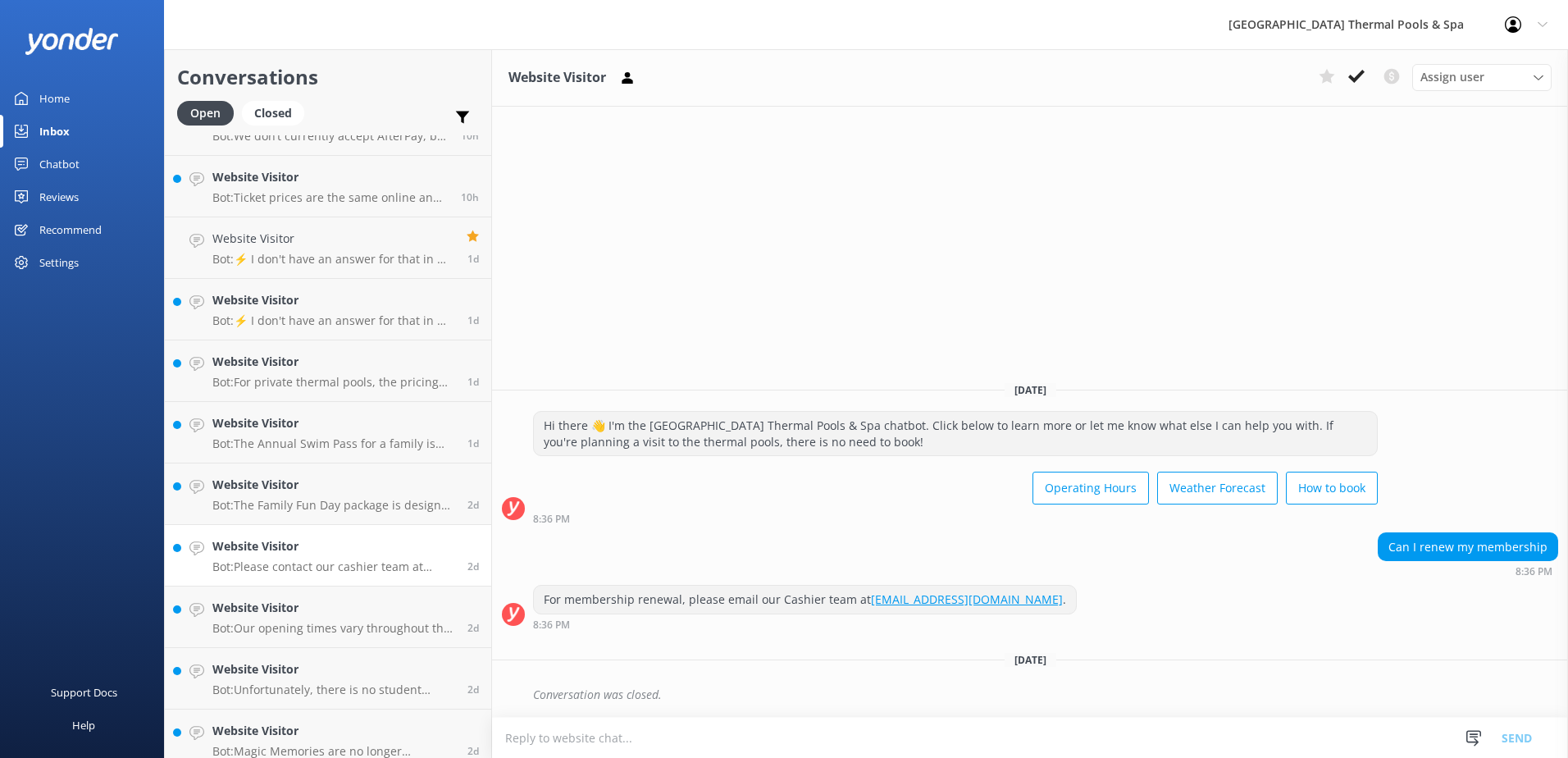
scroll to position [547, 0]
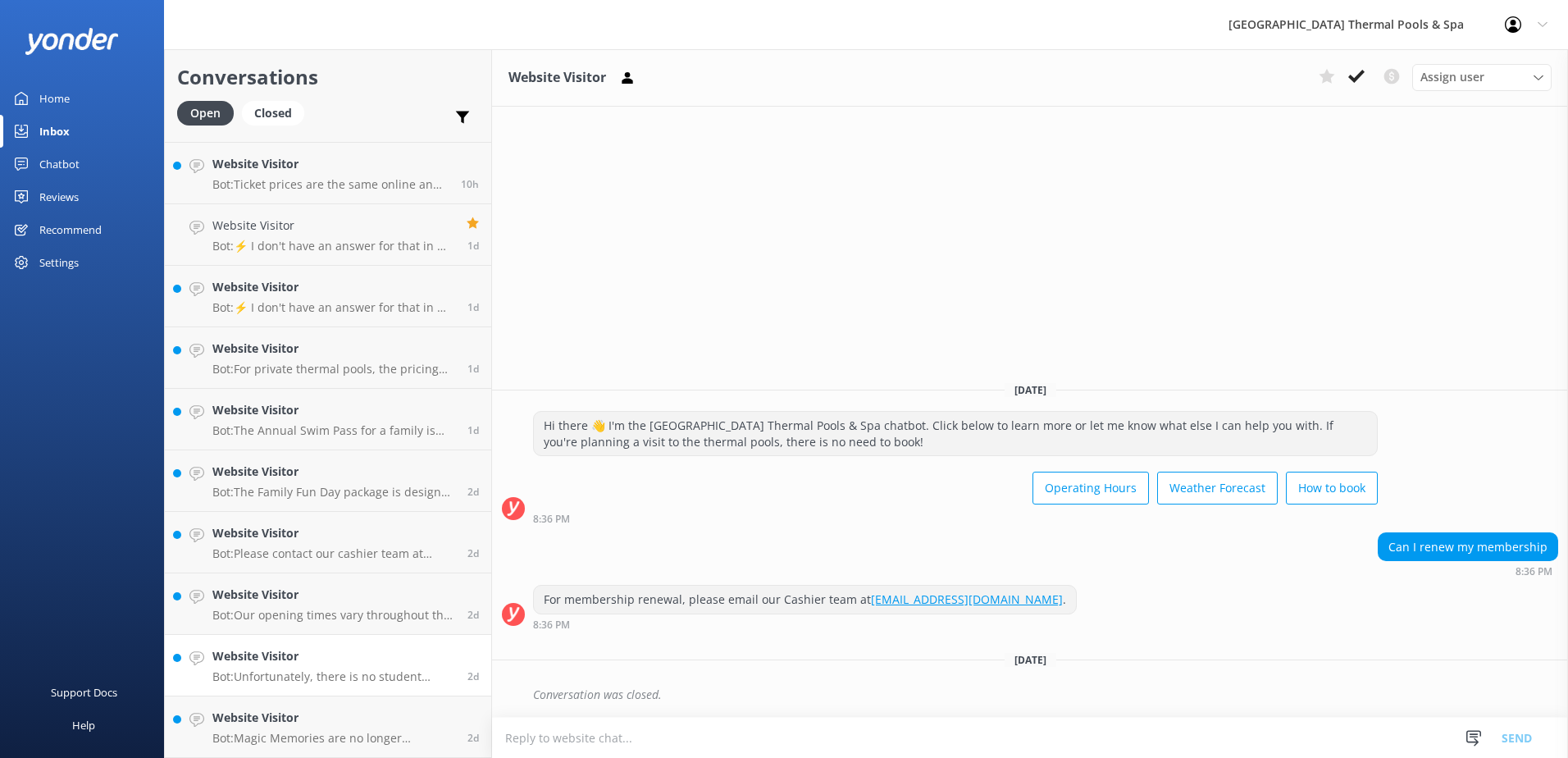
click at [285, 659] on h4 "Website Visitor" at bounding box center [334, 656] width 243 height 18
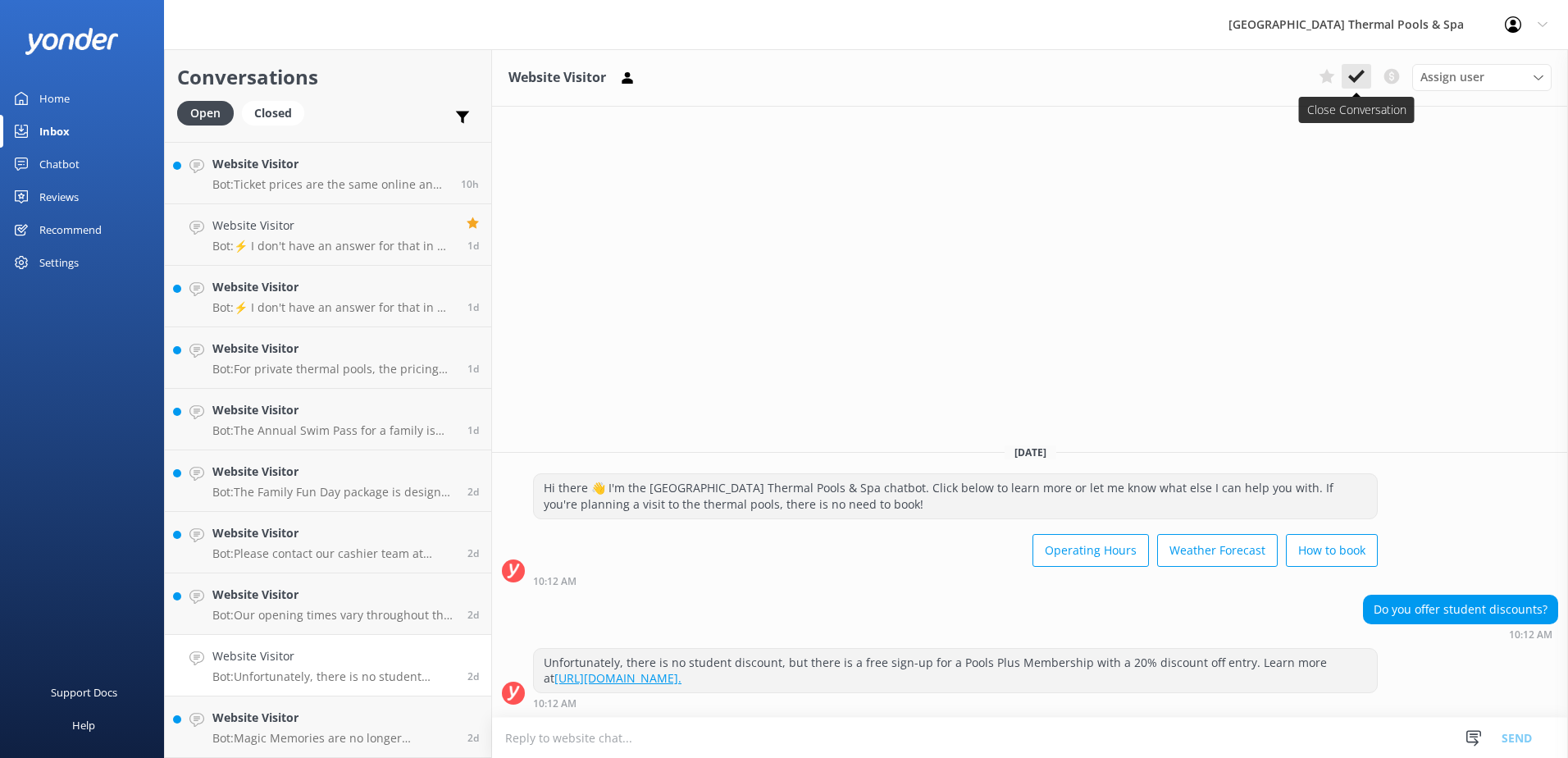
click at [778, 84] on icon at bounding box center [1356, 76] width 17 height 17
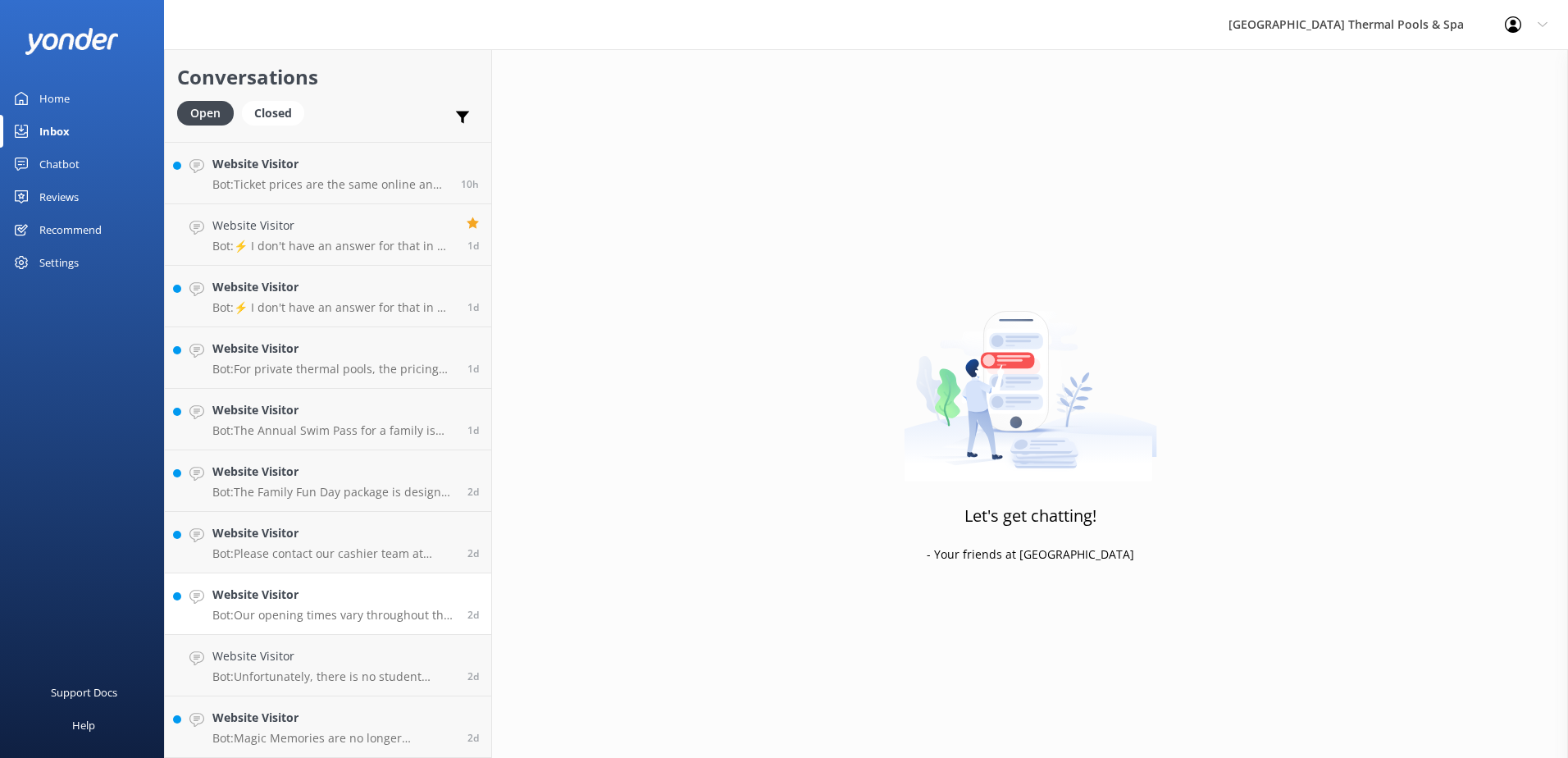
scroll to position [485, 0]
click at [351, 669] on div "Website Visitor Bot: Our opening times vary throughout the year. You can find o…" at bounding box center [334, 665] width 243 height 36
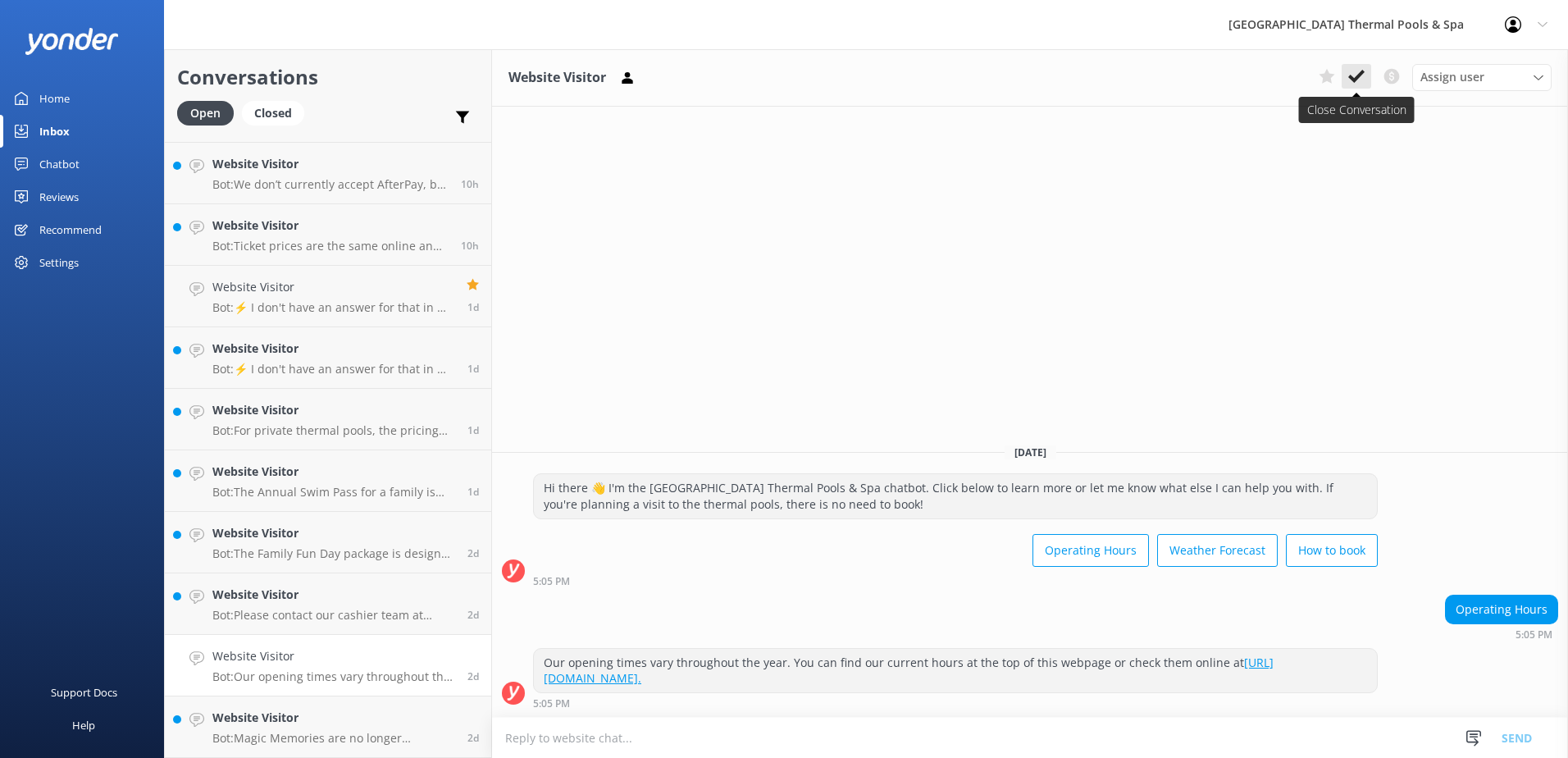
click at [778, 77] on button at bounding box center [1356, 76] width 29 height 25
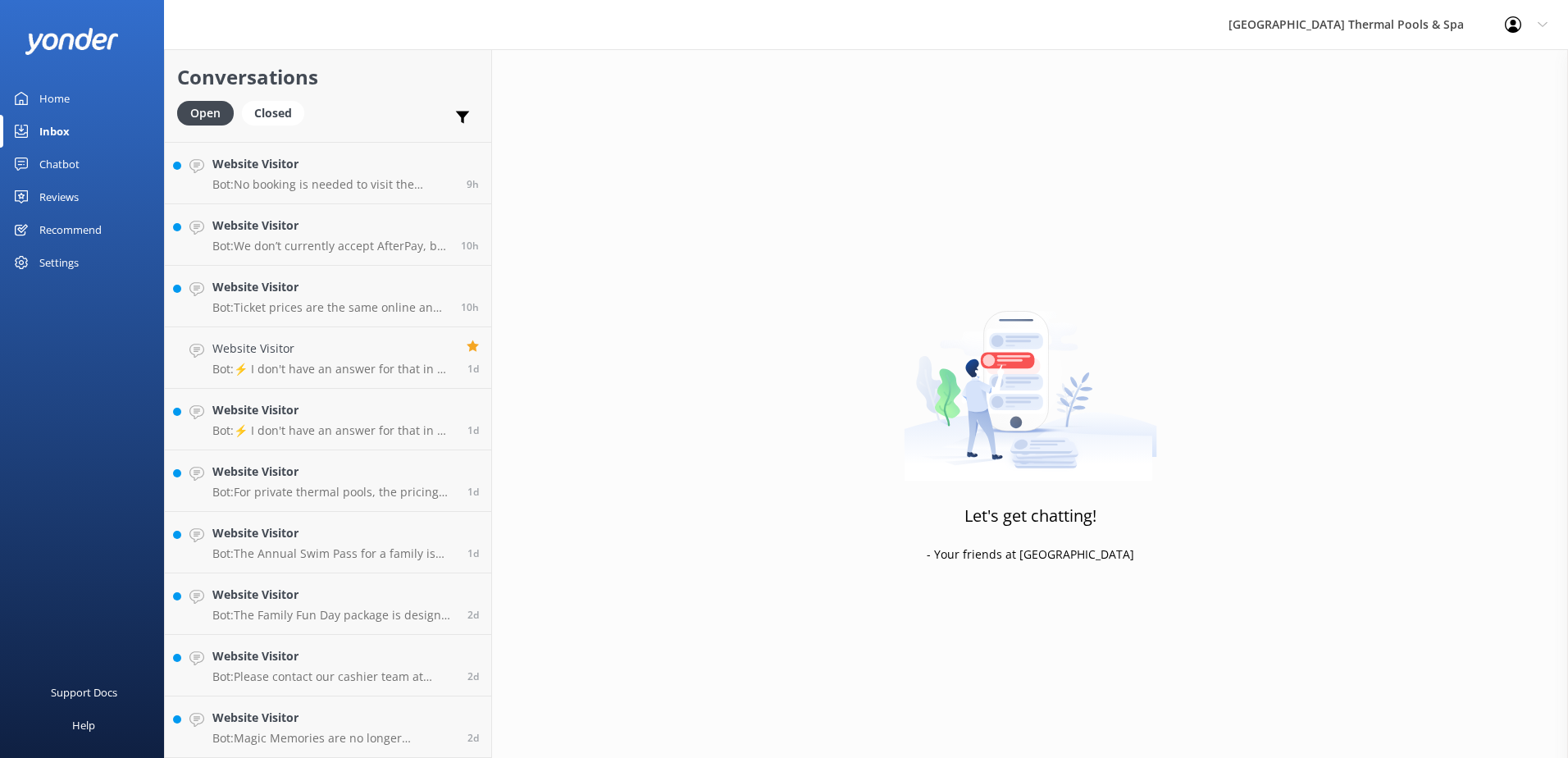
scroll to position [423, 0]
click at [321, 709] on link "Website Visitor Bot: Magic Memories are no longer operating at the complex. If …" at bounding box center [328, 728] width 327 height 62
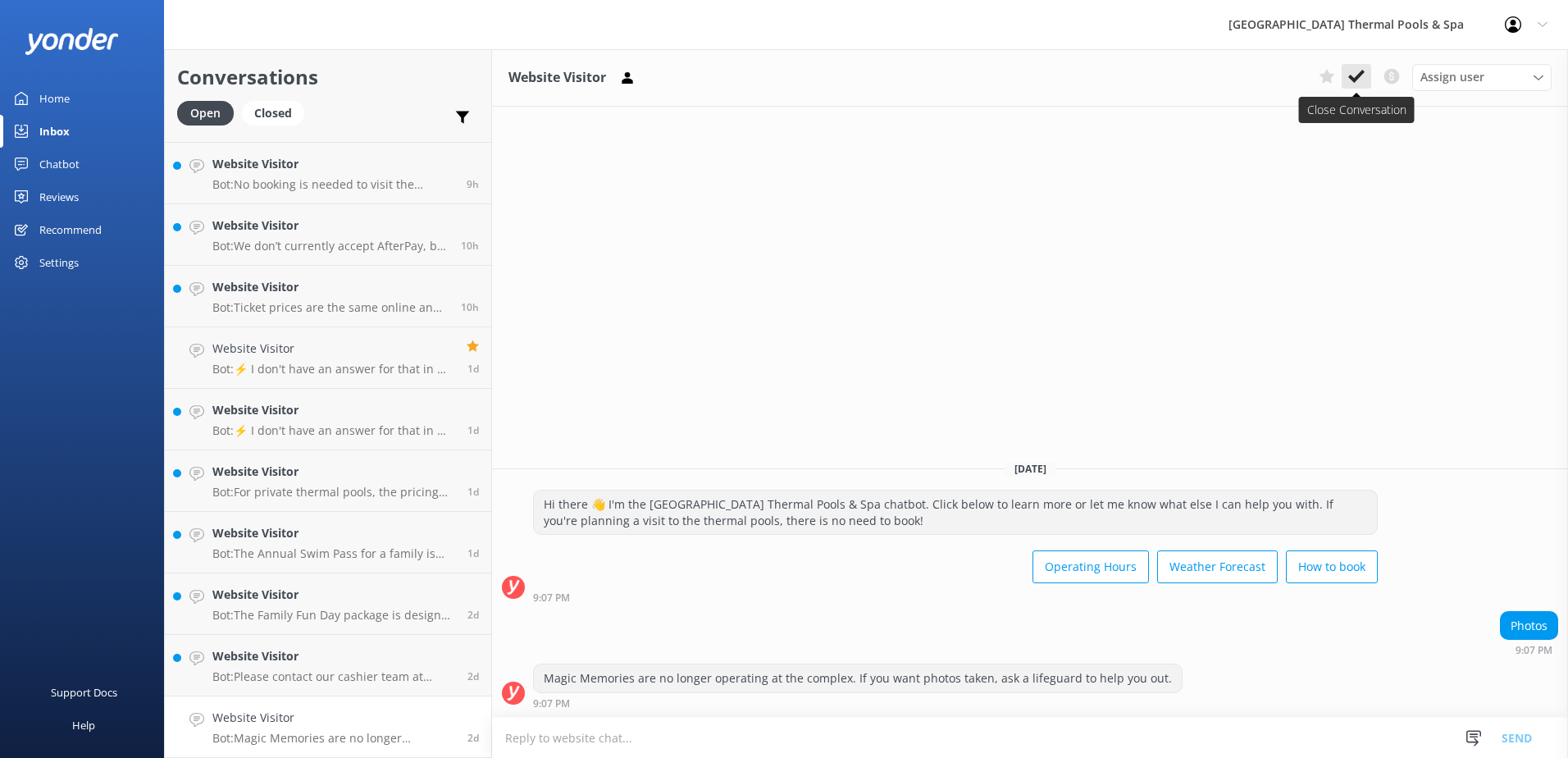
click at [778, 73] on icon at bounding box center [1356, 76] width 17 height 17
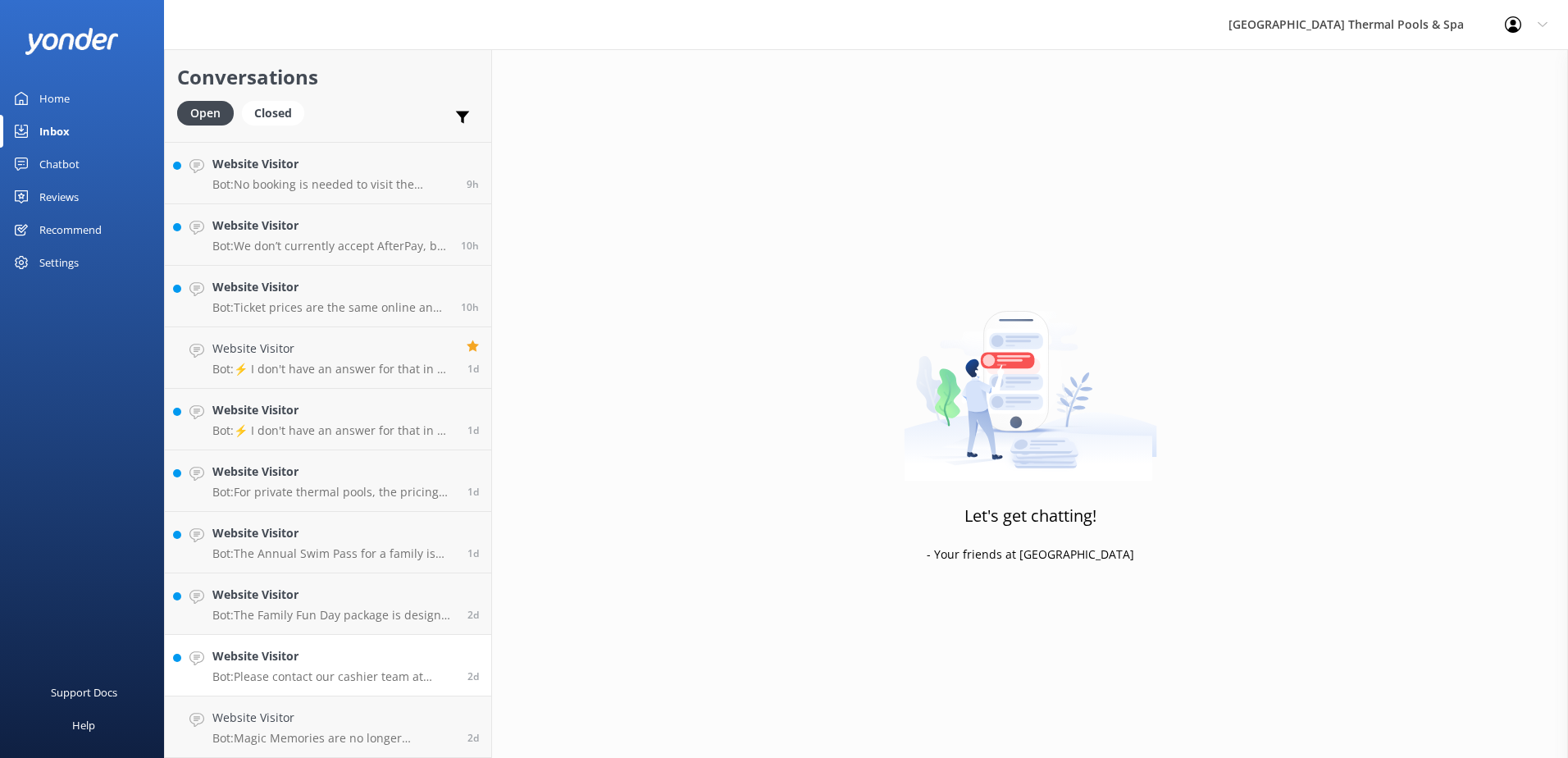
scroll to position [362, 0]
click at [240, 666] on div "Website Visitor Bot: The Family Fun Day package is designed for two adults and …" at bounding box center [334, 665] width 243 height 36
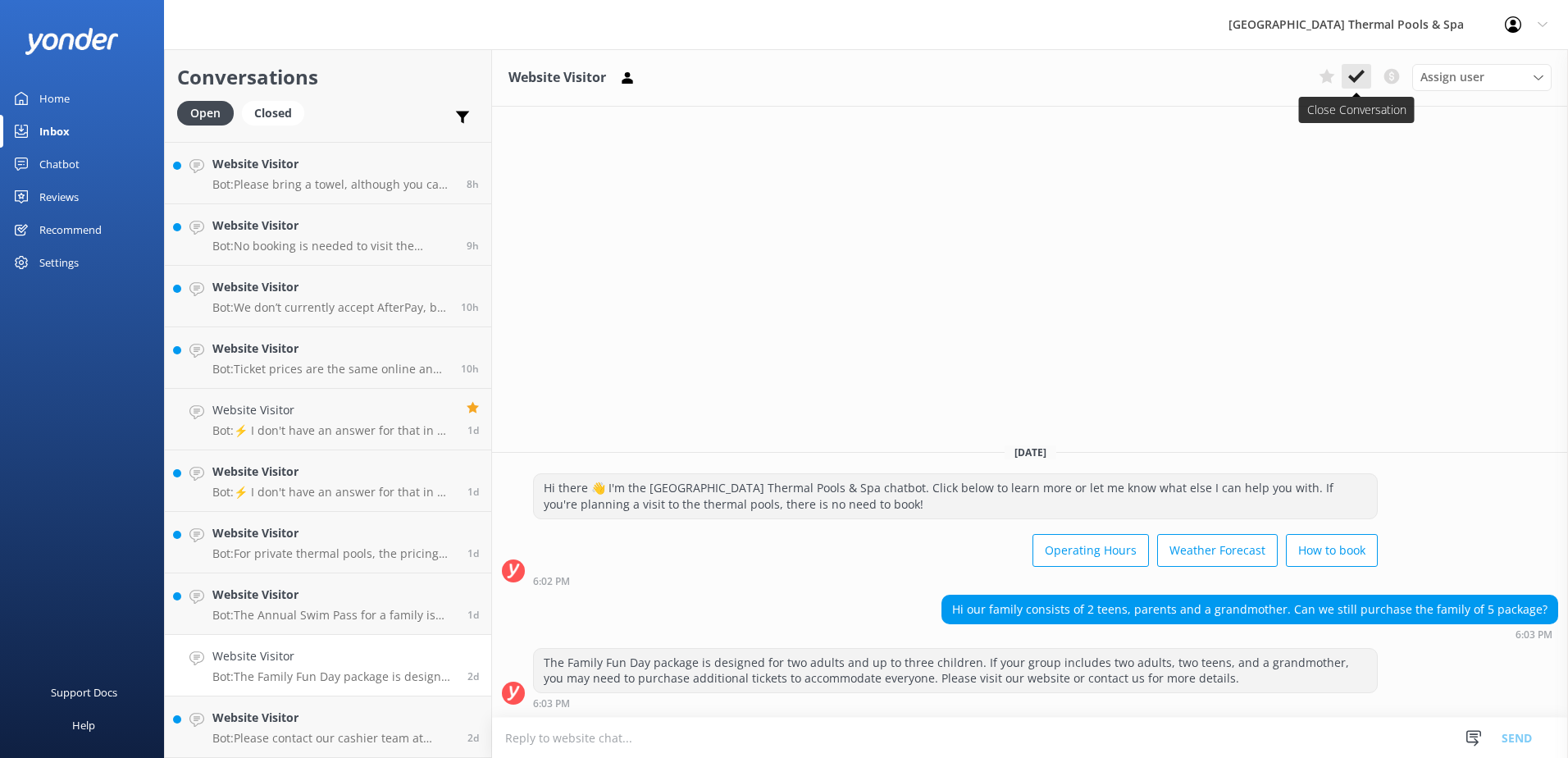
click at [778, 87] on button at bounding box center [1356, 76] width 29 height 25
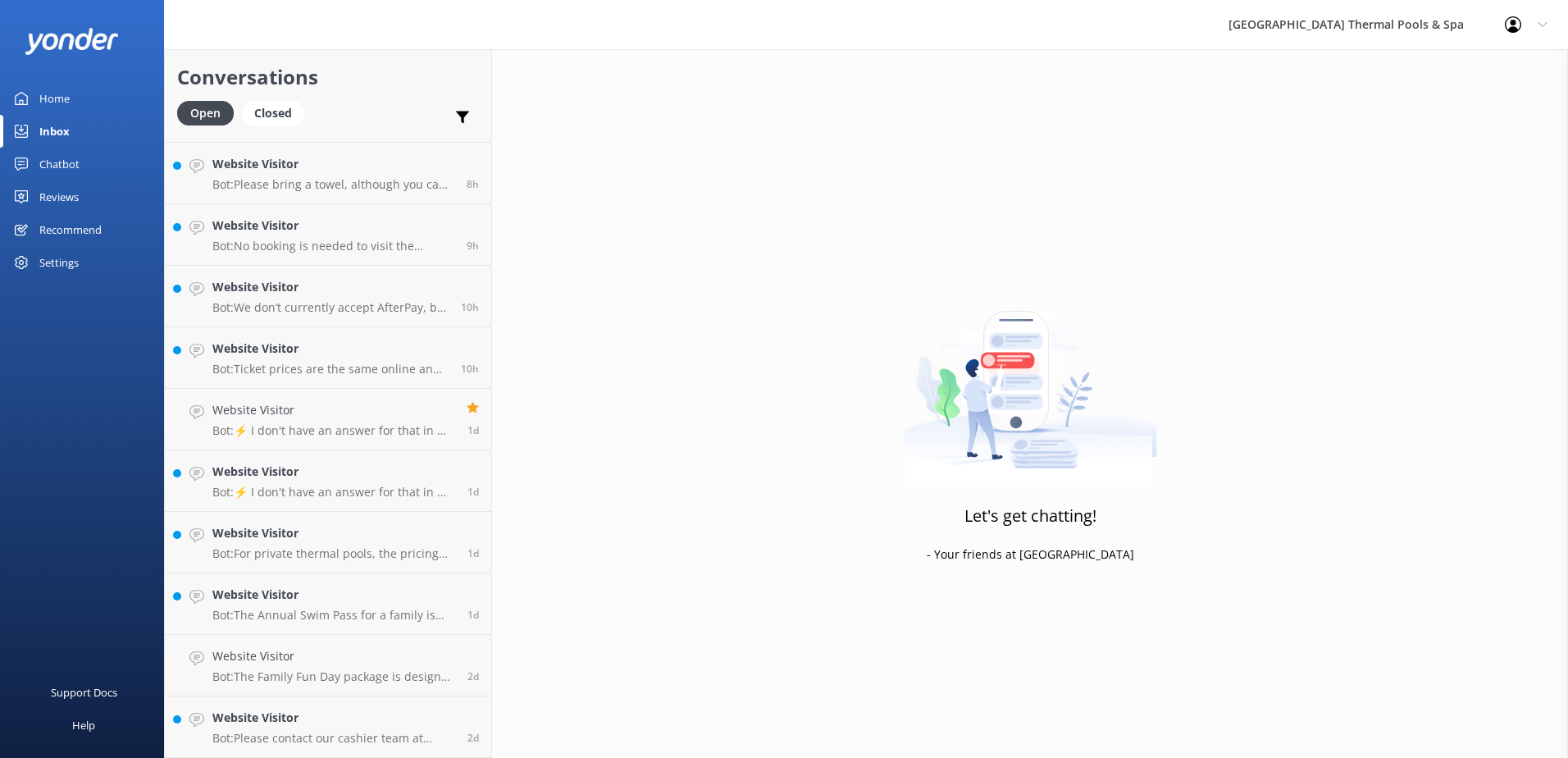
scroll to position [300, 0]
click at [778, 302] on div "Let's get chatting! - Your friends at [GEOGRAPHIC_DATA]" at bounding box center [1029, 428] width 1076 height 758
click at [273, 524] on link "Website Visitor Bot: ⚡ I don't have an answer for that in my knowledge base. Pl…" at bounding box center [328, 543] width 327 height 62
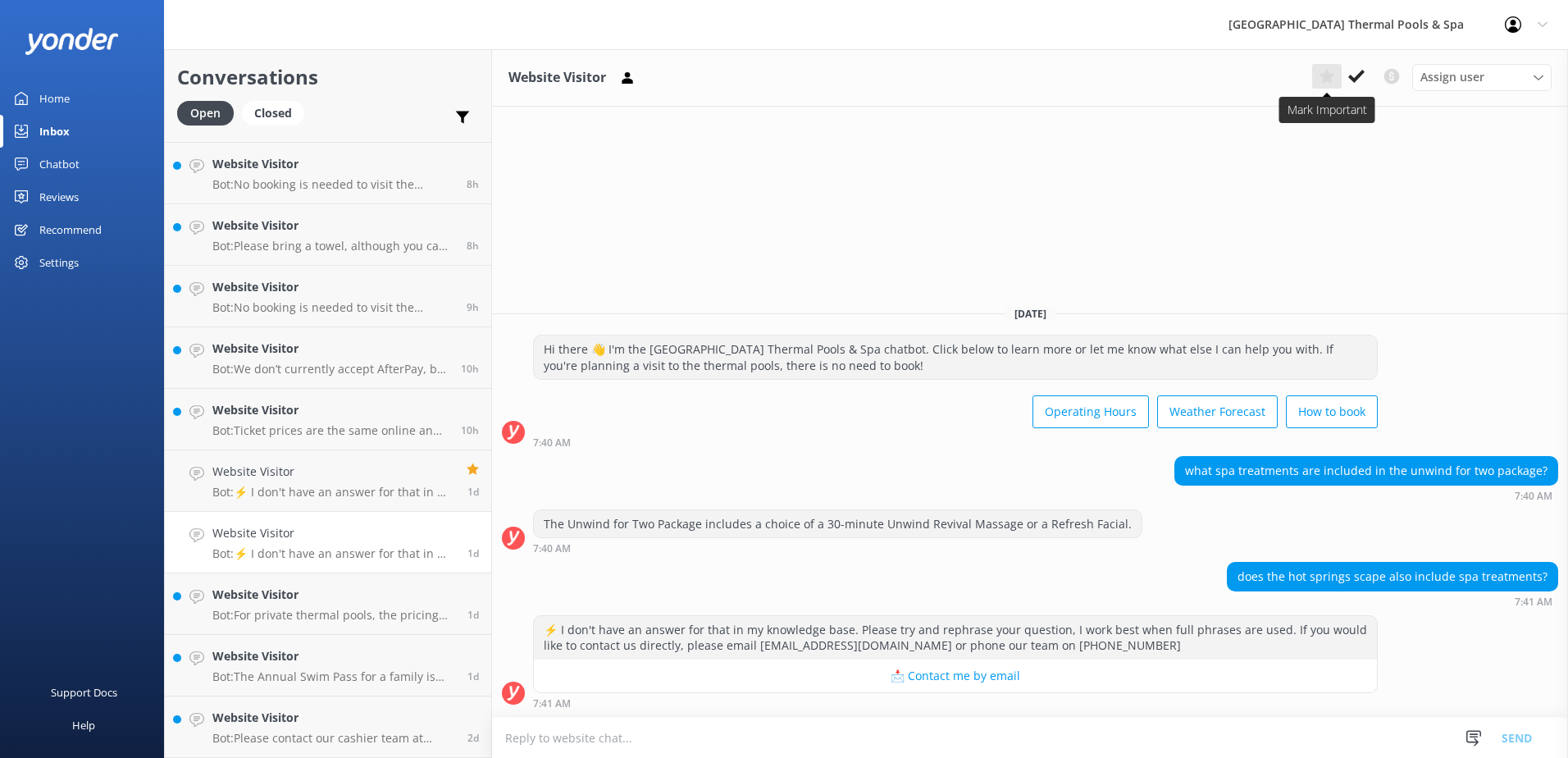
click at [778, 76] on use at bounding box center [1327, 76] width 16 height 15
click at [265, 622] on p "Bot: For private thermal pools, the pricing includes access to the public outdo…" at bounding box center [334, 615] width 243 height 15
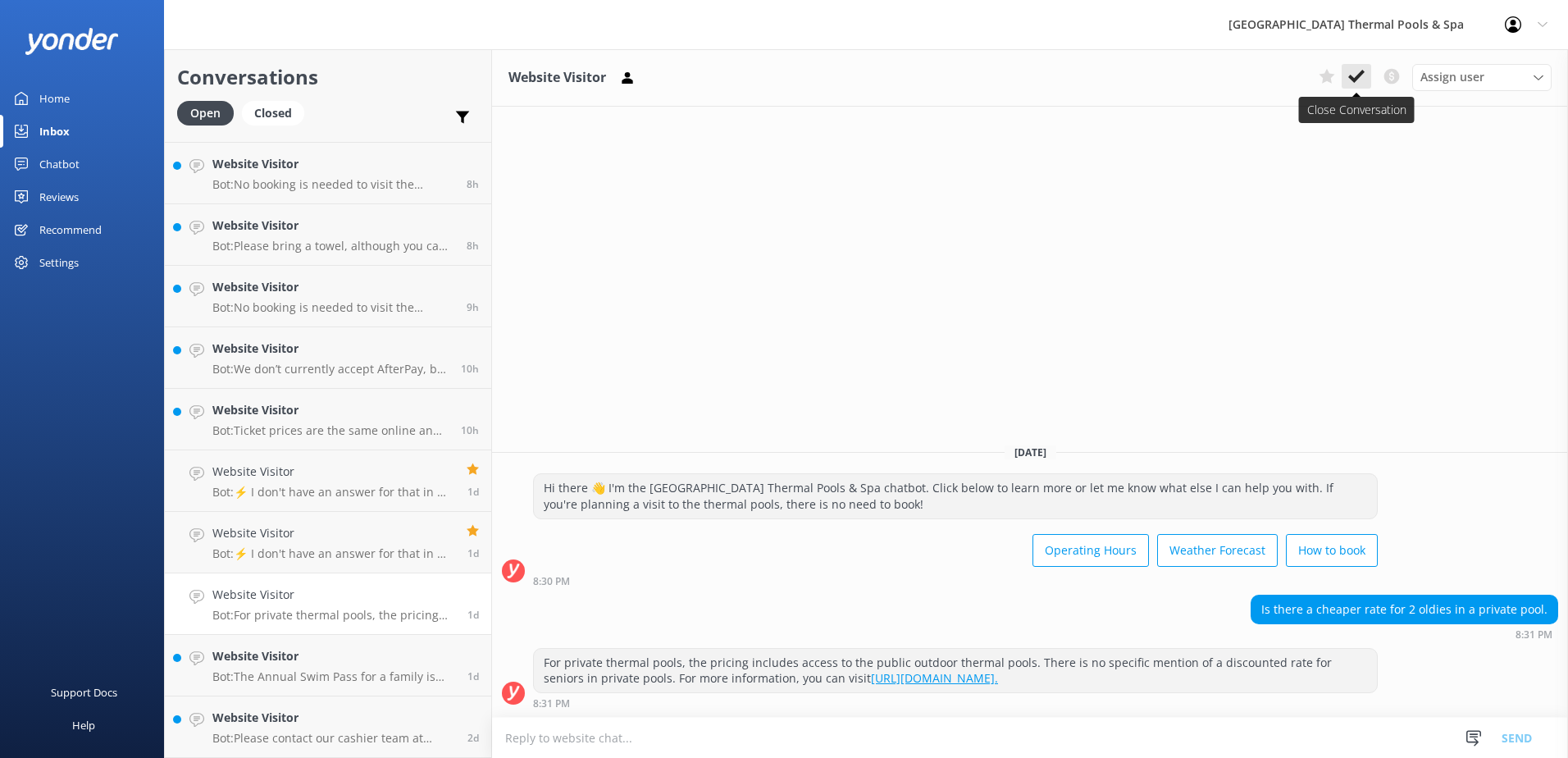
click at [778, 81] on icon at bounding box center [1356, 76] width 17 height 17
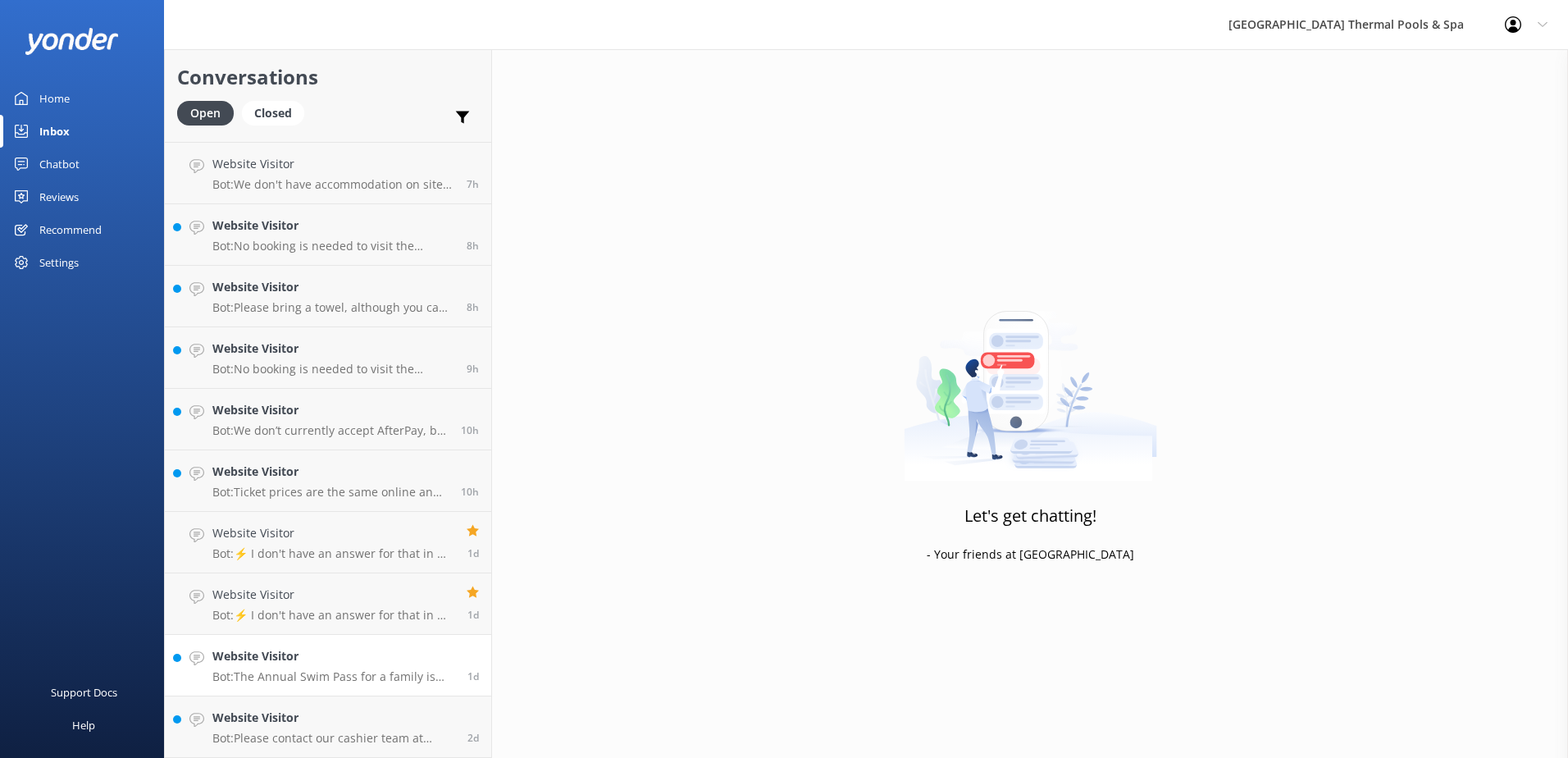
scroll to position [239, 0]
click at [316, 675] on p "Bot: The Annual Swim Pass for a family is currently $569. For more information,…" at bounding box center [334, 677] width 243 height 15
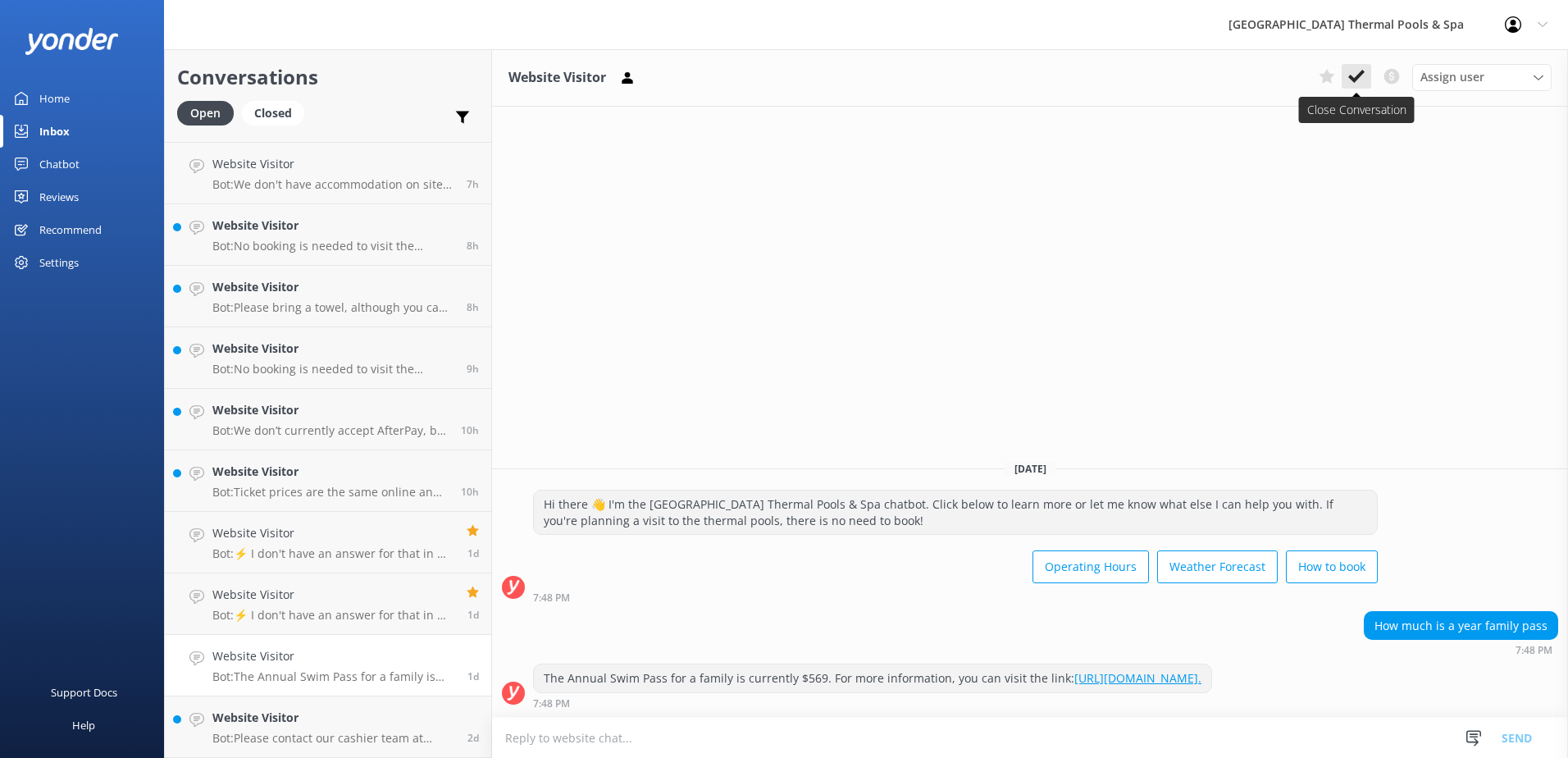
click at [778, 77] on use at bounding box center [1356, 76] width 17 height 13
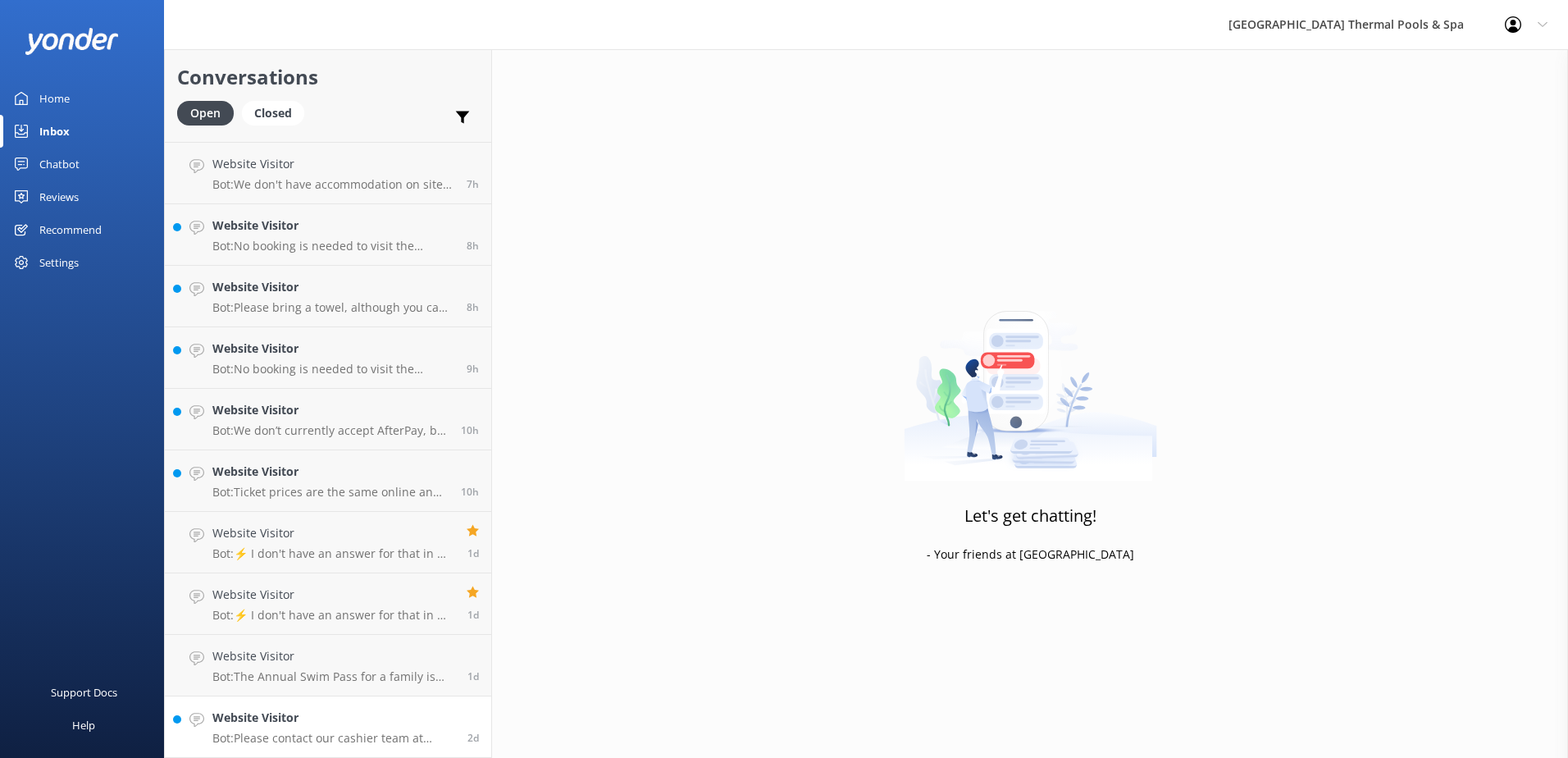
scroll to position [178, 0]
click at [315, 487] on p "Bot: We don’t currently accept AfterPay, but stay tuned for updates!" at bounding box center [330, 492] width 236 height 15
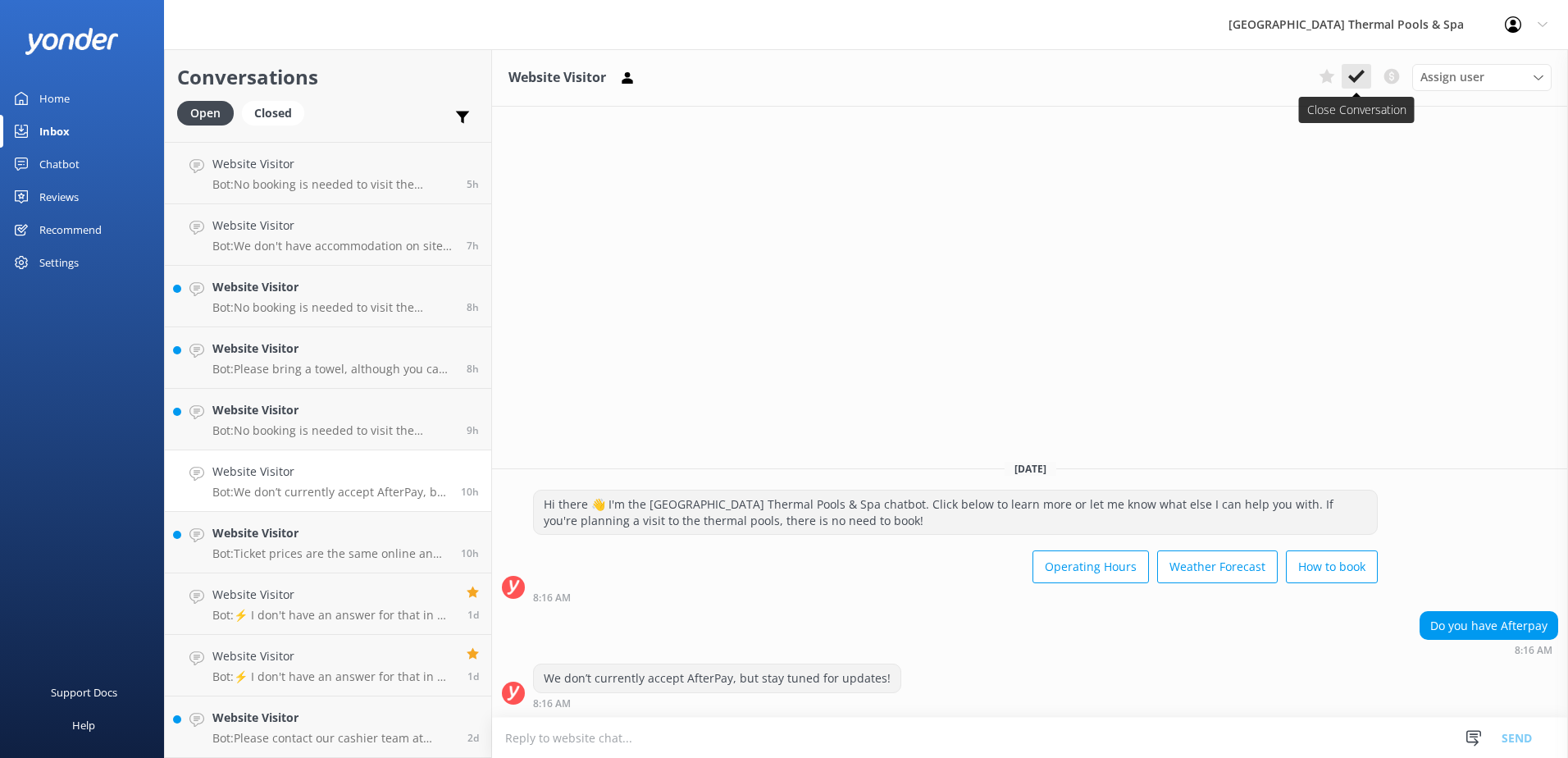
click at [778, 73] on use at bounding box center [1356, 76] width 17 height 13
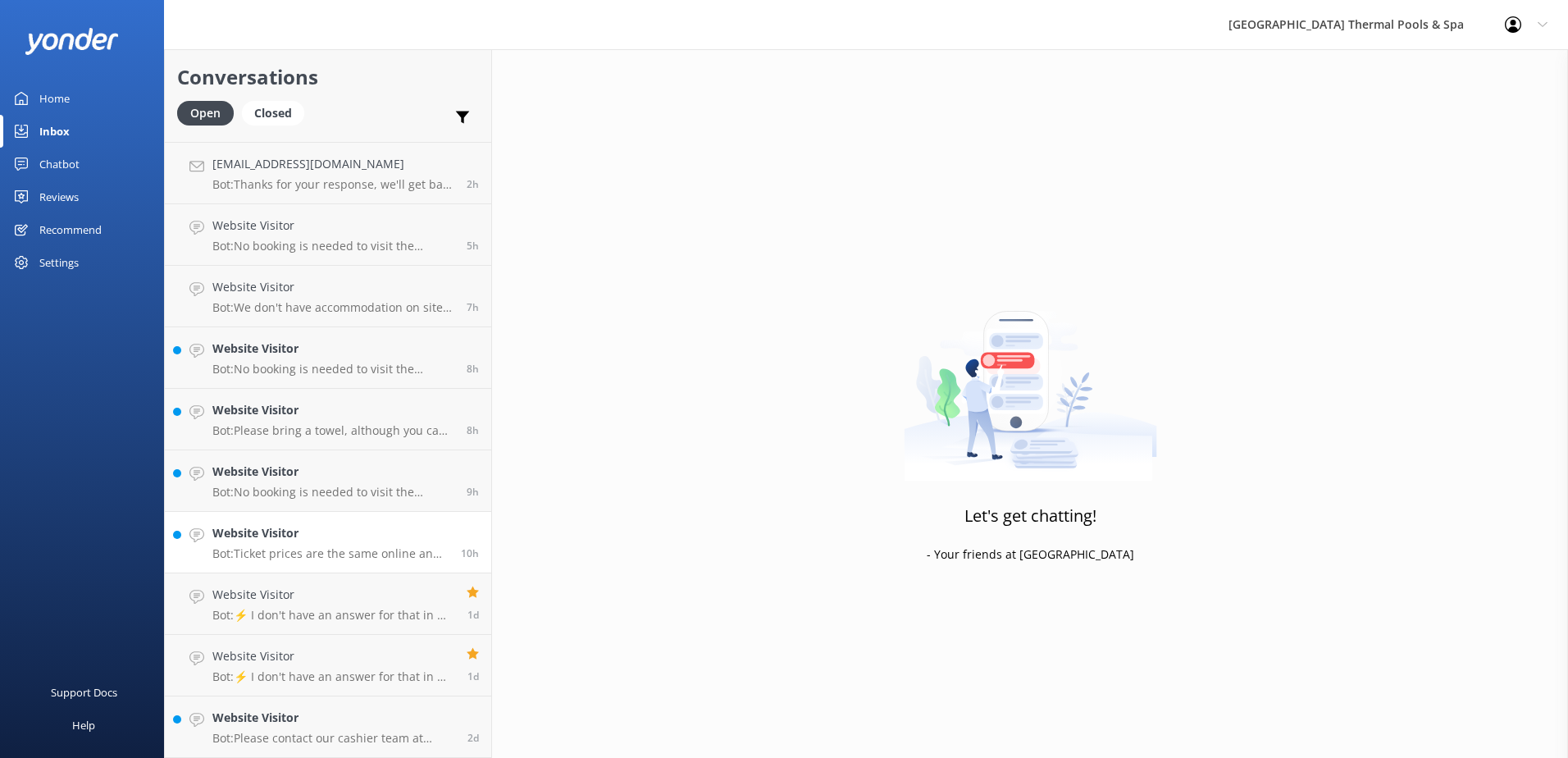
scroll to position [116, 0]
click at [327, 499] on p "Bot: No booking is needed to visit the thermal pools. You can buy tickets at re…" at bounding box center [334, 492] width 242 height 15
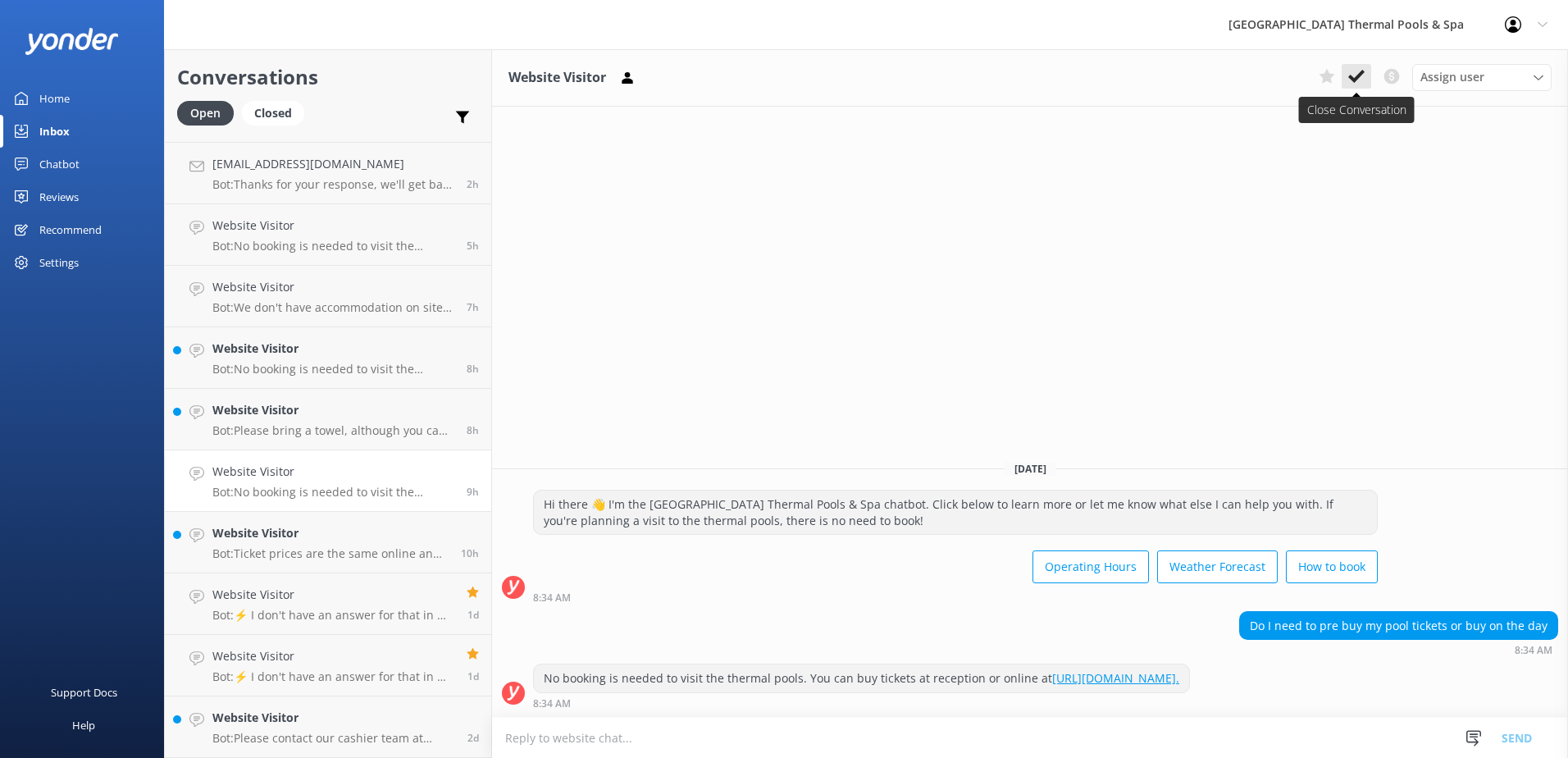
click at [778, 74] on icon at bounding box center [1356, 76] width 17 height 17
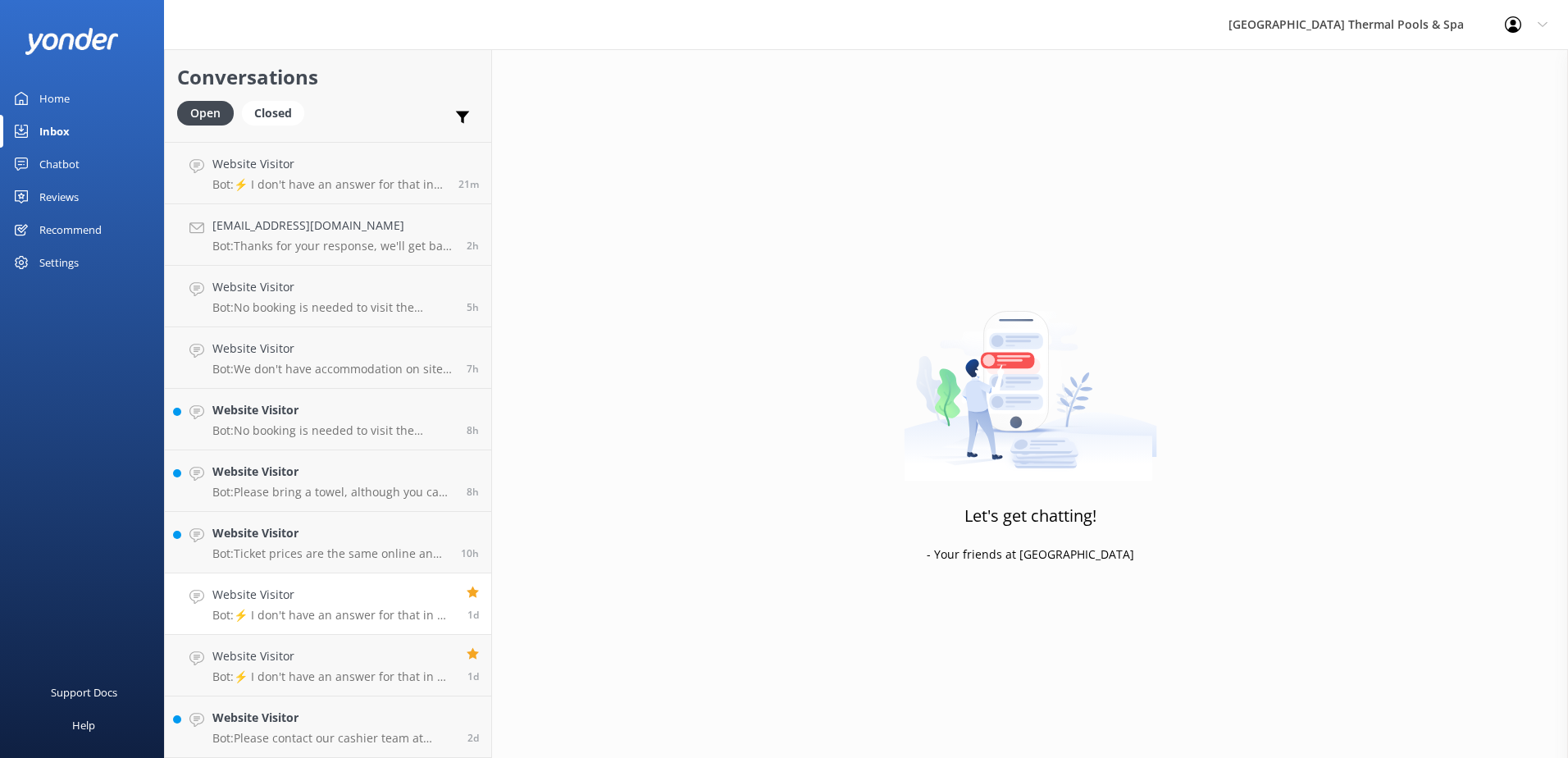
scroll to position [54, 0]
click at [424, 557] on p "Bot: Ticket prices are the same online and at the door. However, the PoolsPlus …" at bounding box center [330, 554] width 236 height 15
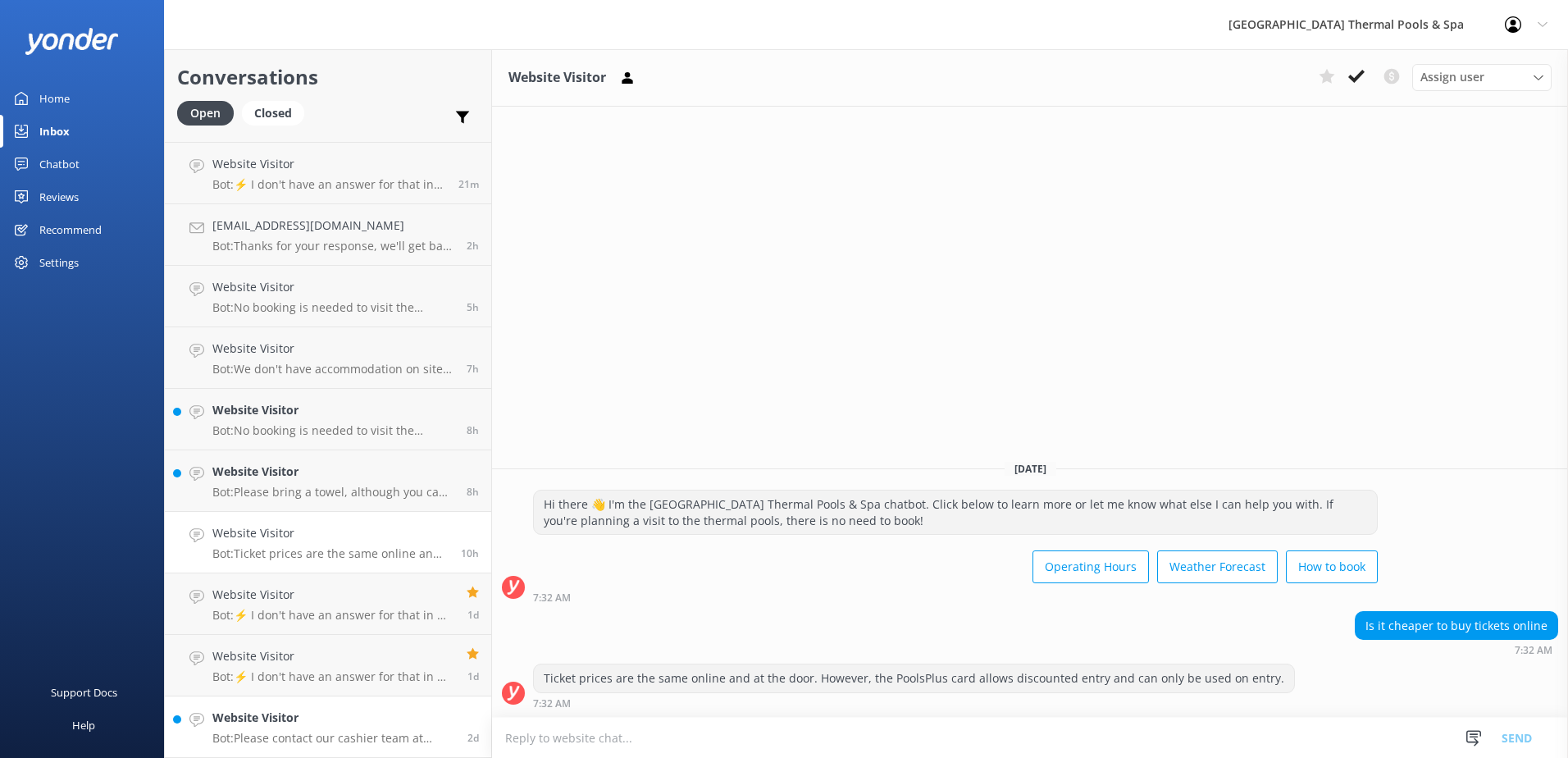
click at [365, 739] on p "Bot: Please contact our cashier team at [EMAIL_ADDRESS][DOMAIN_NAME] for any ac…" at bounding box center [334, 739] width 243 height 15
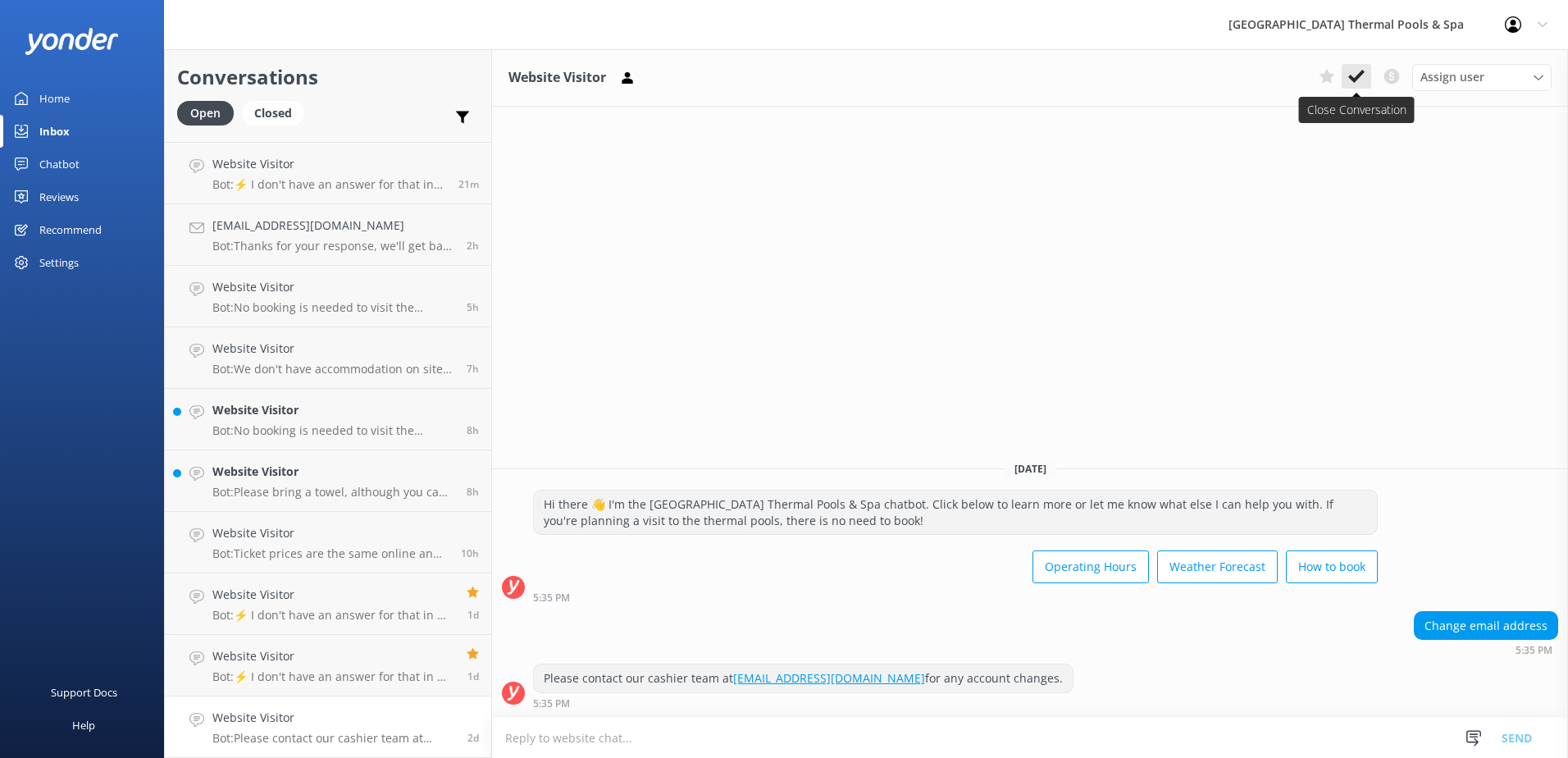
click at [778, 84] on icon at bounding box center [1356, 76] width 17 height 17
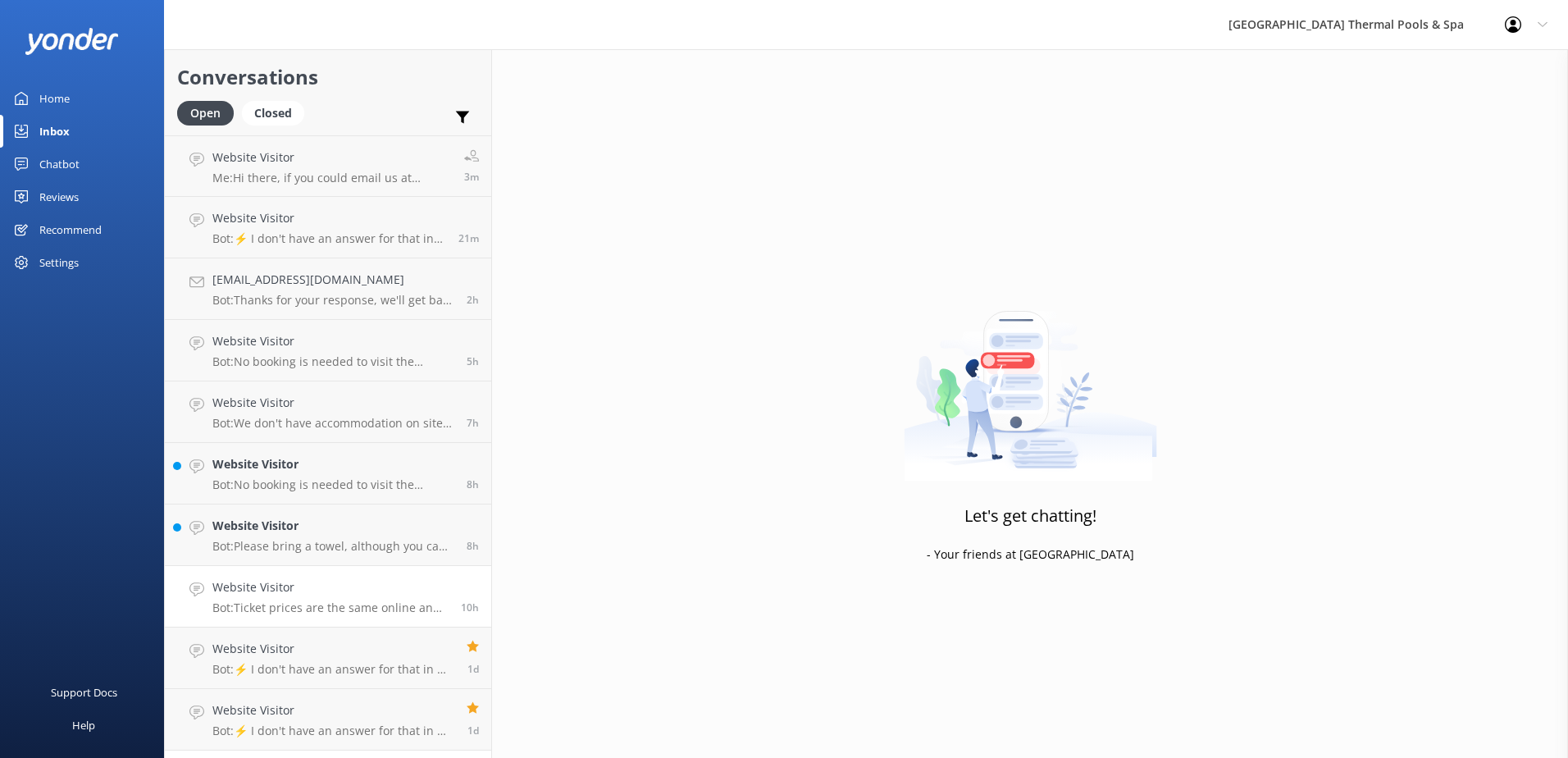
click at [361, 627] on link "Website Visitor Bot: Ticket prices are the same online and at the door. However…" at bounding box center [328, 597] width 327 height 62
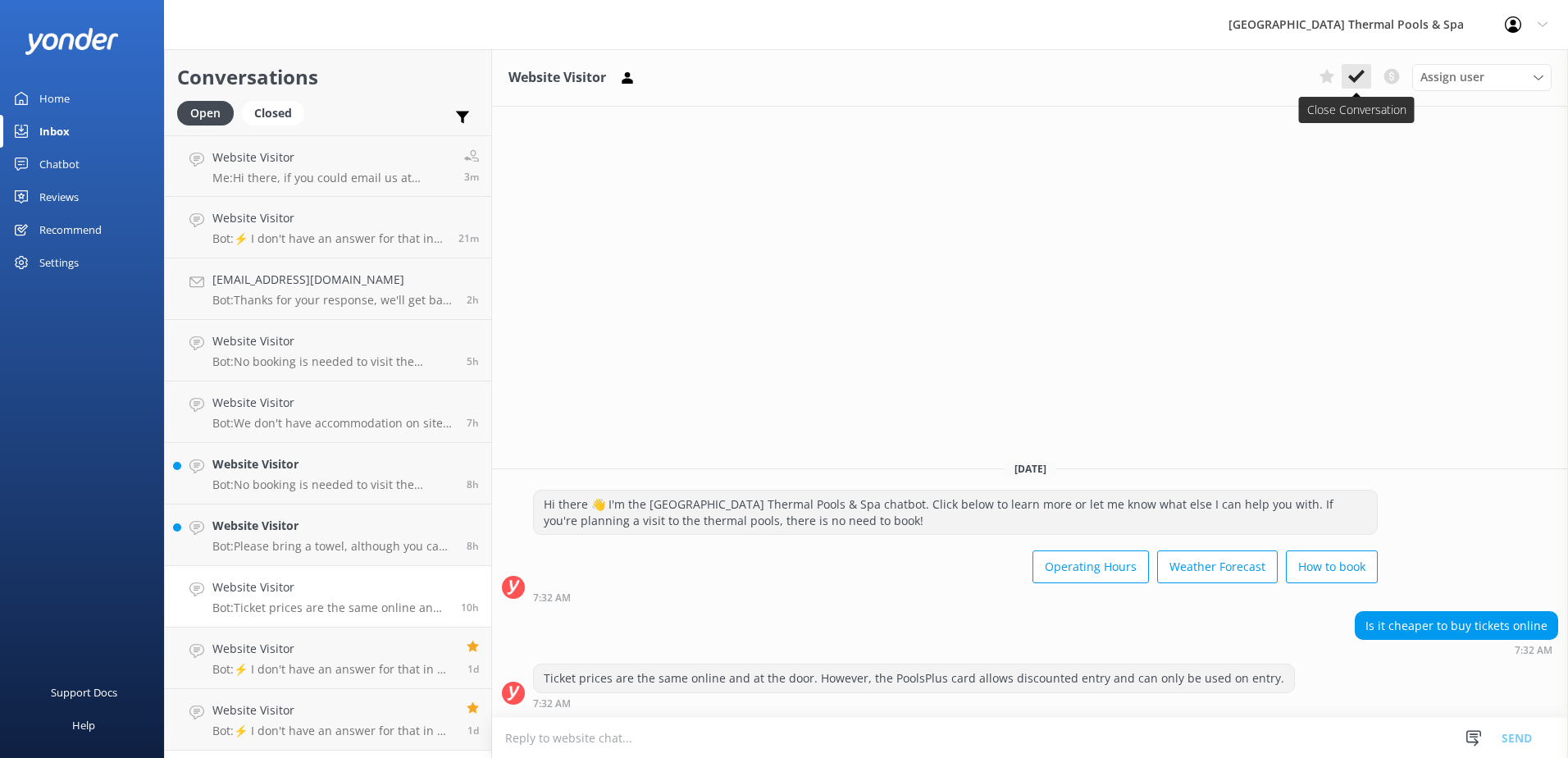
click at [778, 80] on icon at bounding box center [1356, 76] width 17 height 17
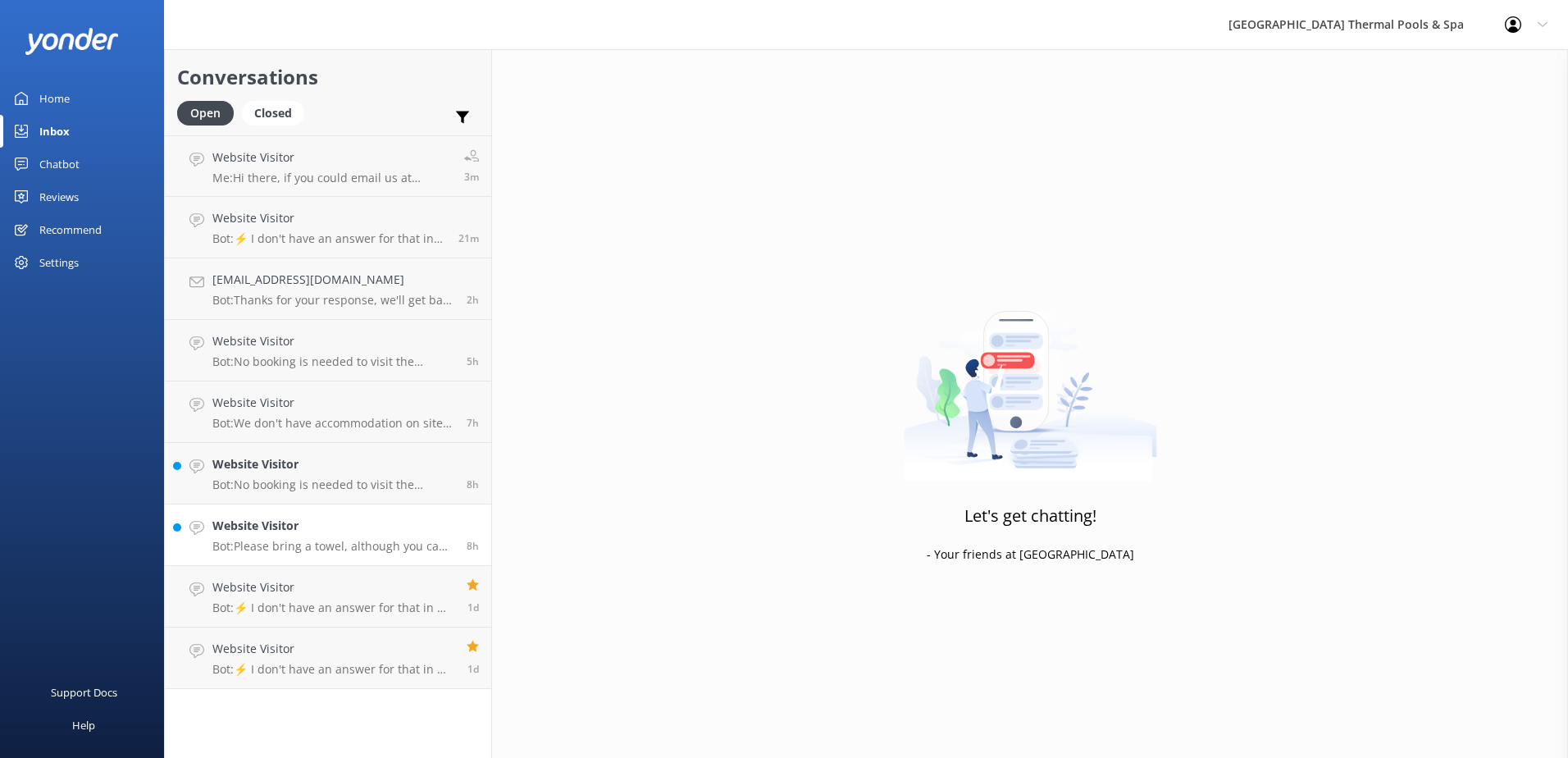
click at [335, 553] on p "Bot: Please bring a towel, although you can hire one from the pools reception f…" at bounding box center [334, 546] width 242 height 15
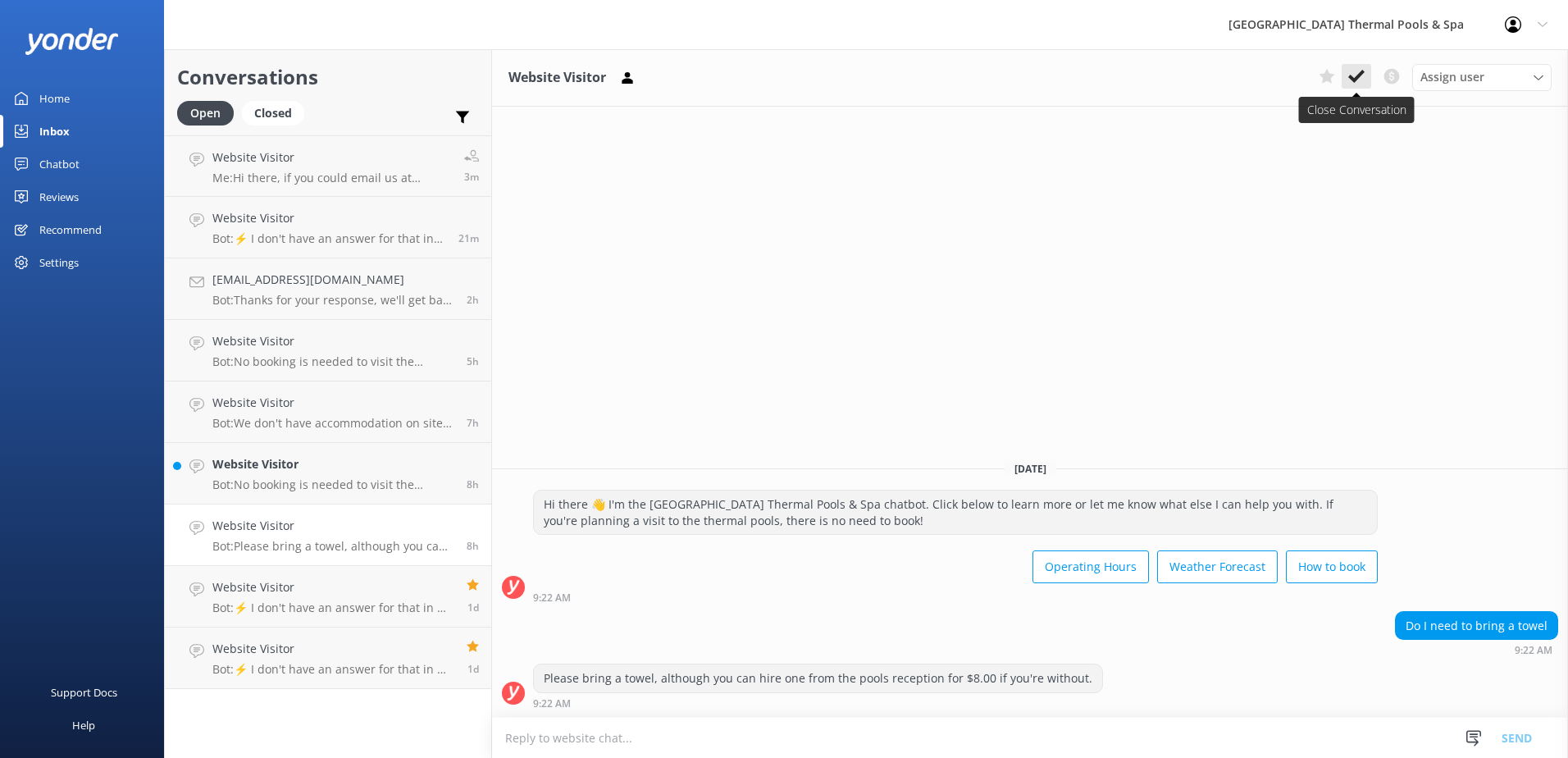
click at [778, 83] on button at bounding box center [1356, 76] width 29 height 25
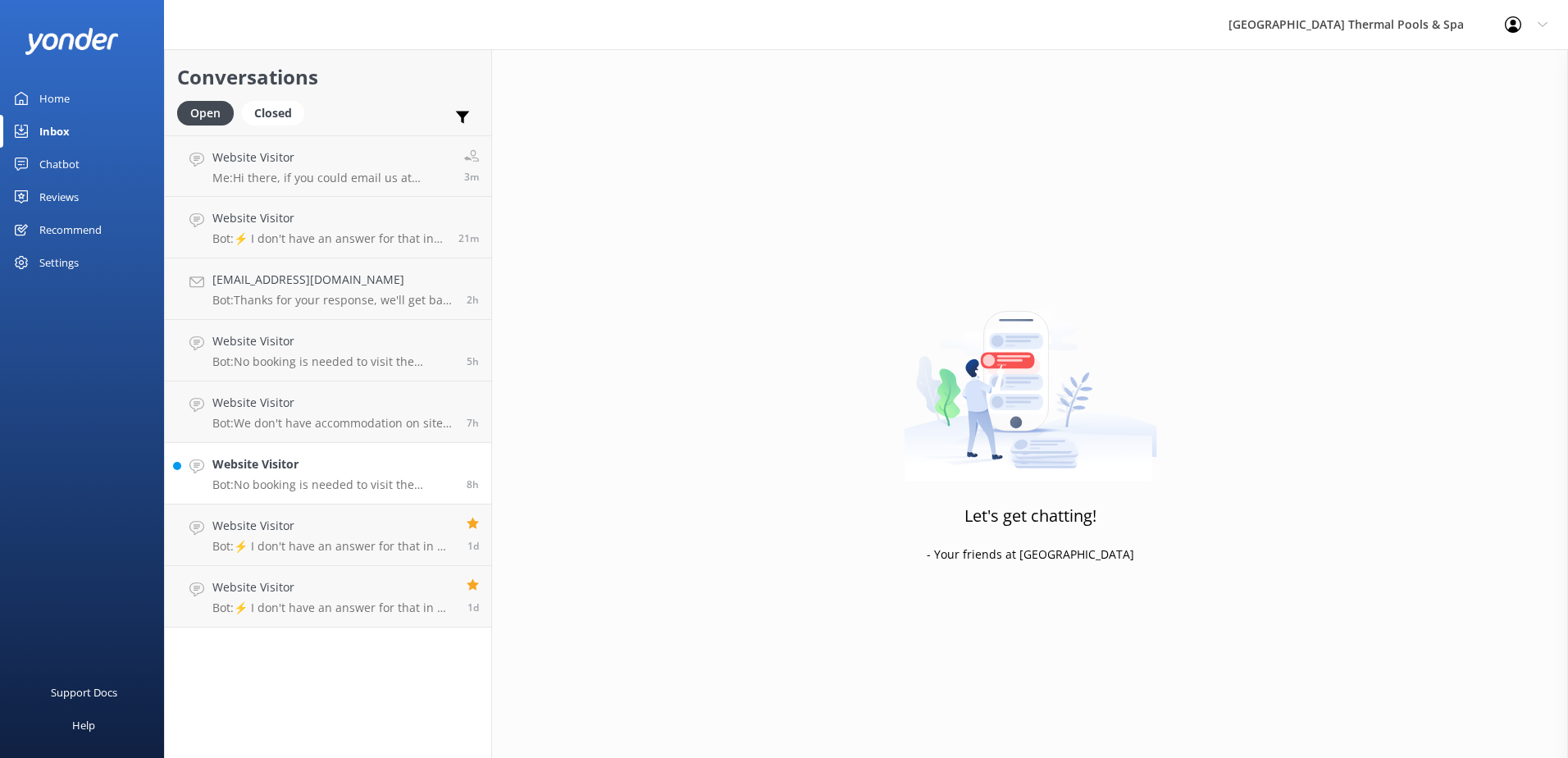
click at [296, 478] on p "Bot: No booking is needed to visit the thermal pools. You can just arrive durin…" at bounding box center [334, 485] width 242 height 15
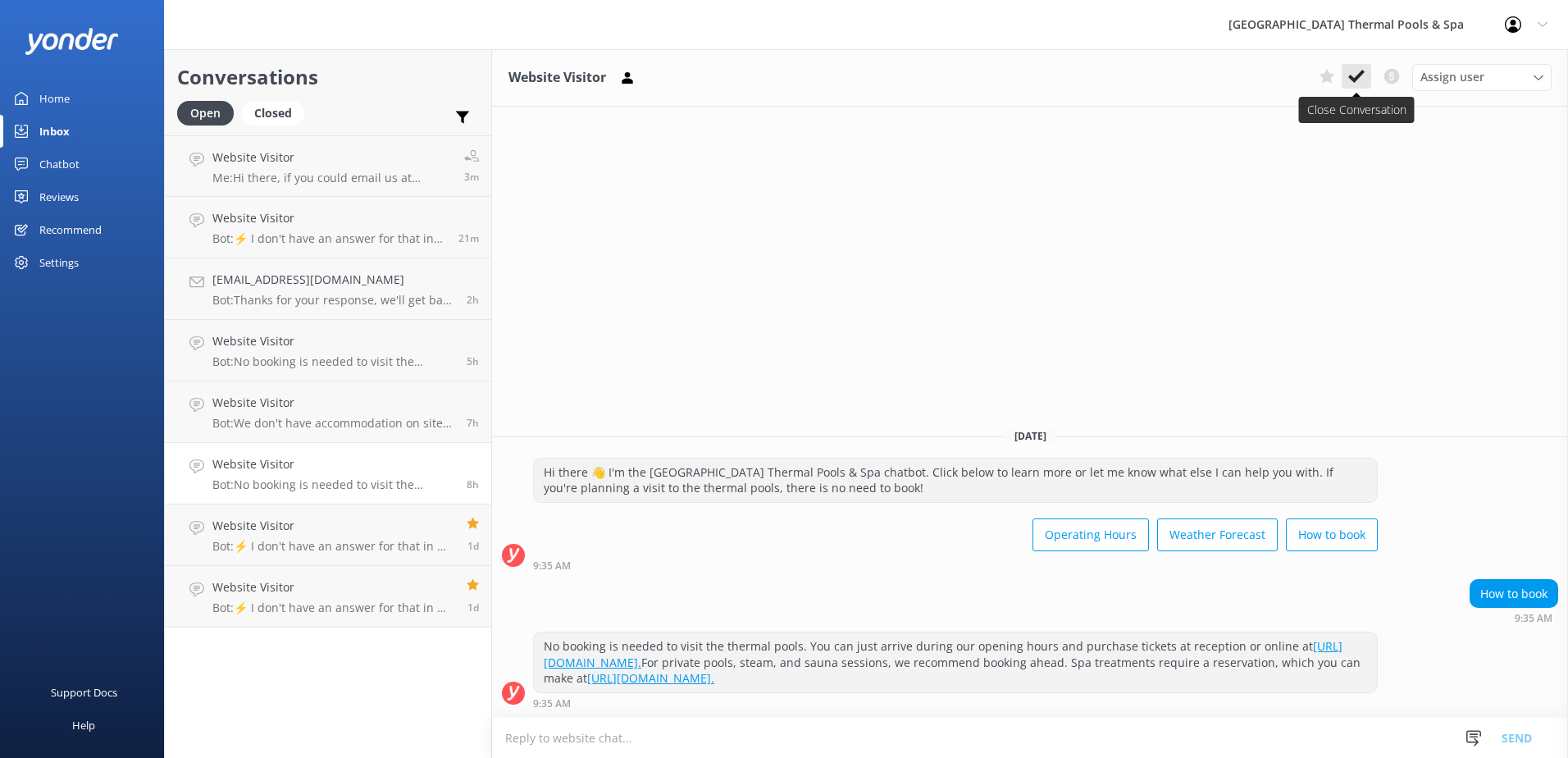
click at [778, 79] on icon at bounding box center [1356, 76] width 17 height 17
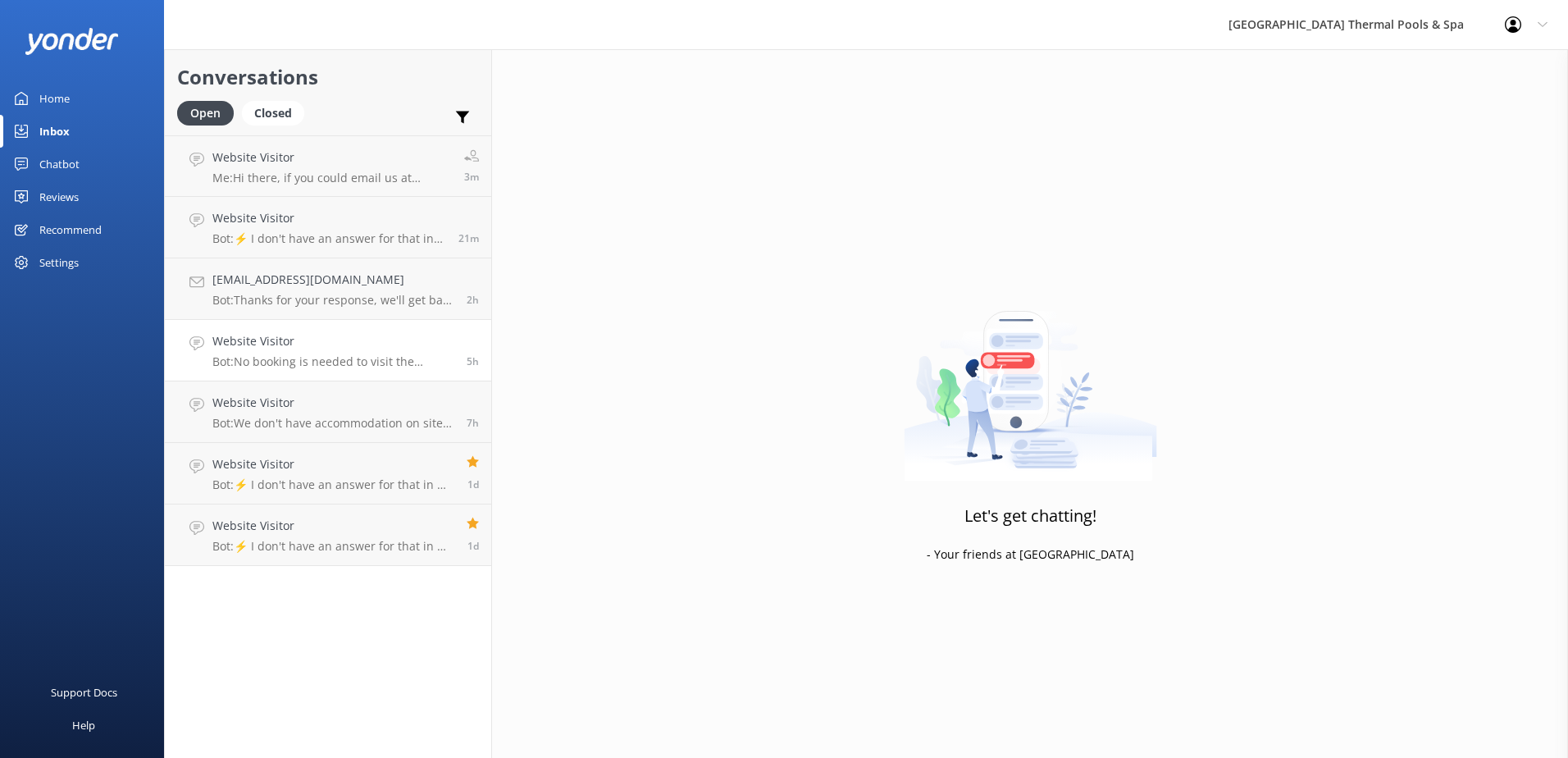
click at [289, 380] on link "Website Visitor Bot: No booking is needed to visit the thermal pools, and ticke…" at bounding box center [328, 351] width 327 height 62
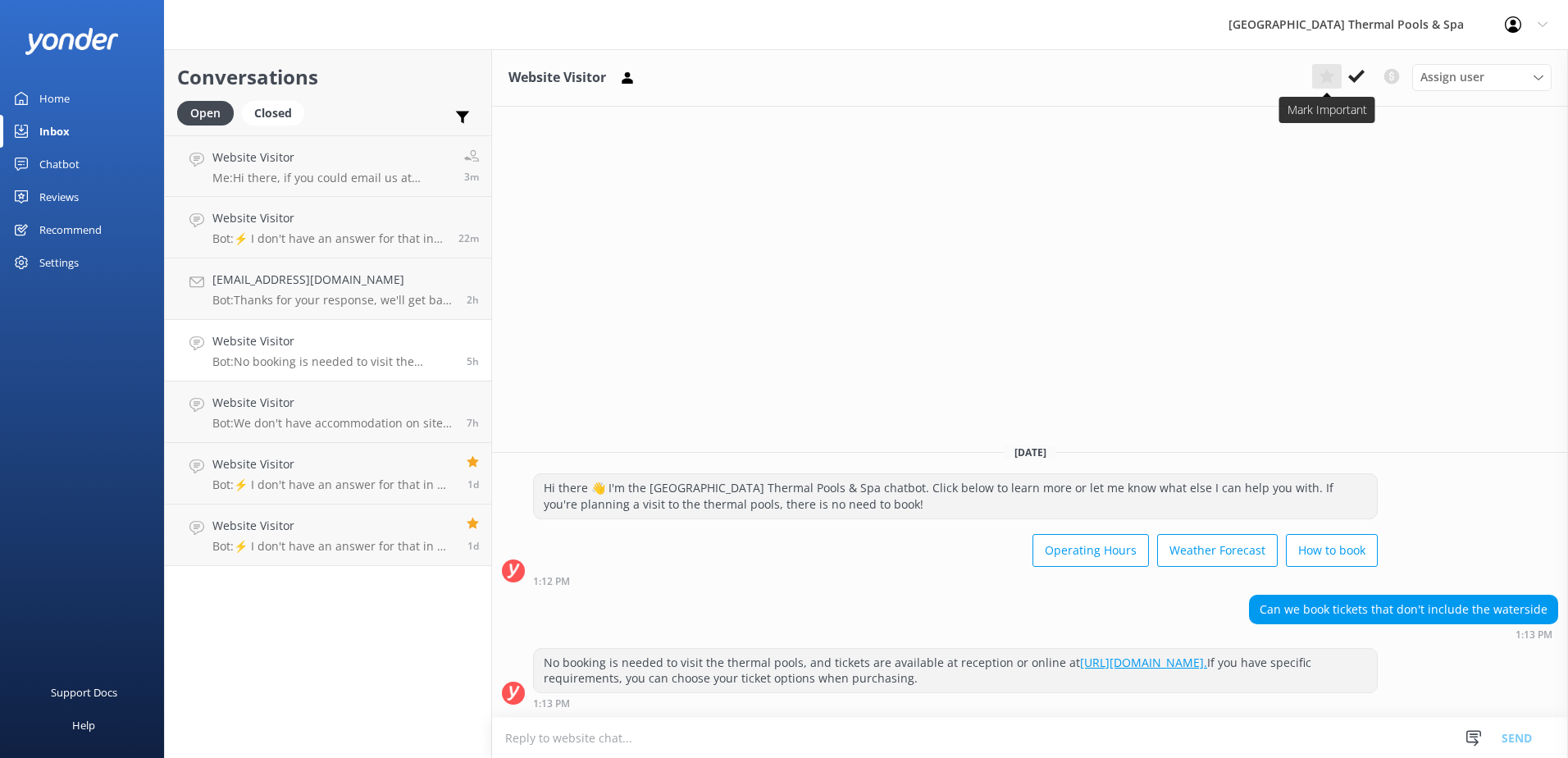
click at [778, 76] on use at bounding box center [1327, 76] width 16 height 15
click at [268, 419] on p "Bot: We don't have accommodation on site. You can explore accommodation options…" at bounding box center [334, 423] width 242 height 15
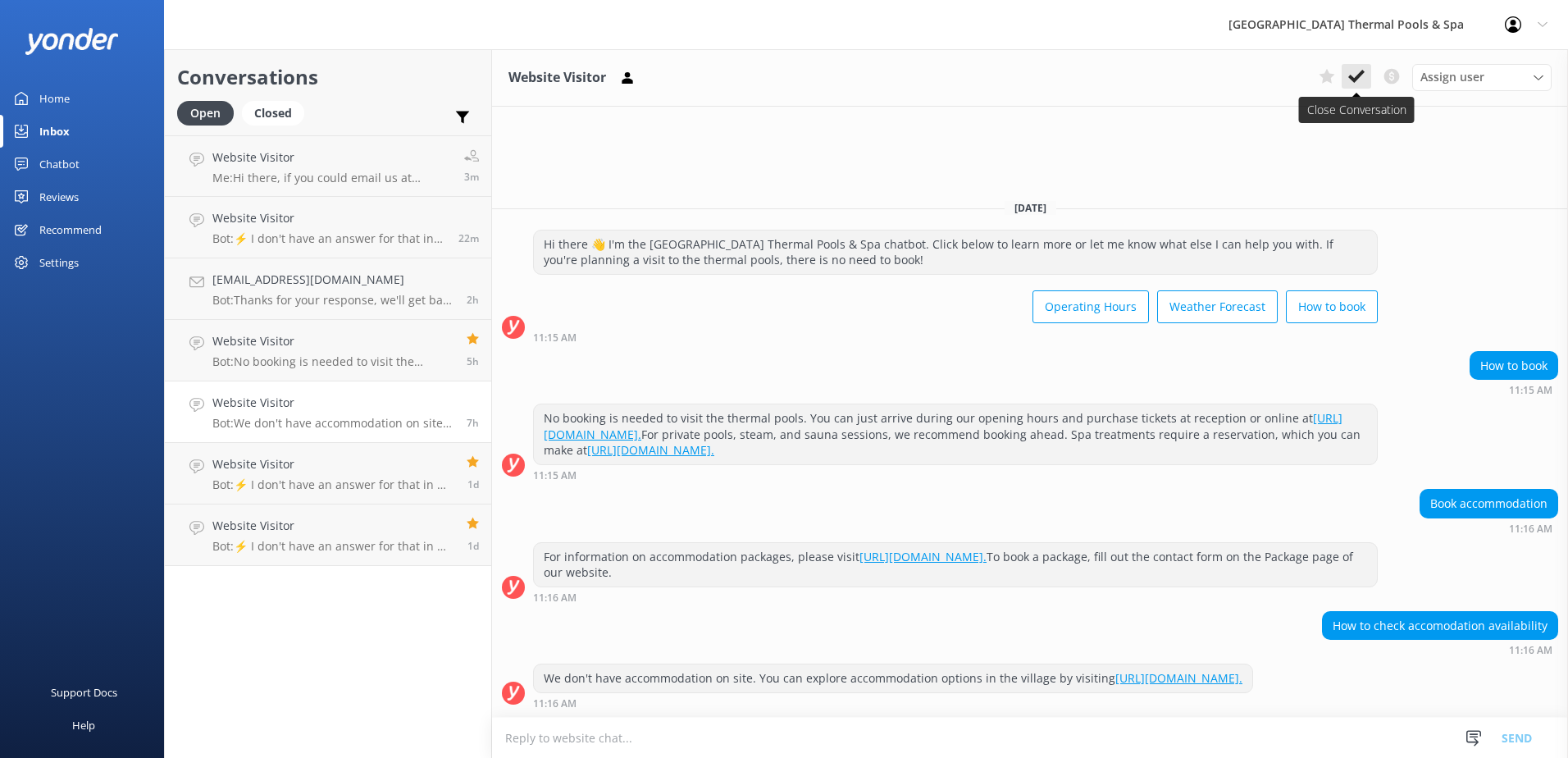
click at [778, 79] on icon at bounding box center [1356, 76] width 17 height 17
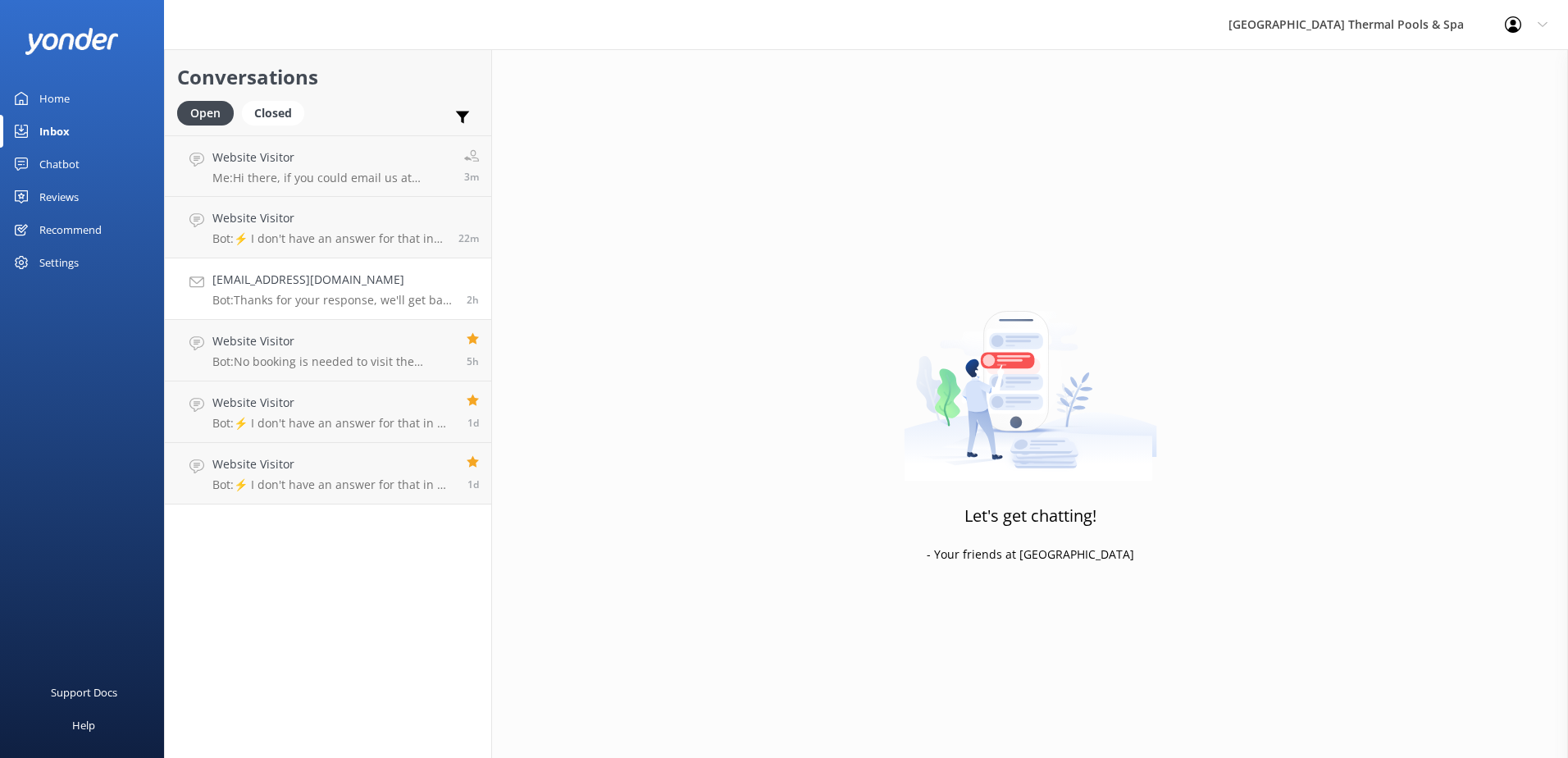
click at [386, 270] on link "[EMAIL_ADDRESS][DOMAIN_NAME] Bot: Thanks for your response, we'll get back to y…" at bounding box center [328, 290] width 327 height 62
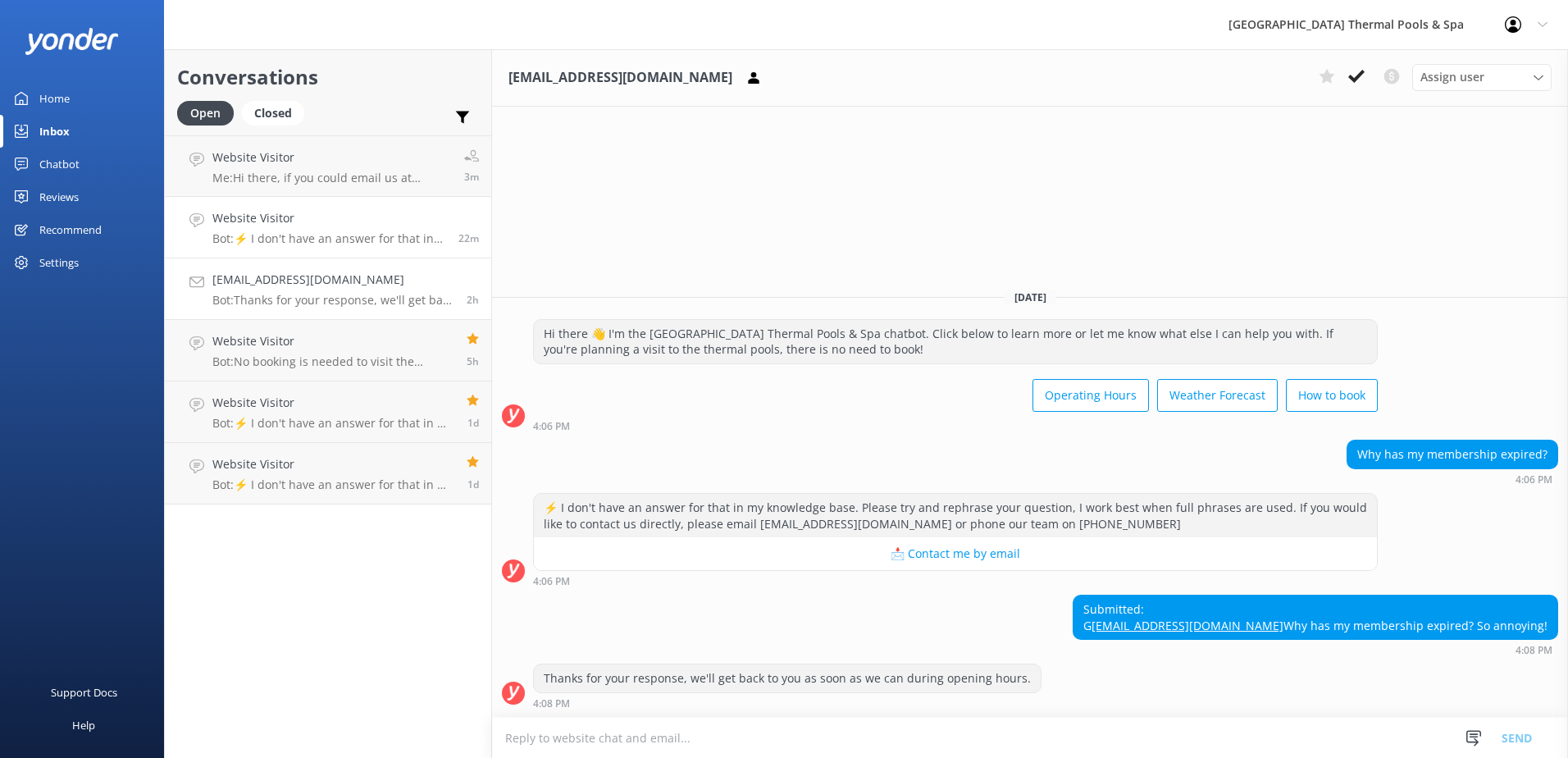
click at [341, 247] on link "Website Visitor Bot: ⚡ I don't have an answer for that in my knowledge base. Pl…" at bounding box center [328, 228] width 327 height 62
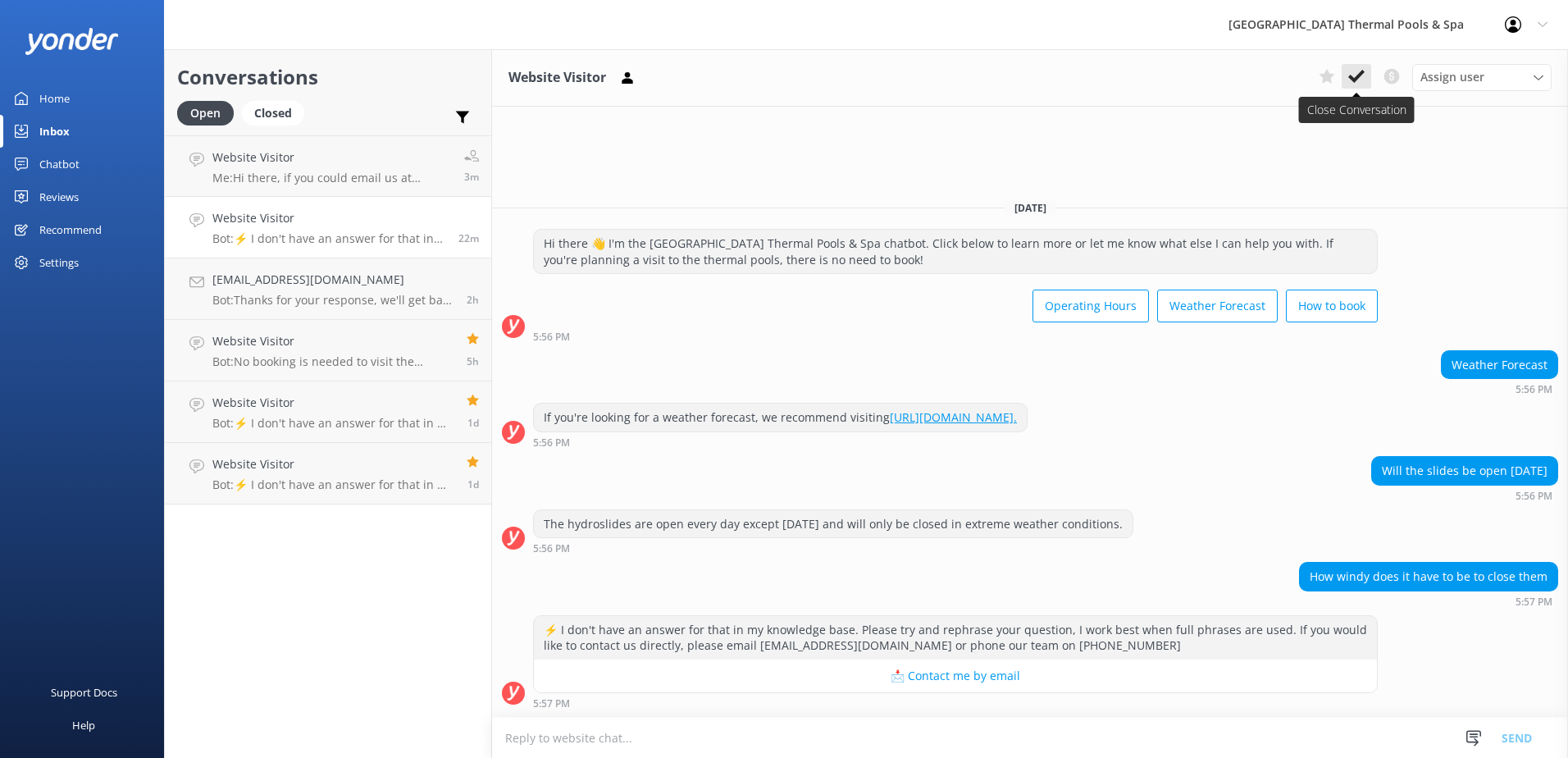
click at [778, 86] on button at bounding box center [1356, 76] width 29 height 25
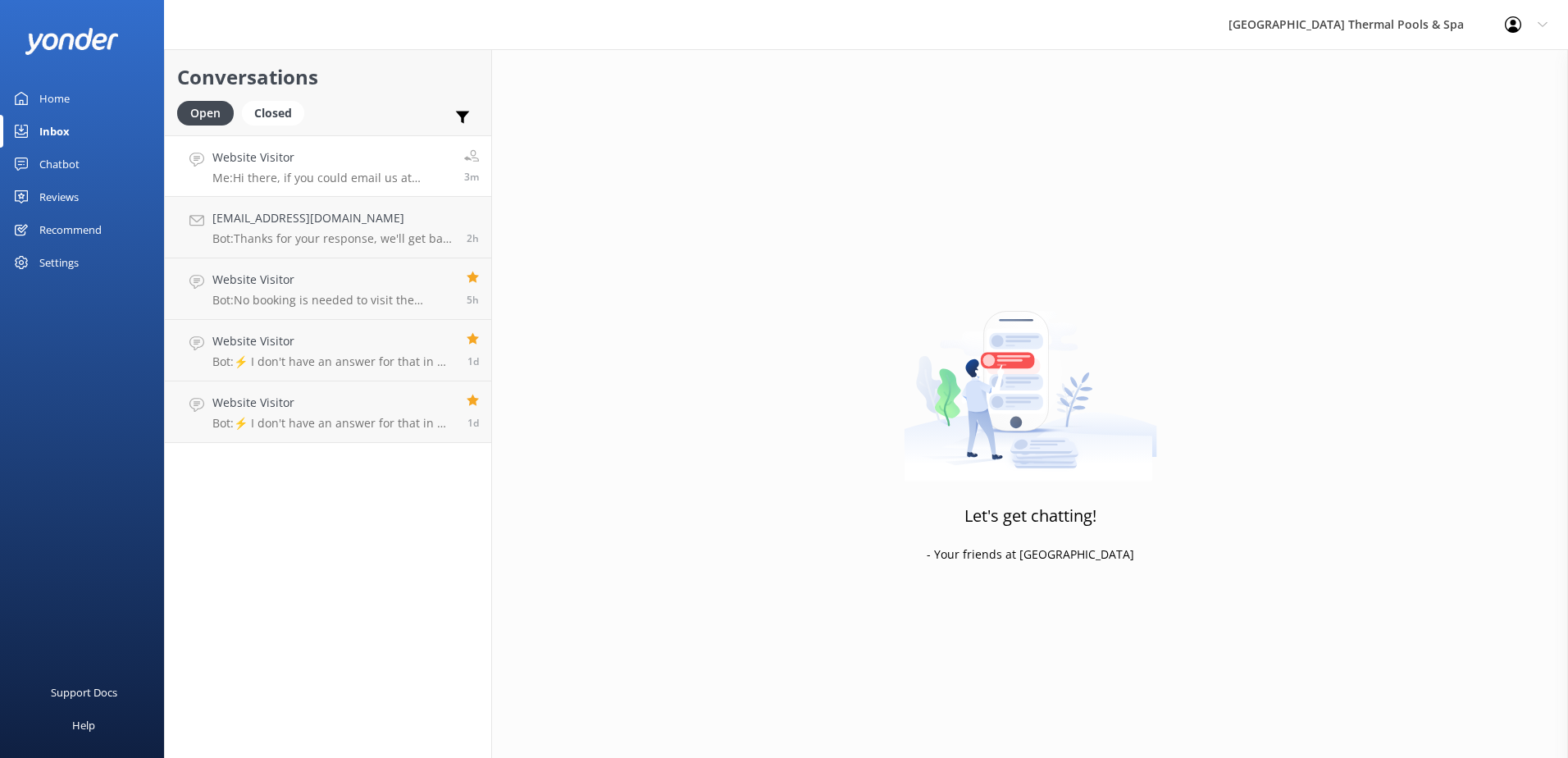
click at [336, 191] on link "Website Visitor Me: Hi there, if you could email us at [EMAIL_ADDRESS][DOMAIN_N…" at bounding box center [328, 166] width 327 height 62
